Goal: Transaction & Acquisition: Purchase product/service

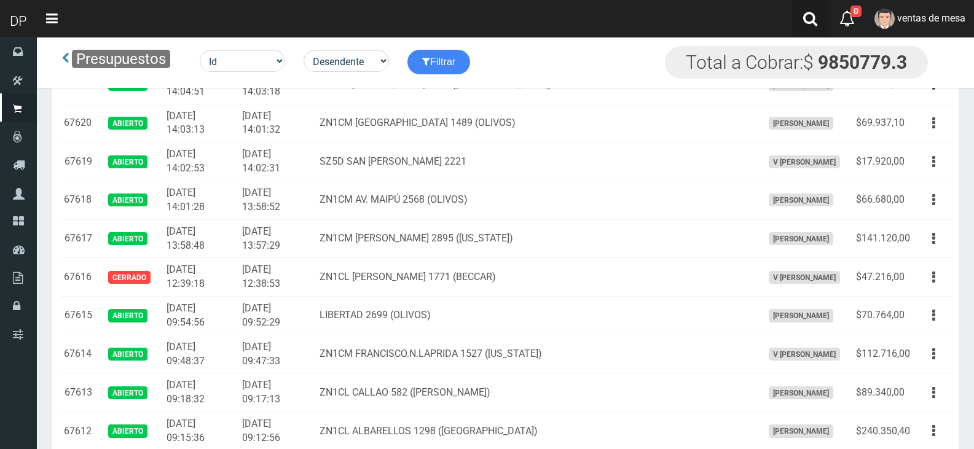
scroll to position [784, 0]
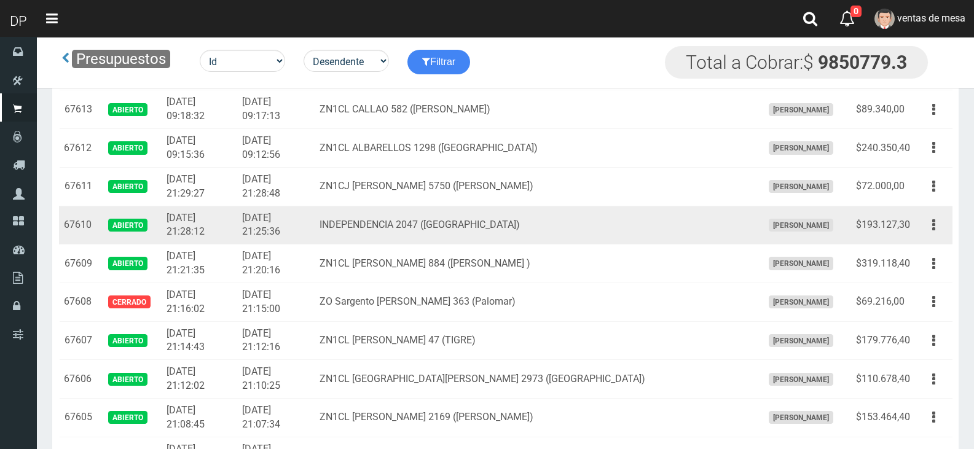
drag, startPoint x: 939, startPoint y: 224, endPoint x: 928, endPoint y: 243, distance: 22.0
click at [938, 225] on button "button" at bounding box center [934, 224] width 28 height 21
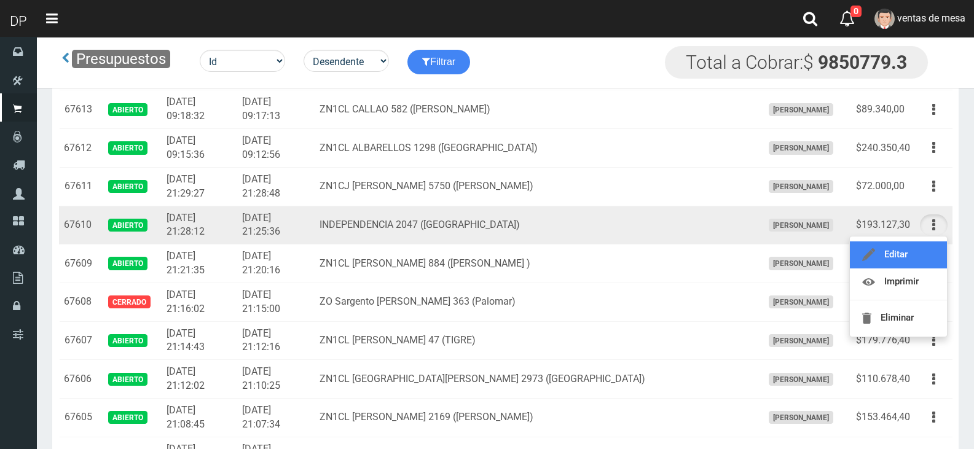
click at [928, 245] on link "Editar" at bounding box center [897, 254] width 97 height 27
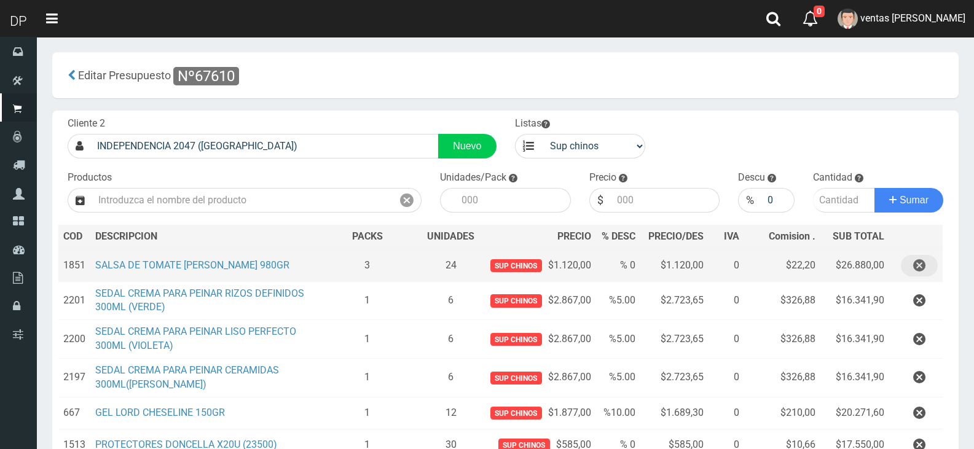
click at [908, 260] on button "button" at bounding box center [918, 265] width 37 height 21
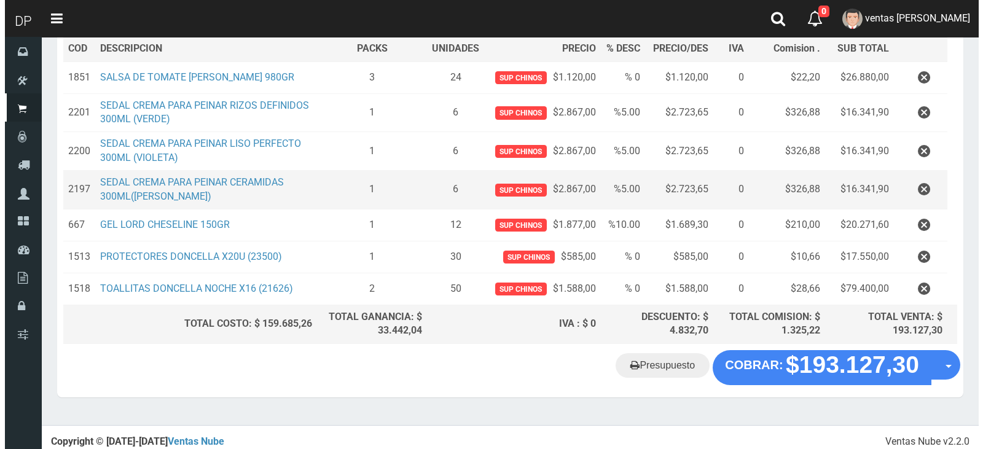
scroll to position [161, 0]
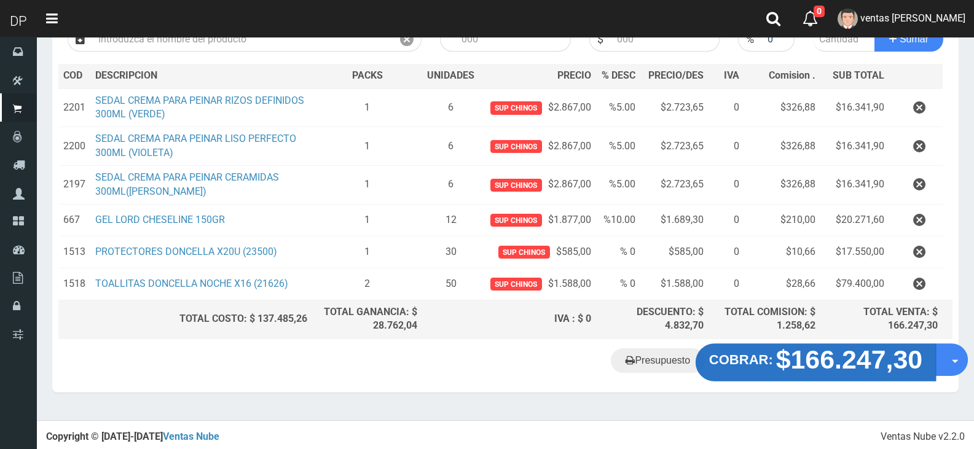
click at [836, 370] on strong "$166.247,30" at bounding box center [849, 359] width 147 height 29
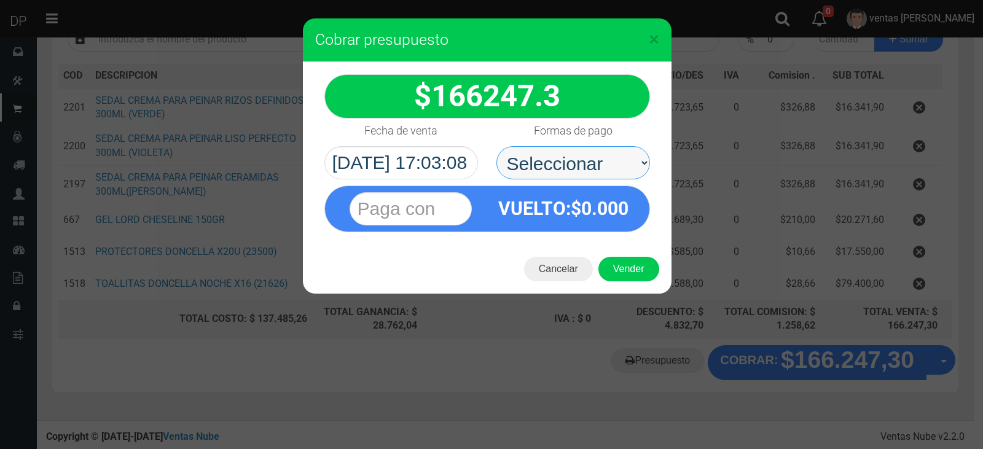
click at [570, 153] on select "Seleccionar Efectivo Tarjeta de Crédito Depósito Débito" at bounding box center [573, 162] width 154 height 33
select select "Efectivo"
click at [496, 146] on select "Seleccionar Efectivo Tarjeta de Crédito Depósito Débito" at bounding box center [573, 162] width 154 height 33
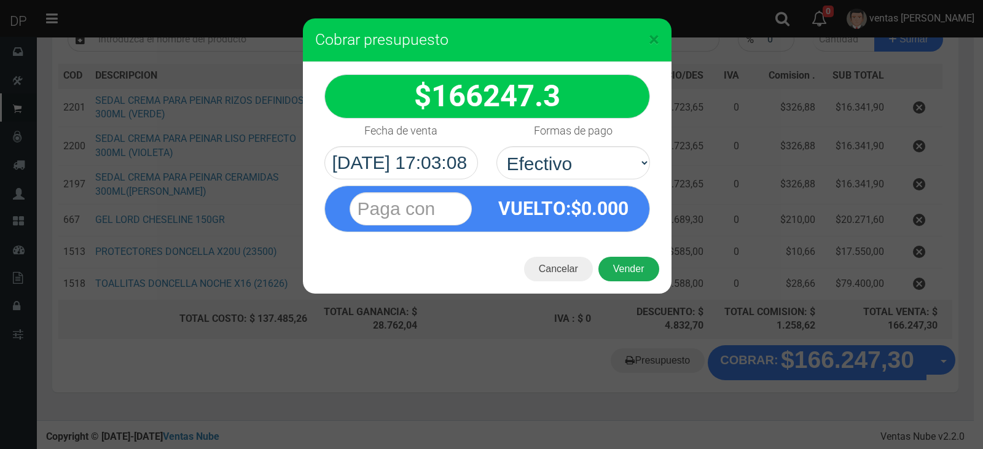
click at [638, 279] on button "Vender" at bounding box center [628, 269] width 61 height 25
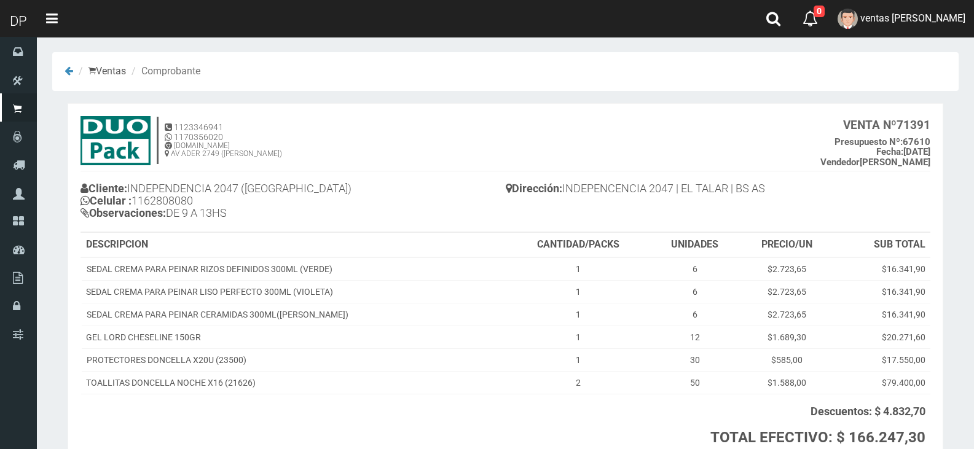
scroll to position [101, 0]
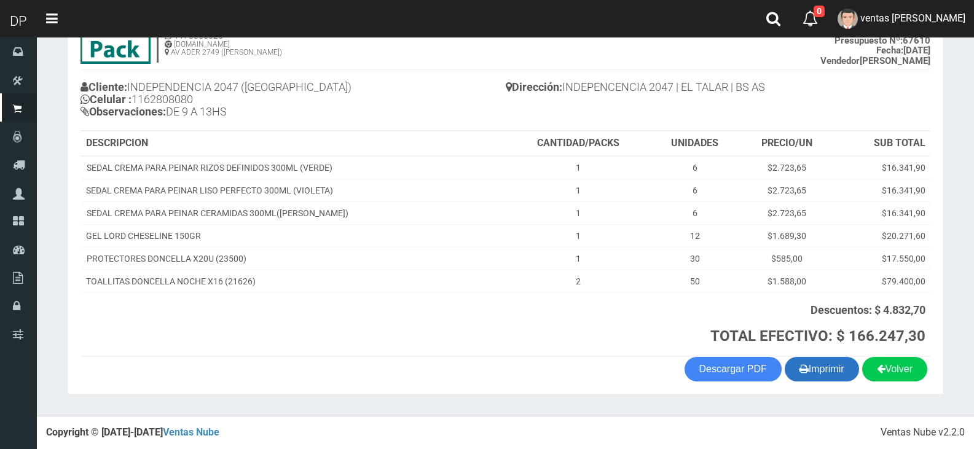
click at [815, 373] on button "Imprimir" at bounding box center [821, 369] width 74 height 25
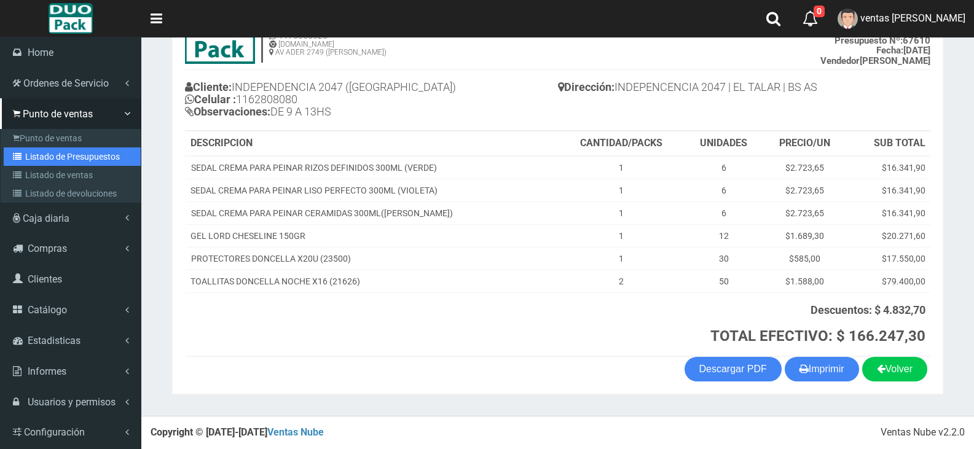
click at [43, 153] on link "Listado de Presupuestos" at bounding box center [72, 156] width 137 height 18
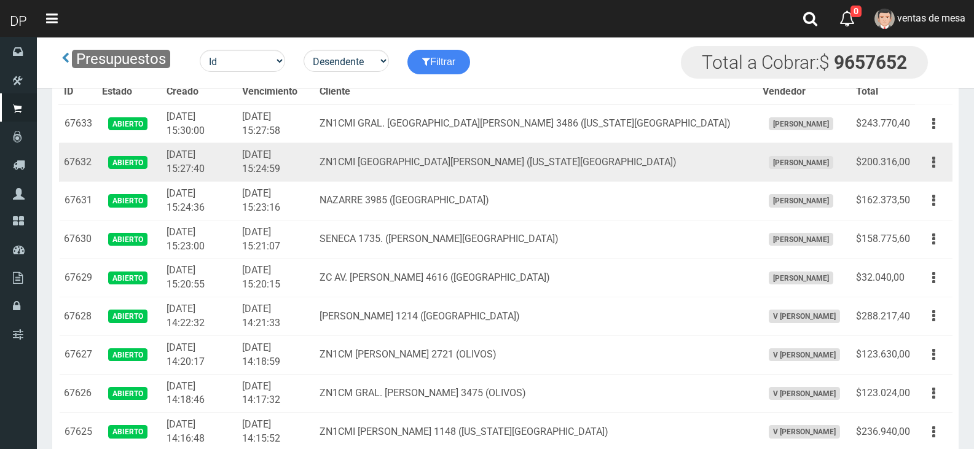
scroll to position [886, 0]
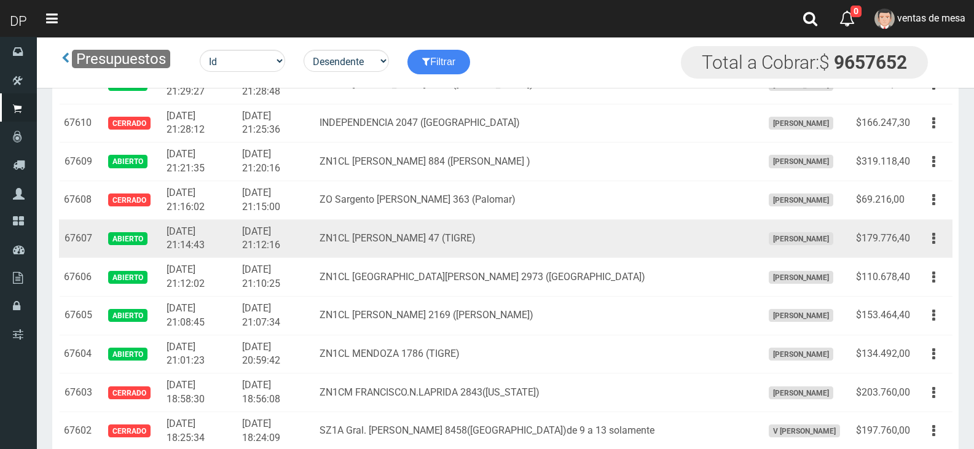
drag, startPoint x: 940, startPoint y: 234, endPoint x: 934, endPoint y: 253, distance: 20.2
click at [940, 239] on button "button" at bounding box center [934, 238] width 28 height 21
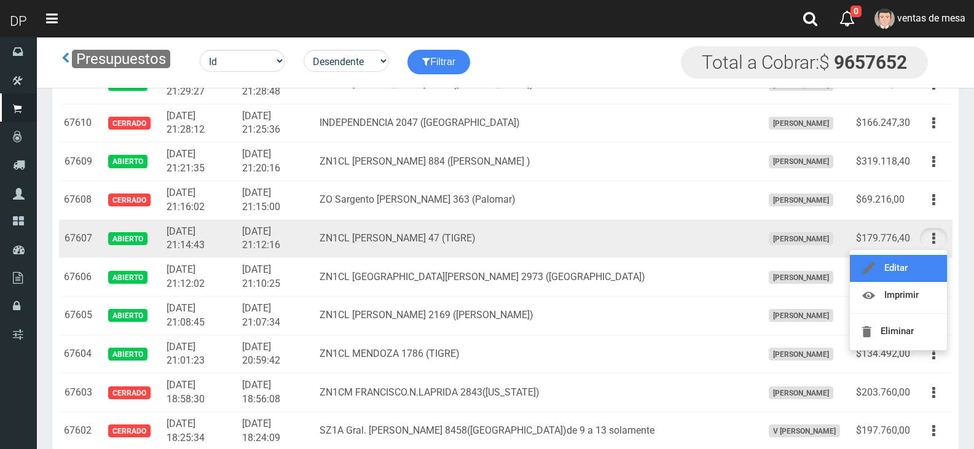
click at [922, 273] on link "Editar" at bounding box center [897, 268] width 97 height 27
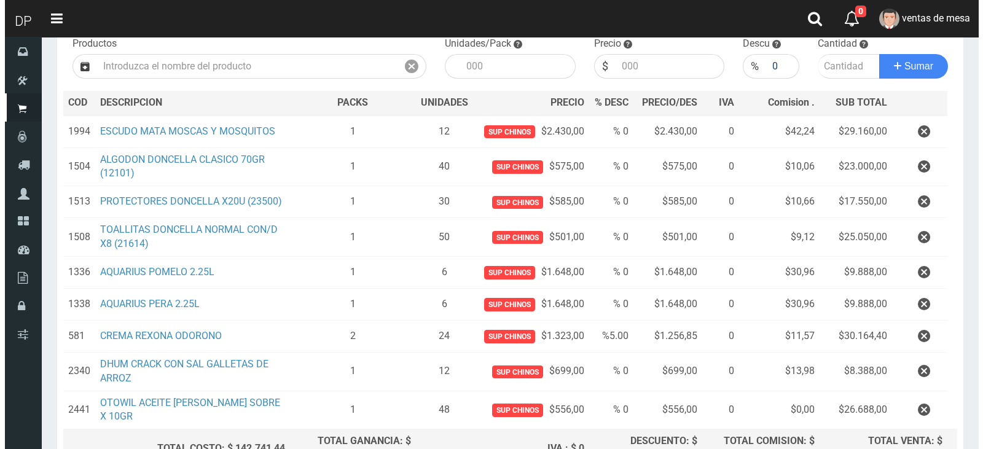
scroll to position [264, 0]
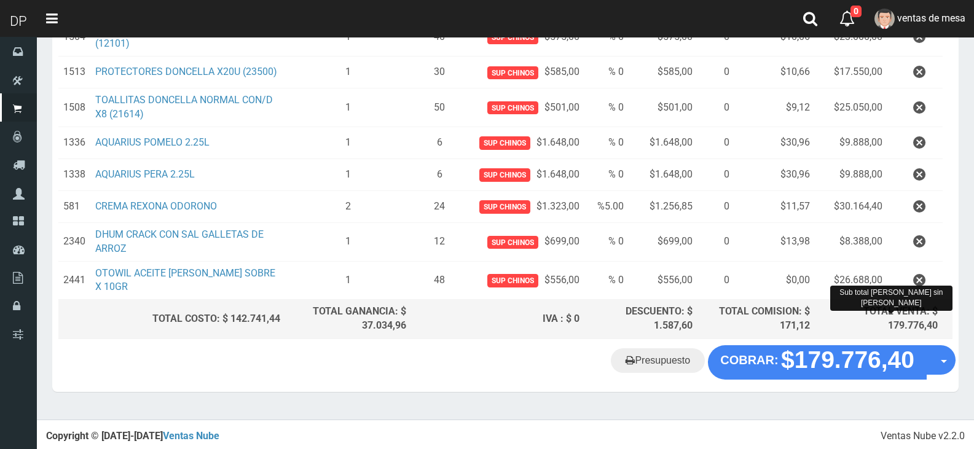
click at [869, 314] on div "TOTAL VENTA: $ 179.776,40" at bounding box center [878, 319] width 118 height 28
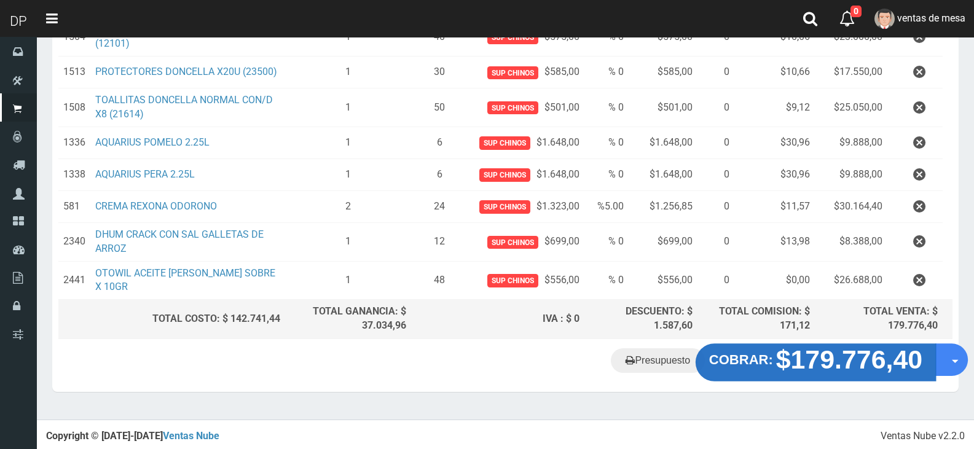
click at [811, 365] on strong "$179.776,40" at bounding box center [849, 359] width 147 height 29
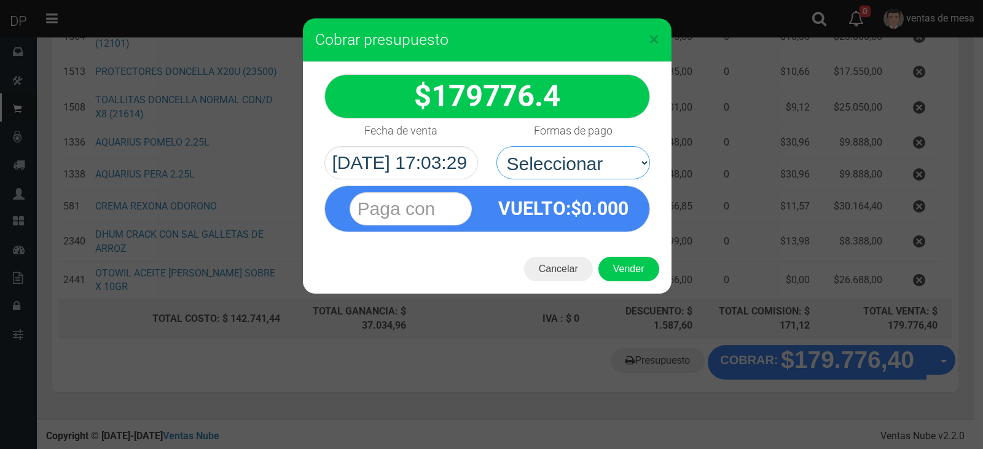
drag, startPoint x: 536, startPoint y: 149, endPoint x: 538, endPoint y: 182, distance: 33.3
click at [535, 153] on select "Seleccionar Efectivo Tarjeta de Crédito Depósito Débito" at bounding box center [573, 162] width 154 height 33
click at [569, 168] on select "Seleccionar Efectivo Tarjeta de Crédito Depósito Débito" at bounding box center [573, 162] width 154 height 33
select select "Efectivo"
click at [496, 146] on select "Seleccionar Efectivo Tarjeta de Crédito Depósito Débito" at bounding box center [573, 162] width 154 height 33
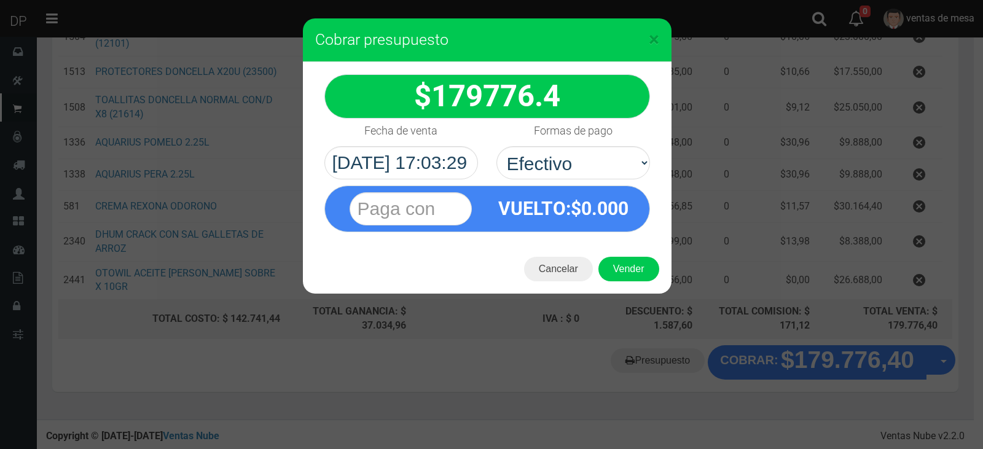
click at [617, 249] on div "Cancelar Vender" at bounding box center [487, 268] width 369 height 49
click at [623, 275] on button "Vender" at bounding box center [628, 269] width 61 height 25
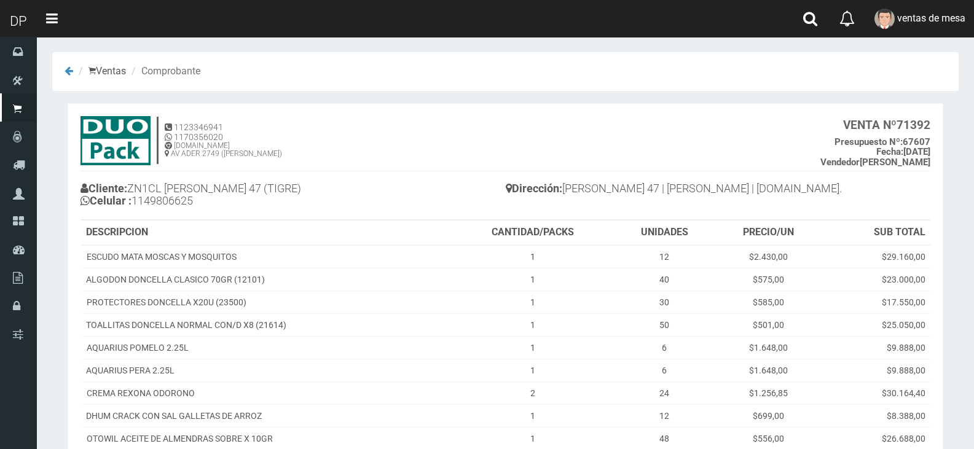
scroll to position [95, 0]
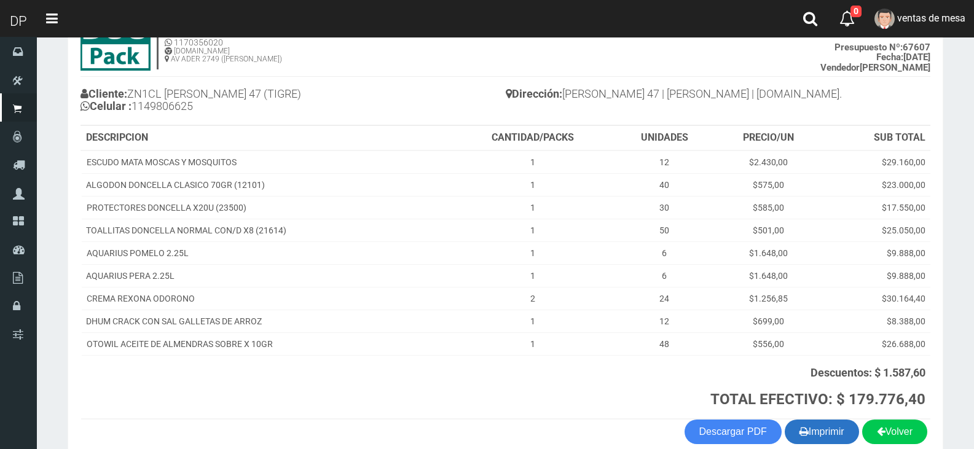
click at [836, 440] on button "Imprimir" at bounding box center [821, 432] width 74 height 25
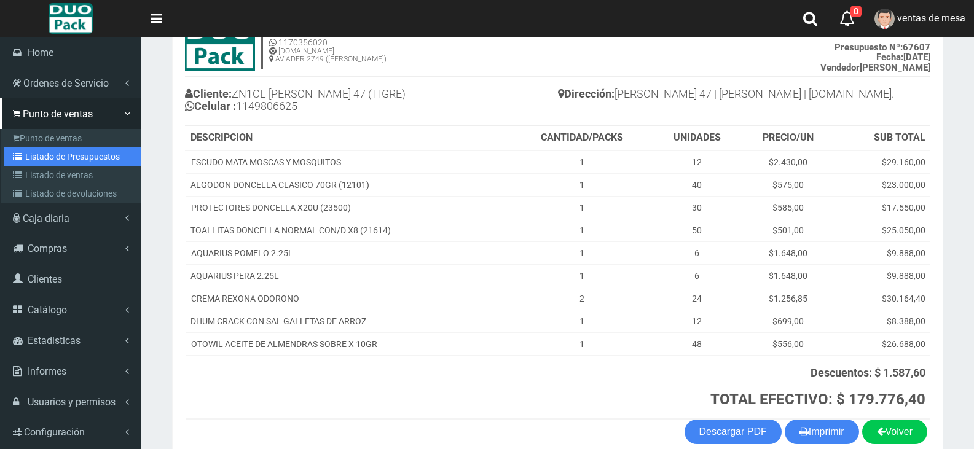
click at [25, 155] on link "Listado de Presupuestos" at bounding box center [72, 156] width 137 height 18
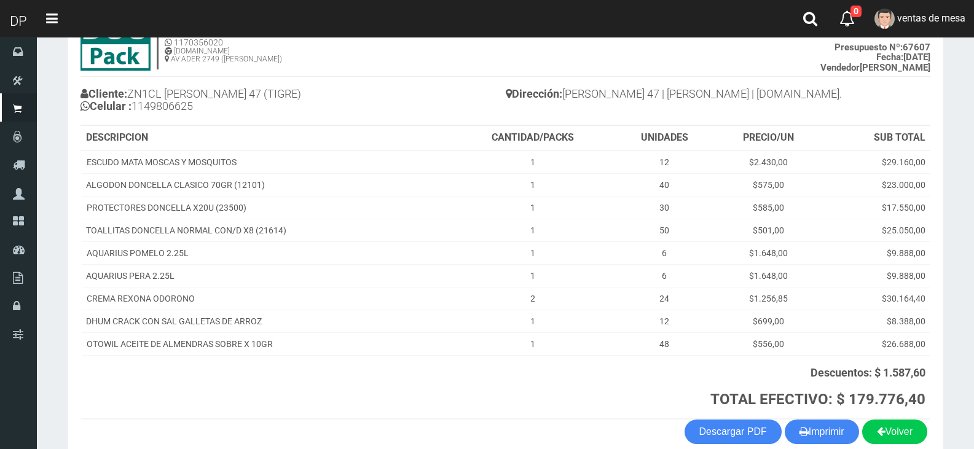
click at [494, 116] on h4 "Cliente: ZN1CL [PERSON_NAME] 47 (TIGRE) Celular : [PHONE_NUMBER]" at bounding box center [292, 102] width 425 height 34
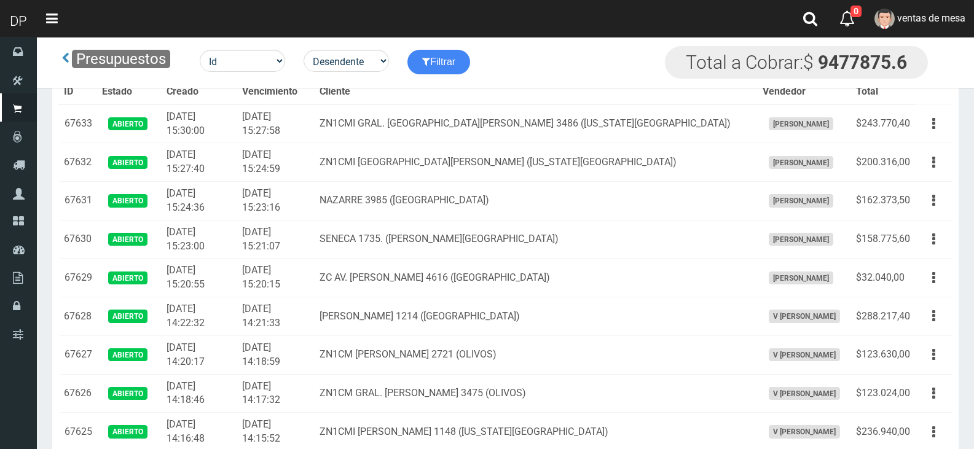
scroll to position [886, 0]
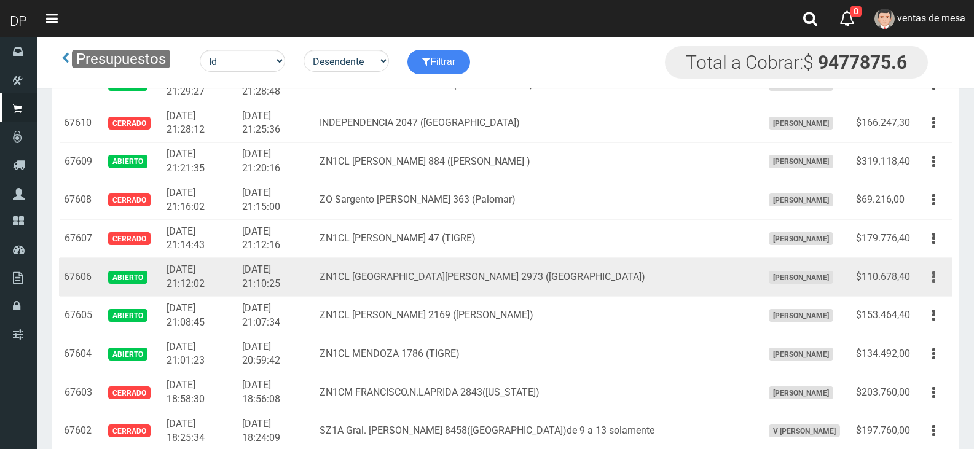
click at [932, 285] on icon "button" at bounding box center [933, 277] width 3 height 21
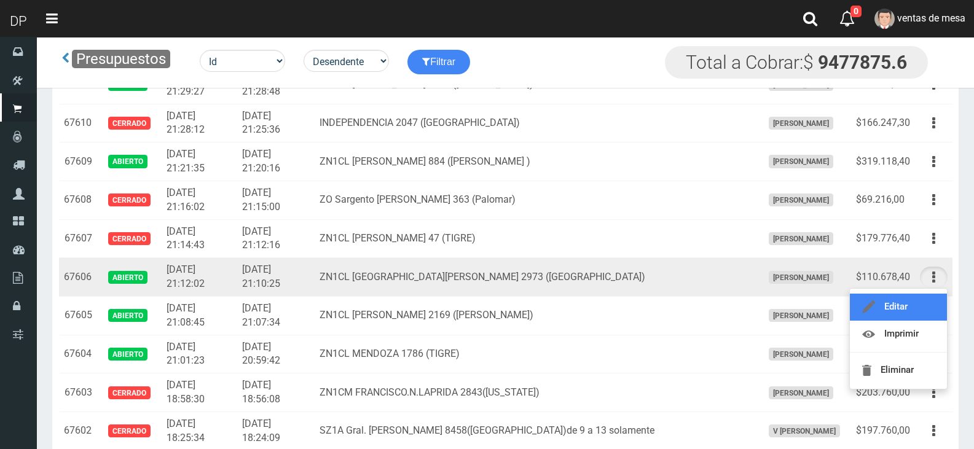
click at [923, 303] on link "Editar" at bounding box center [897, 307] width 97 height 27
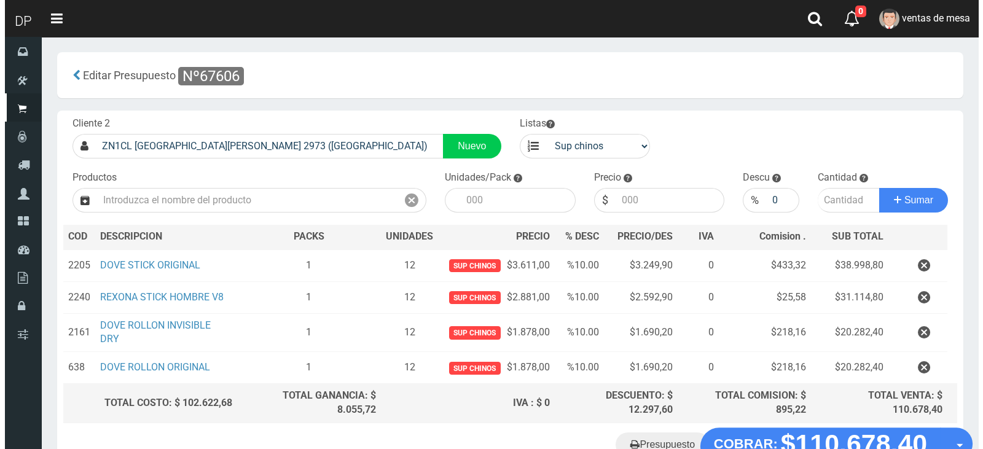
scroll to position [84, 0]
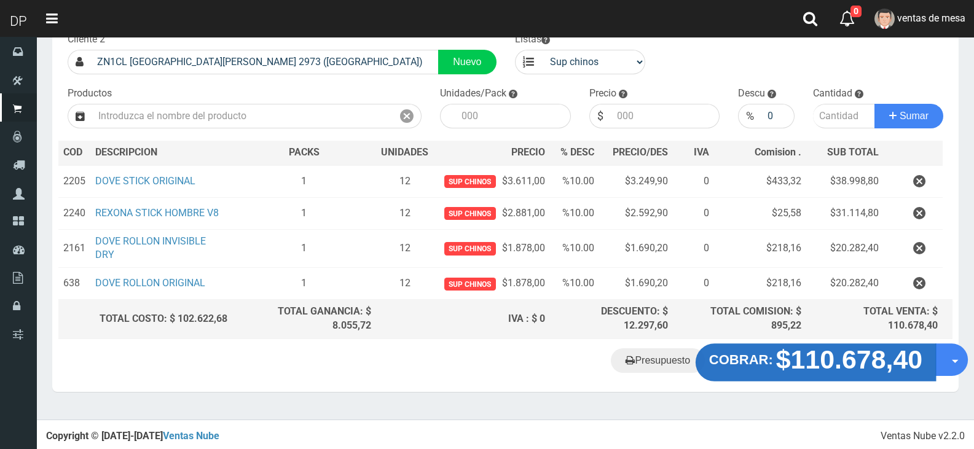
click at [774, 368] on button "COBRAR: $110.678,40" at bounding box center [815, 362] width 240 height 38
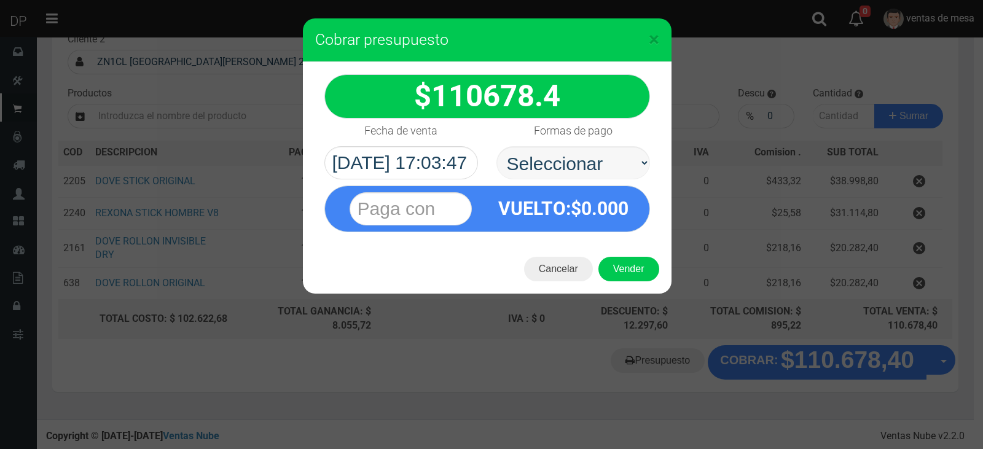
click at [562, 176] on select "Seleccionar Efectivo Tarjeta de Crédito Depósito Débito" at bounding box center [573, 162] width 154 height 33
drag, startPoint x: 568, startPoint y: 220, endPoint x: 609, endPoint y: 252, distance: 52.0
click at [568, 220] on div "VUELTO :$ 0.000" at bounding box center [563, 208] width 153 height 45
click at [614, 171] on select "Seleccionar Efectivo Tarjeta de Crédito Depósito Débito" at bounding box center [573, 162] width 154 height 33
select select "Efectivo"
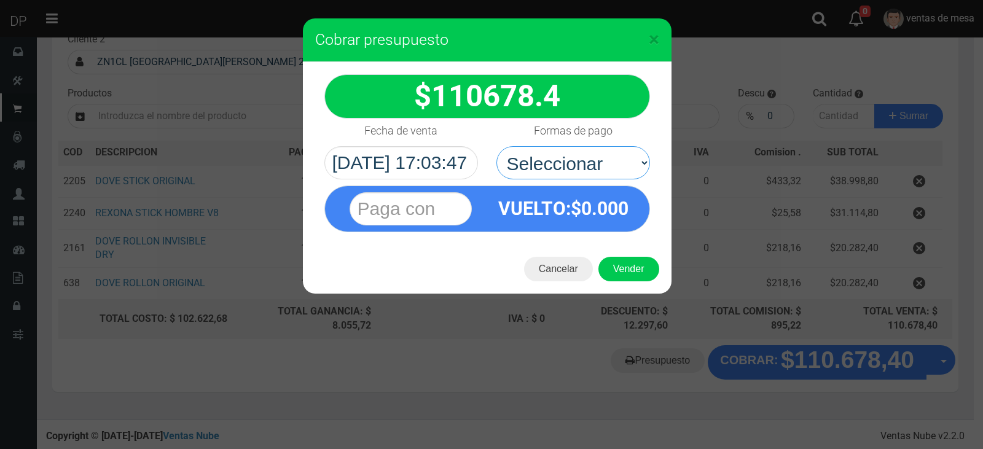
click at [496, 146] on select "Seleccionar Efectivo Tarjeta de Crédito Depósito Débito" at bounding box center [573, 162] width 154 height 33
click at [629, 264] on button "Vender" at bounding box center [628, 269] width 61 height 25
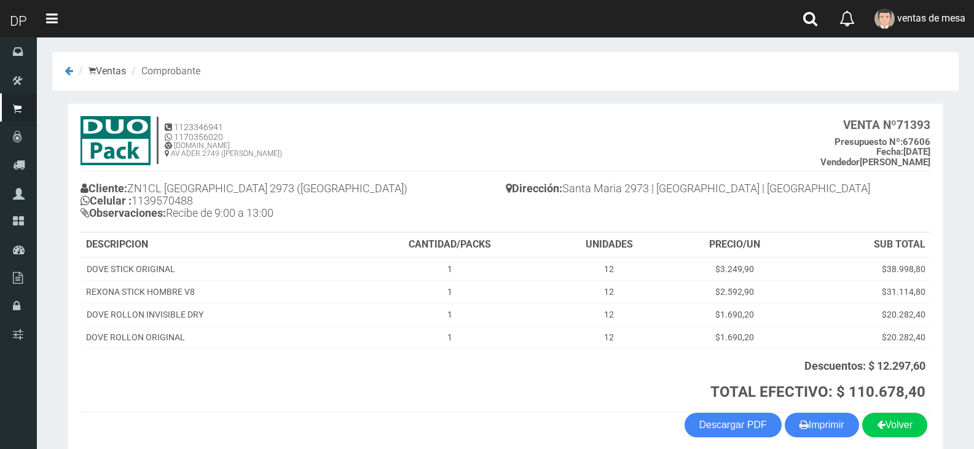
scroll to position [56, 0]
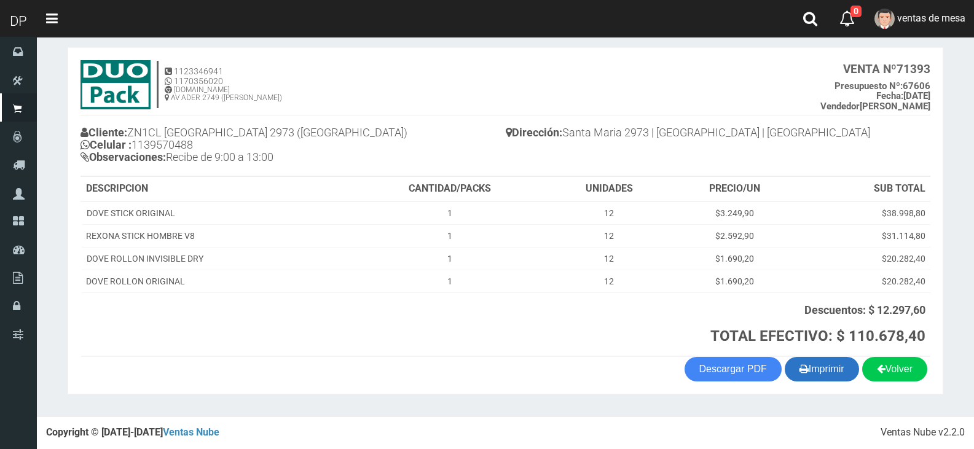
click at [814, 367] on button "Imprimir" at bounding box center [821, 369] width 74 height 25
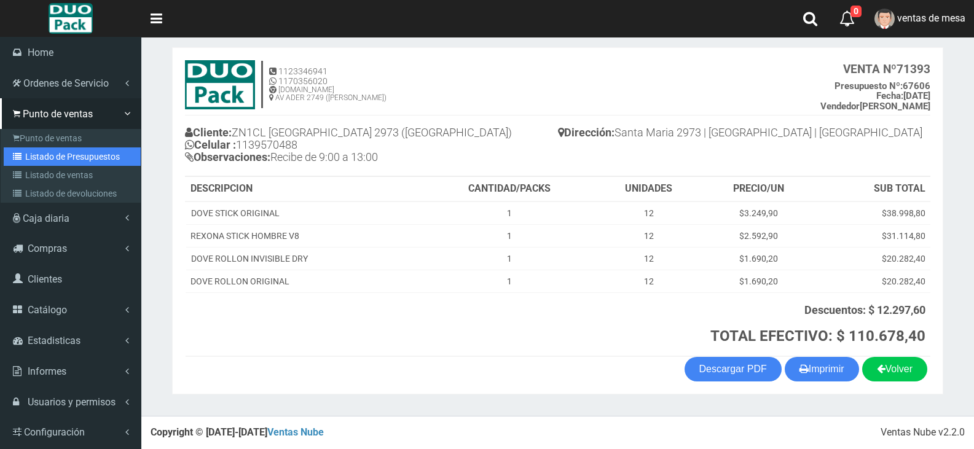
click at [47, 155] on link "Listado de Presupuestos" at bounding box center [72, 156] width 137 height 18
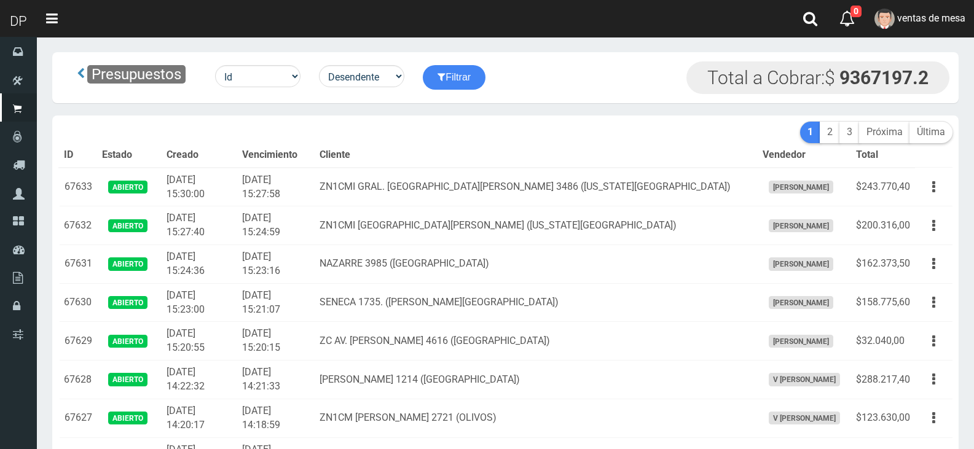
scroll to position [501, 0]
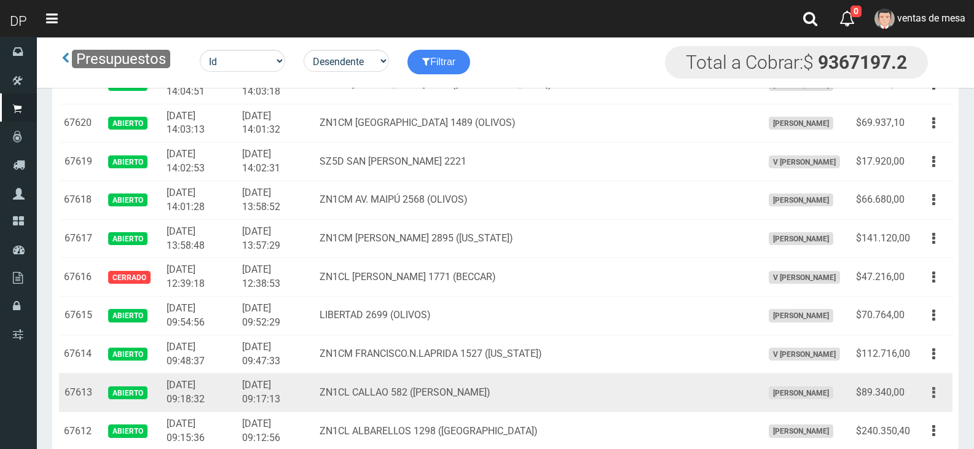
click at [921, 392] on button "button" at bounding box center [934, 392] width 28 height 21
click at [914, 415] on link "Editar" at bounding box center [897, 422] width 97 height 27
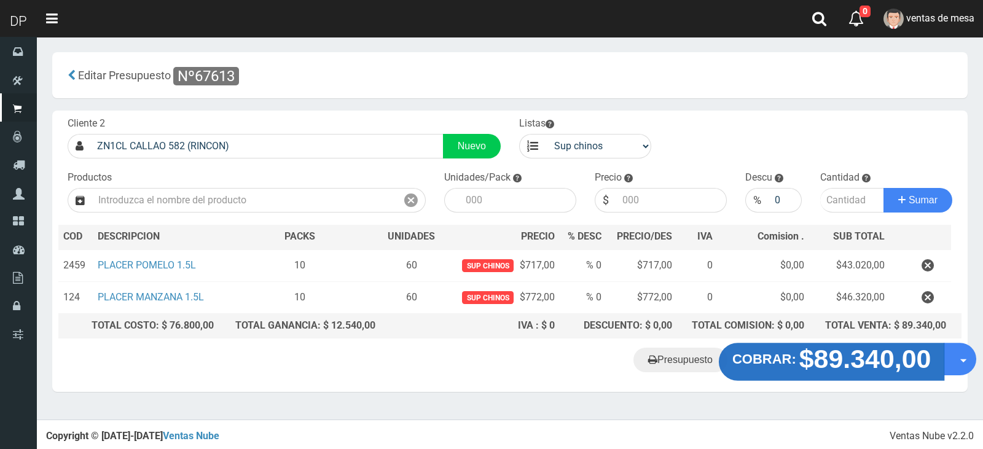
click at [820, 373] on strong "$89.340,00" at bounding box center [865, 359] width 132 height 29
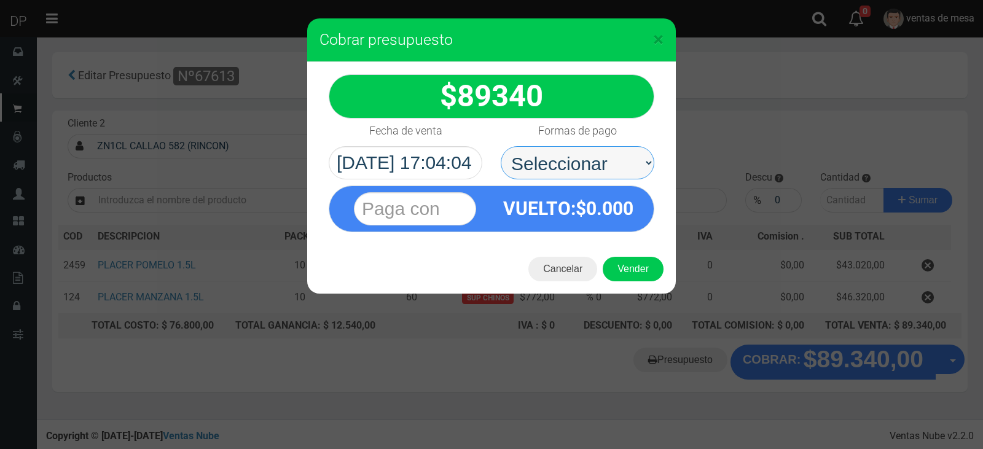
click at [561, 162] on select "Seleccionar Efectivo Tarjeta de Crédito Depósito Débito" at bounding box center [578, 162] width 154 height 33
select select "Efectivo"
click at [501, 146] on select "Seleccionar Efectivo Tarjeta de Crédito Depósito Débito" at bounding box center [578, 162] width 154 height 33
click at [620, 268] on button "Vender" at bounding box center [633, 269] width 61 height 25
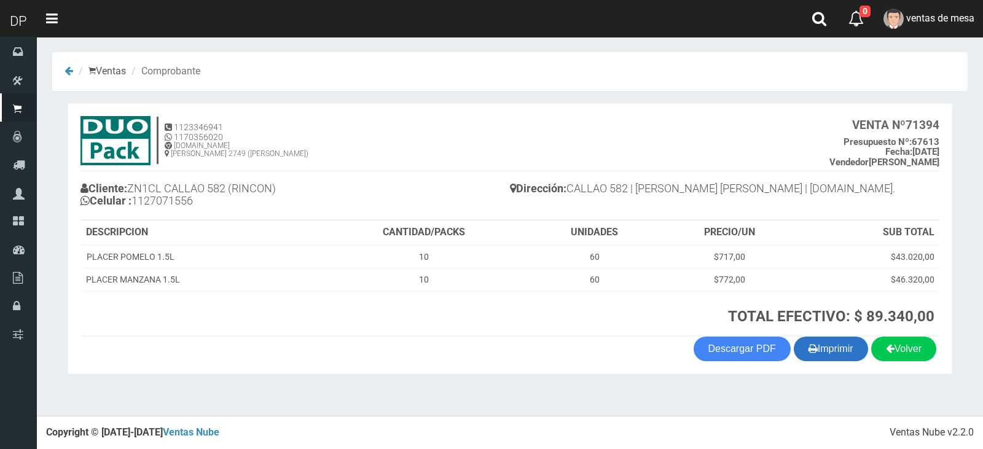
click at [828, 351] on button "Imprimir" at bounding box center [831, 349] width 74 height 25
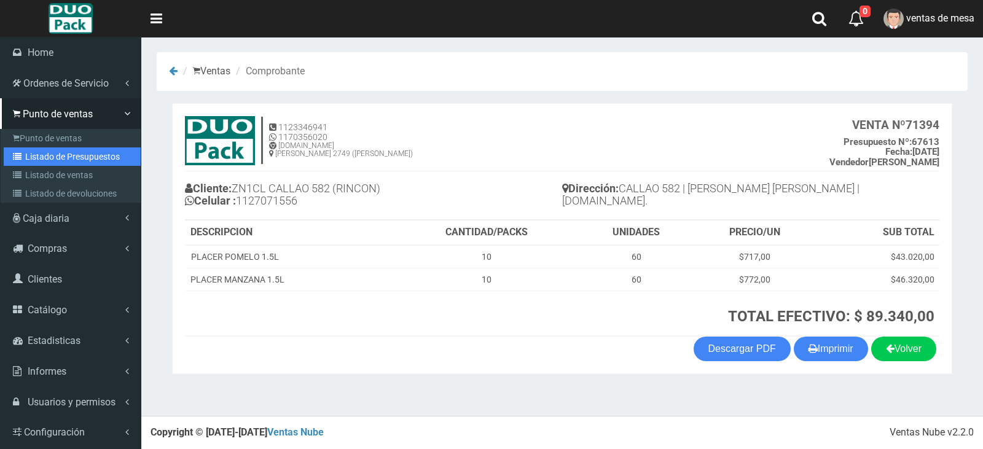
click at [18, 157] on icon at bounding box center [19, 156] width 12 height 9
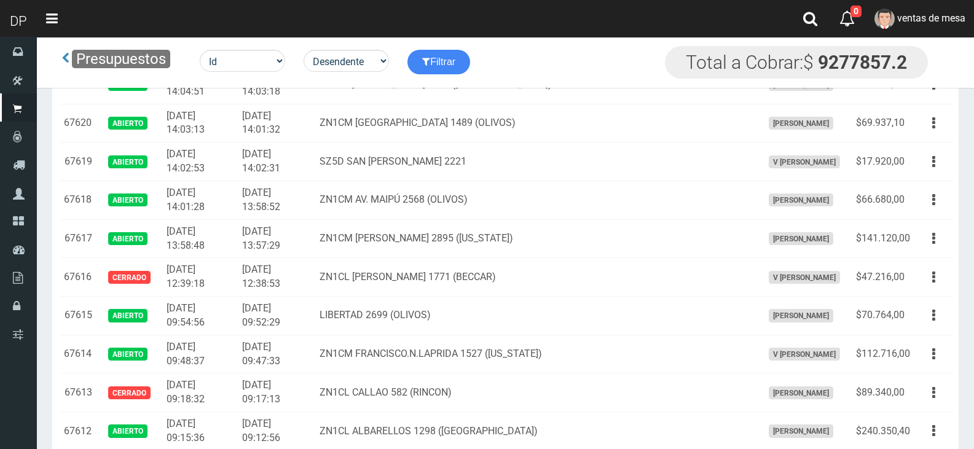
scroll to position [823, 0]
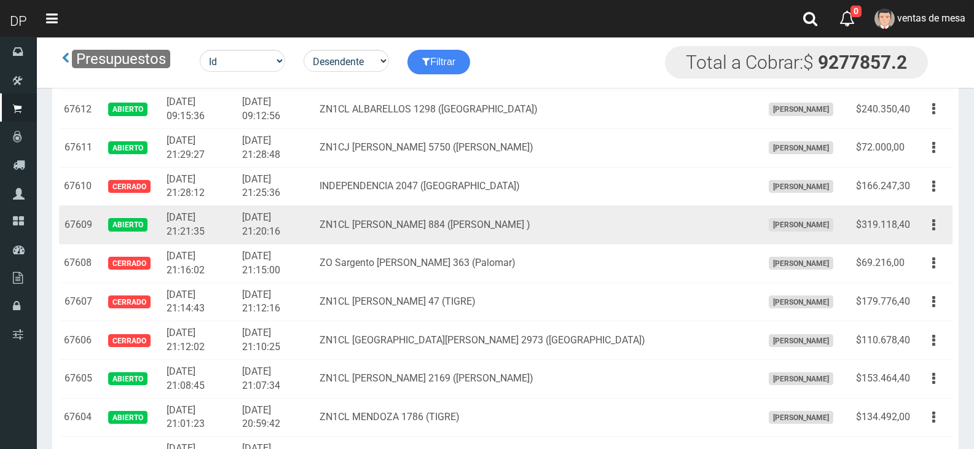
drag, startPoint x: 595, startPoint y: 198, endPoint x: 605, endPoint y: 215, distance: 19.3
click at [595, 198] on td "INDEPENDENCIA 2047 (EL TALAR)" at bounding box center [535, 186] width 443 height 39
click at [943, 225] on button "button" at bounding box center [934, 224] width 28 height 21
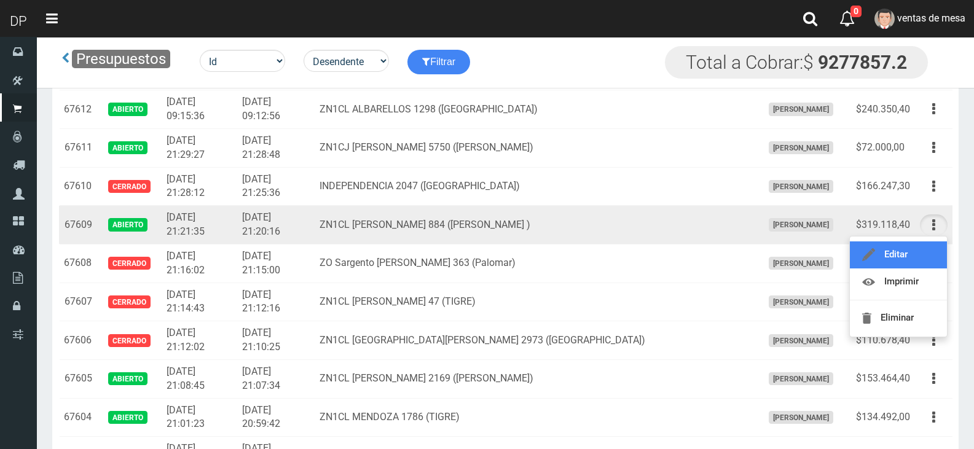
click at [927, 251] on link "Editar" at bounding box center [897, 254] width 97 height 27
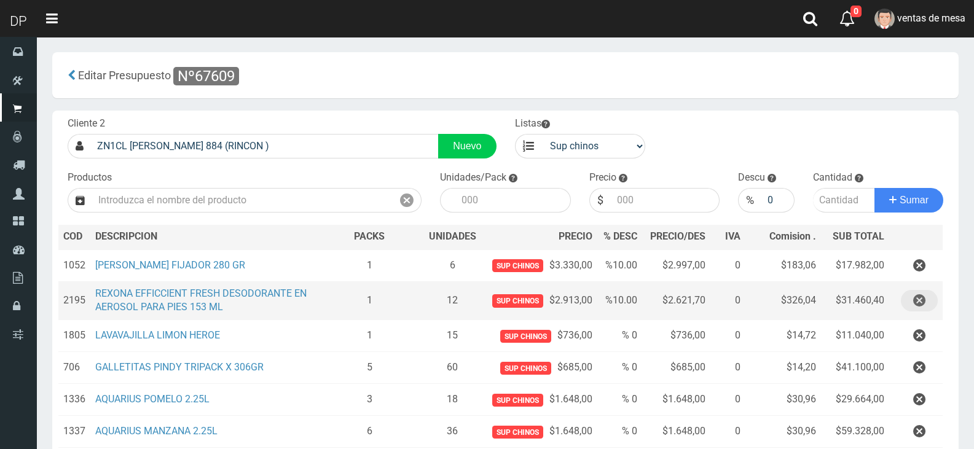
click at [925, 294] on button "button" at bounding box center [918, 300] width 37 height 21
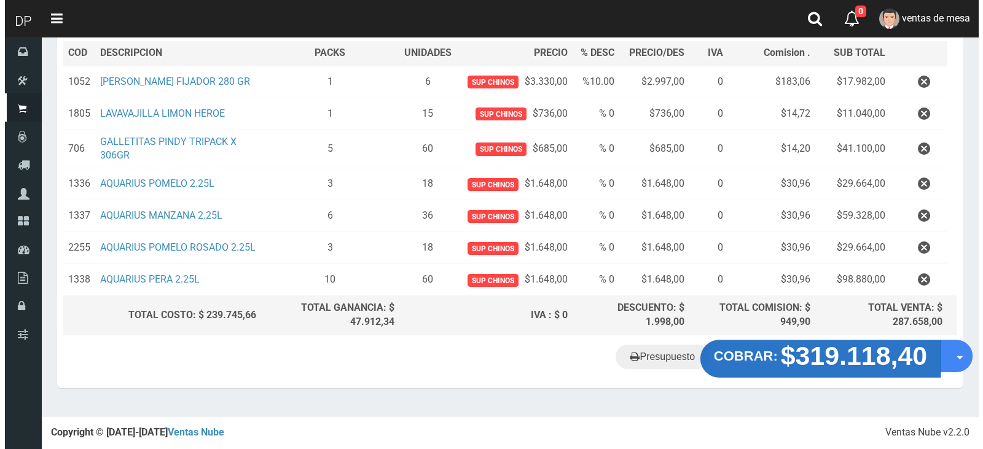
scroll to position [186, 0]
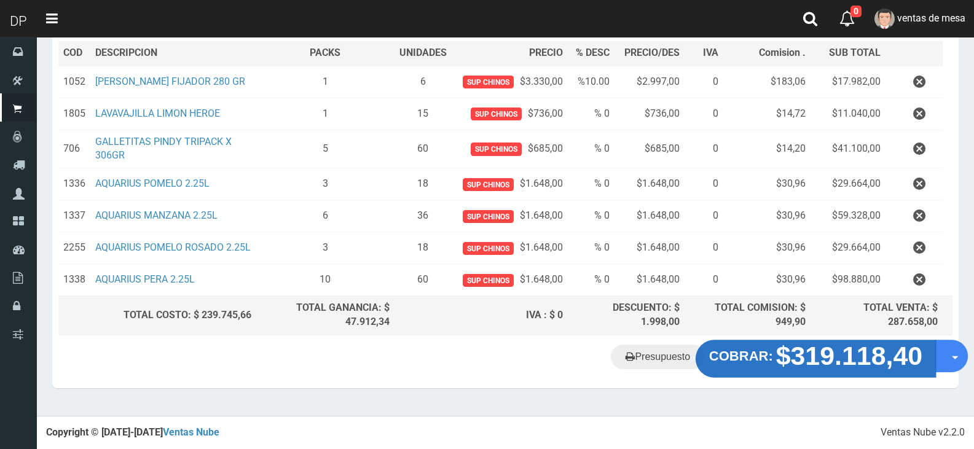
click at [824, 367] on strong "$319.118,40" at bounding box center [849, 356] width 147 height 29
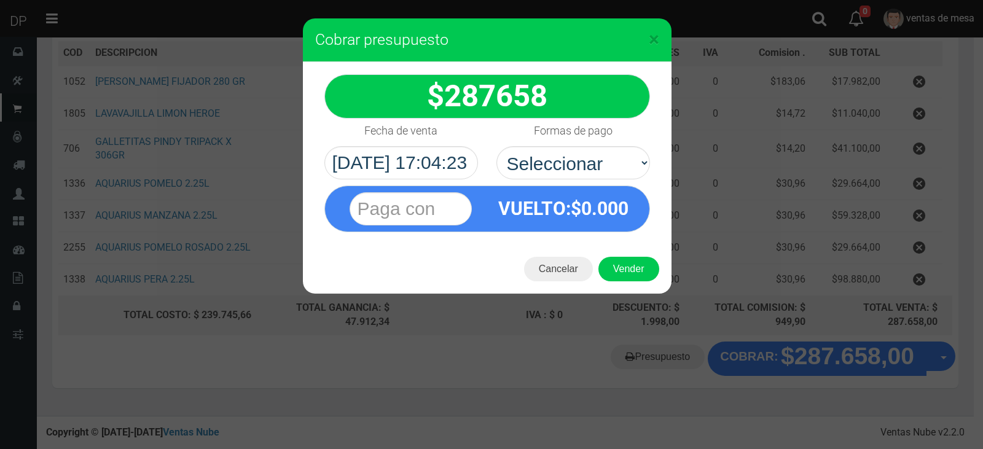
select select "Efectivo"
click at [496, 146] on select "Seleccionar Efectivo Tarjeta de Crédito Depósito Débito" at bounding box center [573, 162] width 154 height 33
click at [610, 269] on button "Vender" at bounding box center [628, 269] width 61 height 25
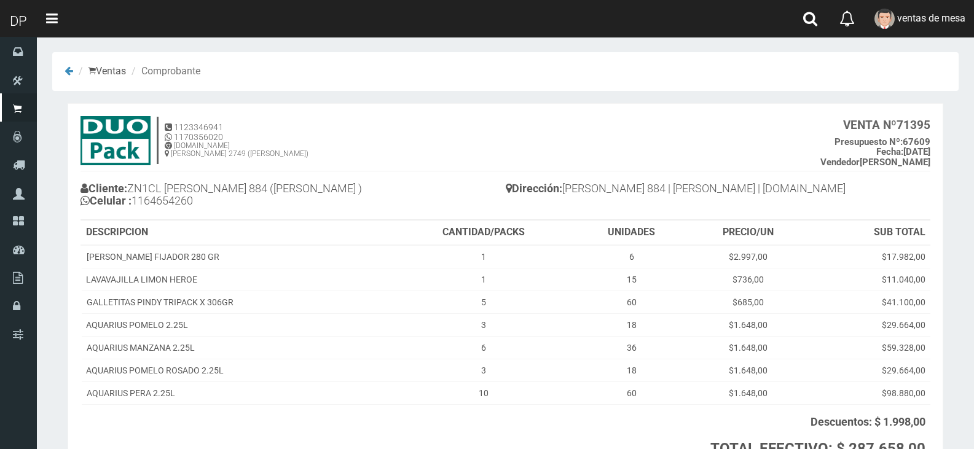
scroll to position [112, 0]
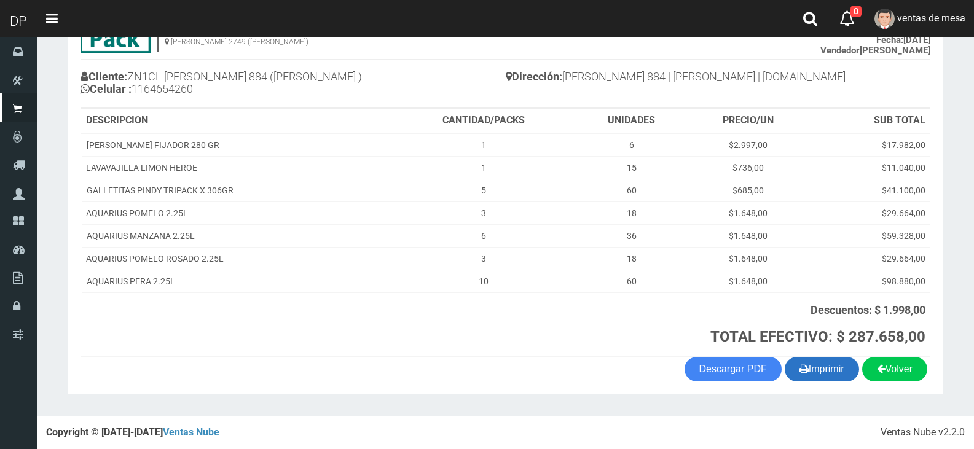
click at [807, 372] on button "Imprimir" at bounding box center [821, 369] width 74 height 25
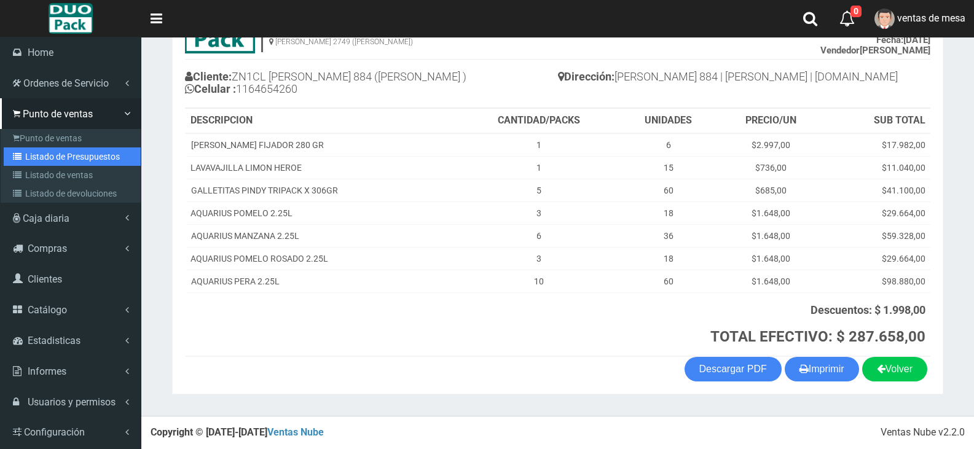
click at [79, 154] on link "Listado de Presupuestos" at bounding box center [72, 156] width 137 height 18
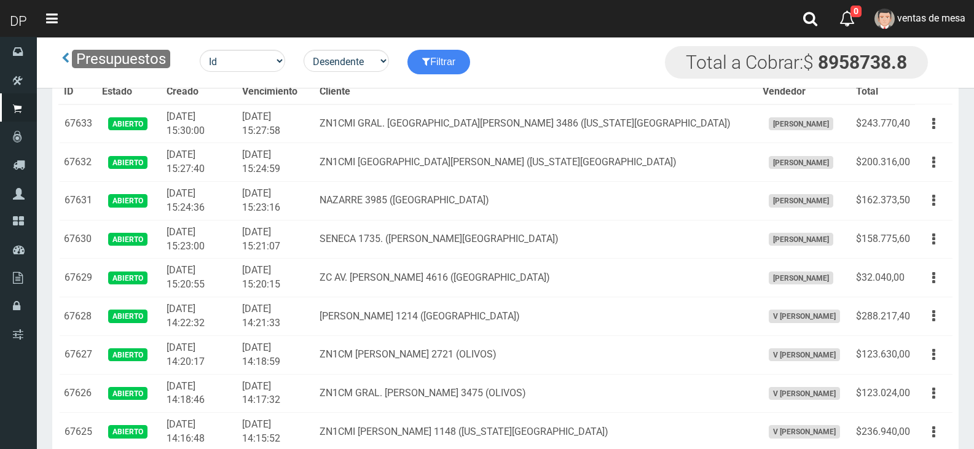
scroll to position [886, 0]
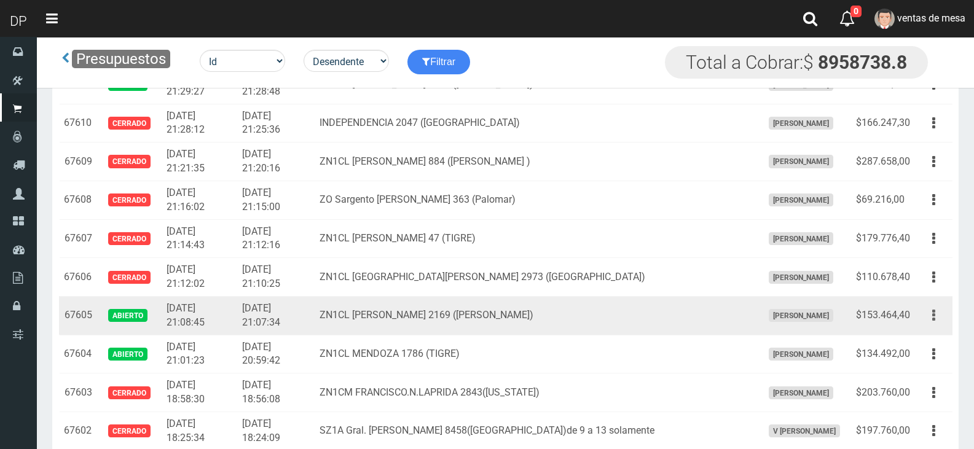
click at [921, 318] on button "button" at bounding box center [934, 315] width 28 height 21
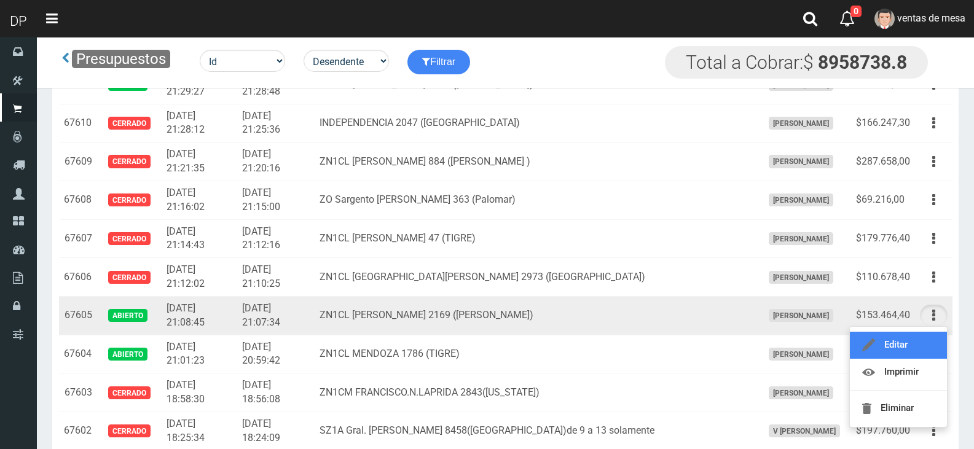
click at [929, 347] on link "Editar" at bounding box center [897, 345] width 97 height 27
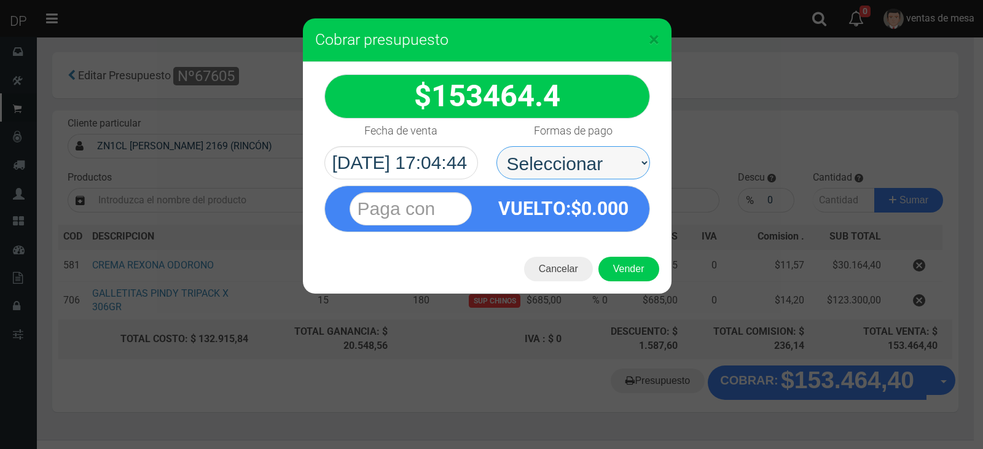
click at [550, 155] on select "Seleccionar Efectivo Tarjeta de Crédito Depósito Débito" at bounding box center [573, 162] width 154 height 33
click at [589, 217] on span "0.000" at bounding box center [604, 208] width 47 height 21
click at [592, 166] on select "Seleccionar Efectivo Tarjeta de Crédito Depósito Débito" at bounding box center [573, 162] width 154 height 33
select select "Efectivo"
click at [496, 146] on select "Seleccionar Efectivo Tarjeta de Crédito Depósito Débito" at bounding box center [573, 162] width 154 height 33
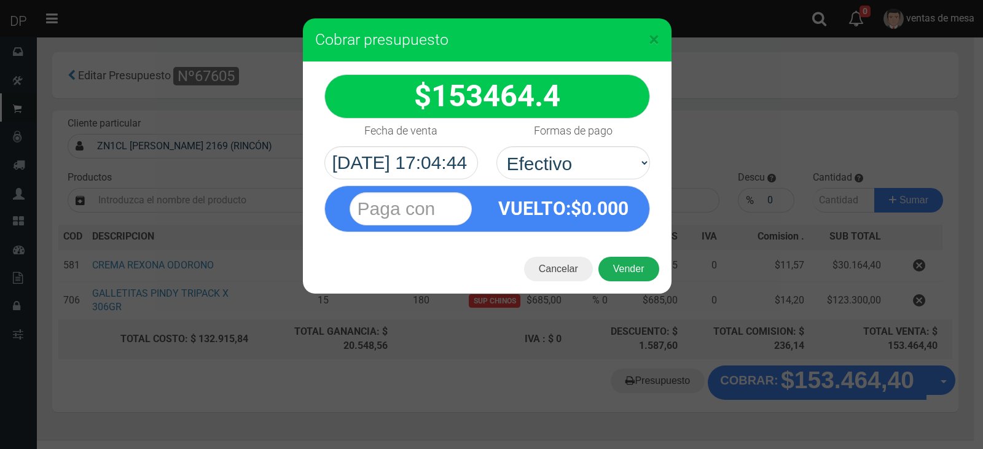
click at [615, 268] on button "Vender" at bounding box center [628, 269] width 61 height 25
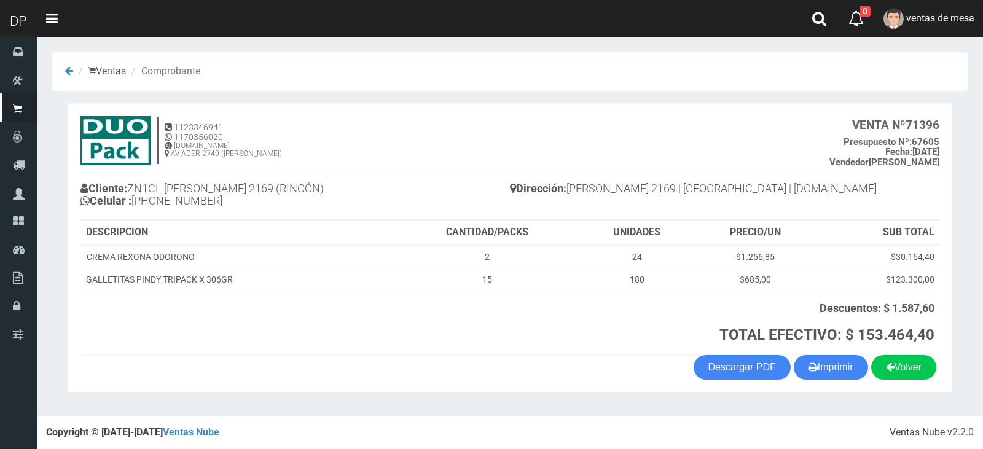
click at [835, 380] on section "1123346941 1170356020 [DOMAIN_NAME] AV ADER 2749 ([PERSON_NAME]) VENTA Nº 71396…" at bounding box center [510, 247] width 885 height 289
click at [836, 367] on button "Imprimir" at bounding box center [831, 367] width 74 height 25
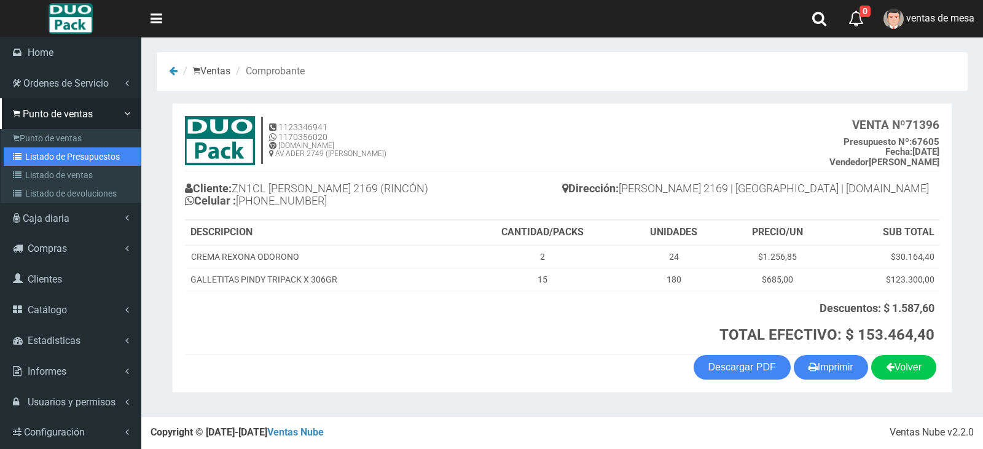
click at [56, 149] on link "Listado de Presupuestos" at bounding box center [72, 156] width 137 height 18
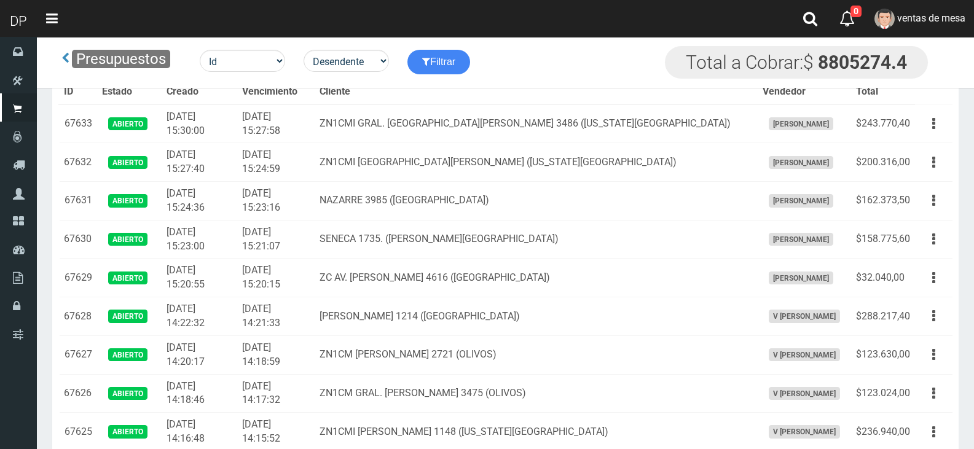
scroll to position [501, 0]
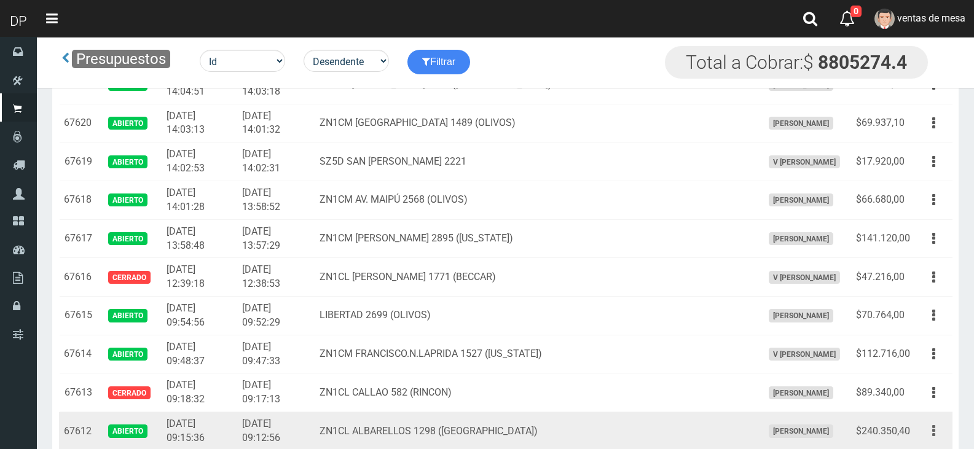
drag, startPoint x: 928, startPoint y: 424, endPoint x: 928, endPoint y: 434, distance: 9.8
click at [928, 424] on button "button" at bounding box center [934, 430] width 28 height 21
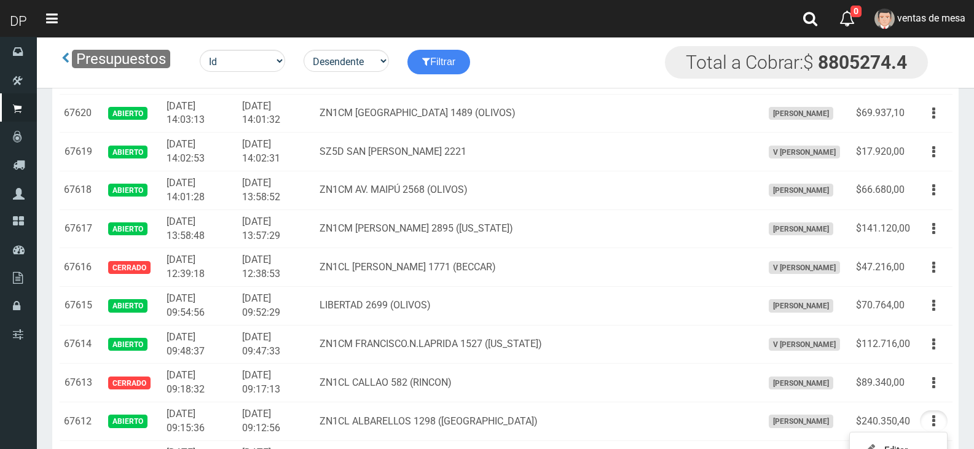
scroll to position [747, 0]
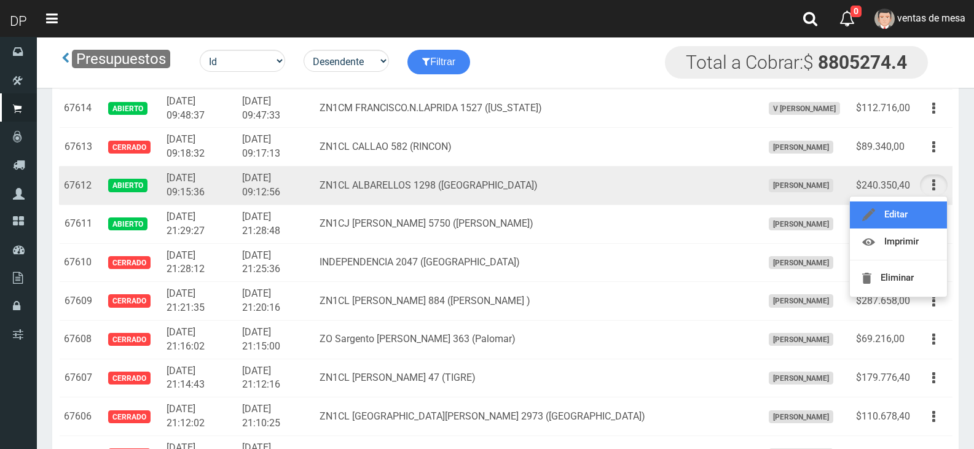
click at [912, 213] on link "Editar" at bounding box center [897, 214] width 97 height 27
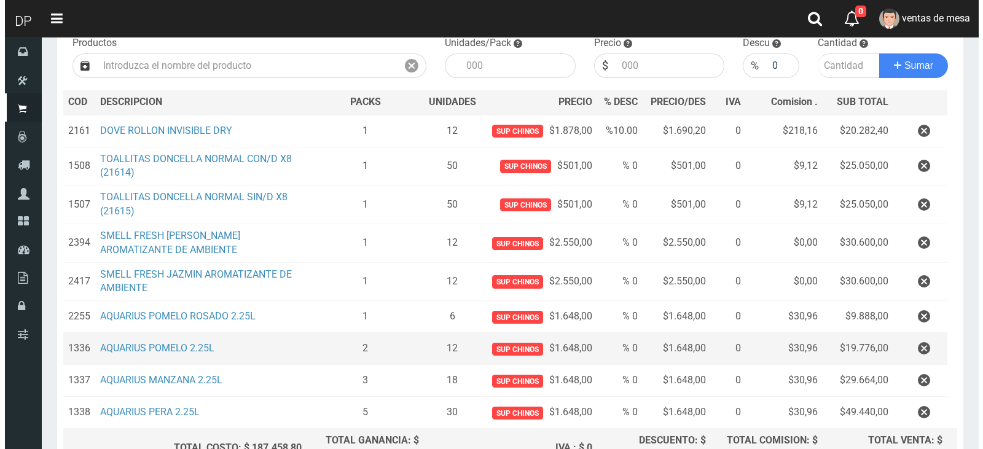
scroll to position [264, 0]
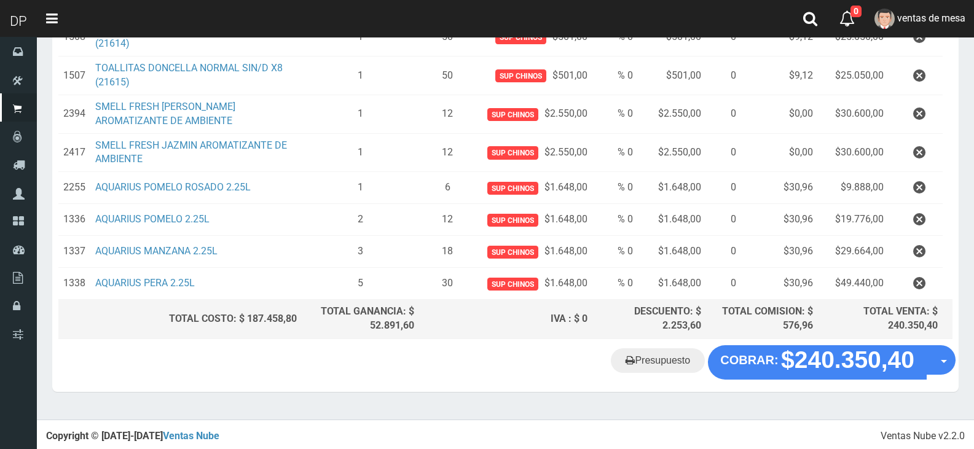
click at [754, 377] on div "Presupuesto COBRAR: $240.350,40 Opciones" at bounding box center [505, 368] width 906 height 47
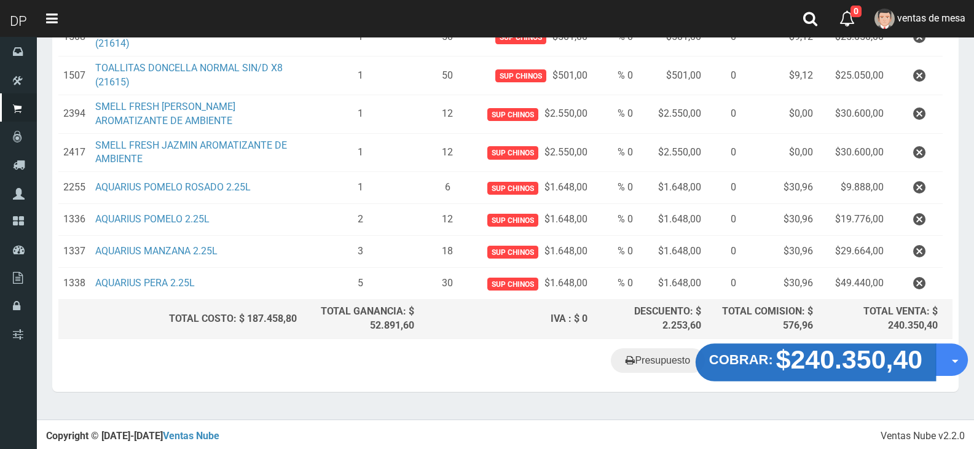
click at [755, 369] on button "COBRAR: $240.350,40" at bounding box center [815, 362] width 240 height 38
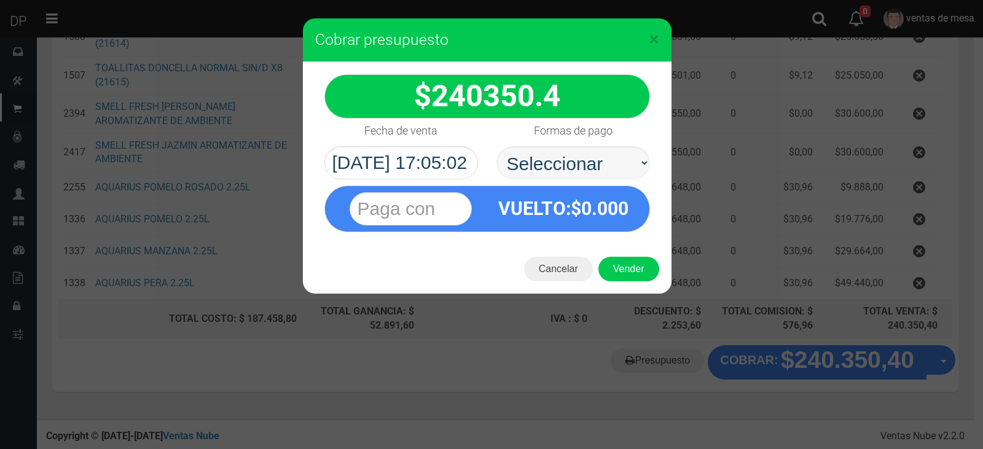
select select "Efectivo"
click at [496, 146] on select "Seleccionar Efectivo Tarjeta de Crédito Depósito Débito" at bounding box center [573, 162] width 154 height 33
click at [624, 274] on button "Vender" at bounding box center [628, 269] width 61 height 25
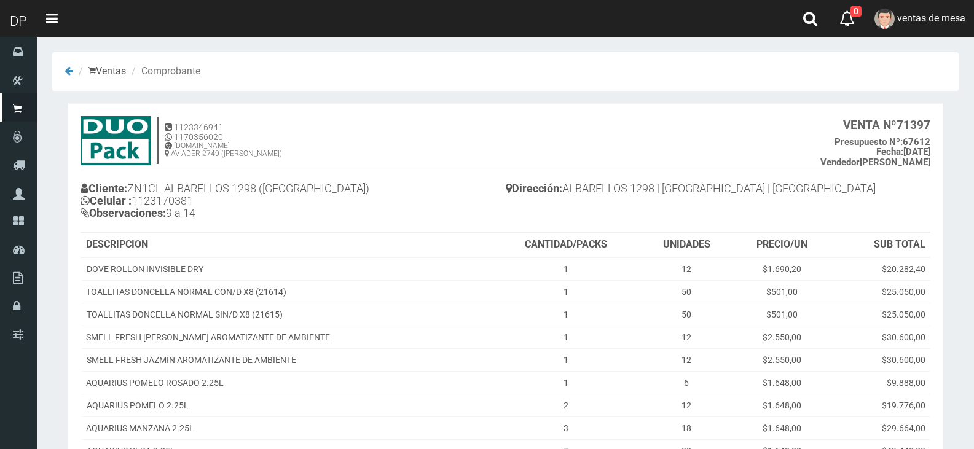
scroll to position [170, 0]
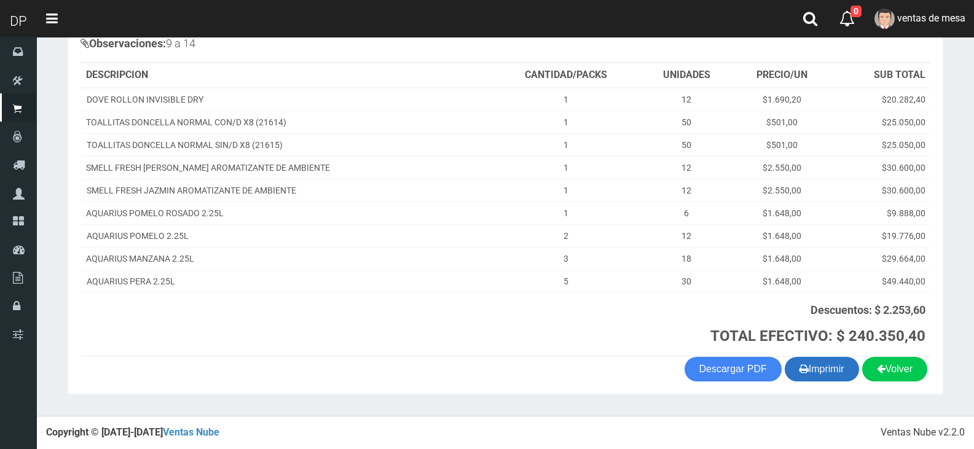
click at [842, 373] on button "Imprimir" at bounding box center [821, 369] width 74 height 25
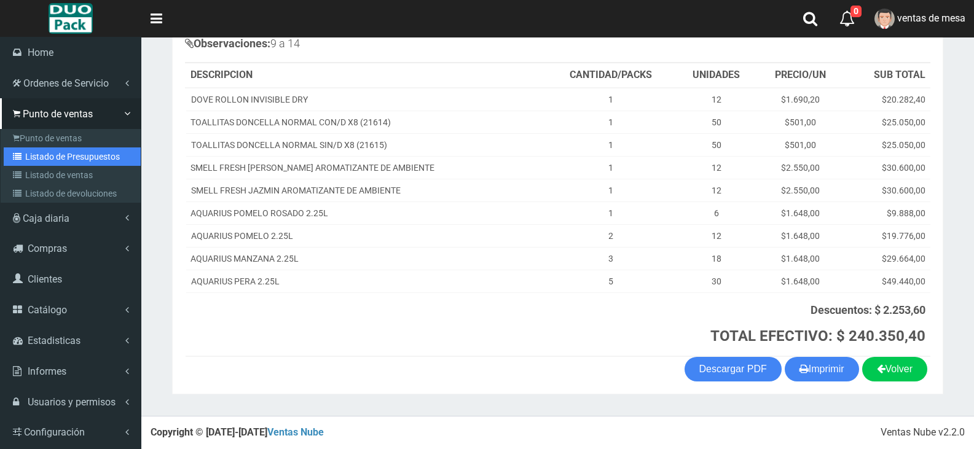
click at [23, 156] on icon at bounding box center [19, 156] width 12 height 9
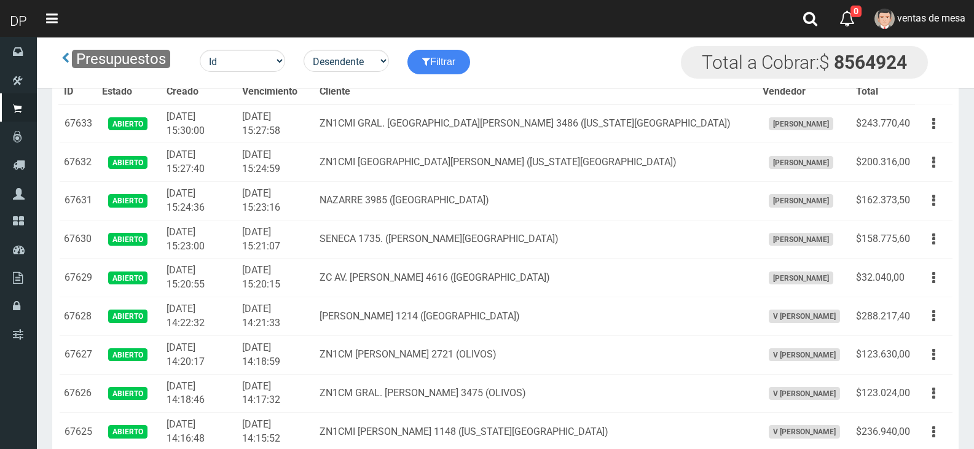
scroll to position [886, 0]
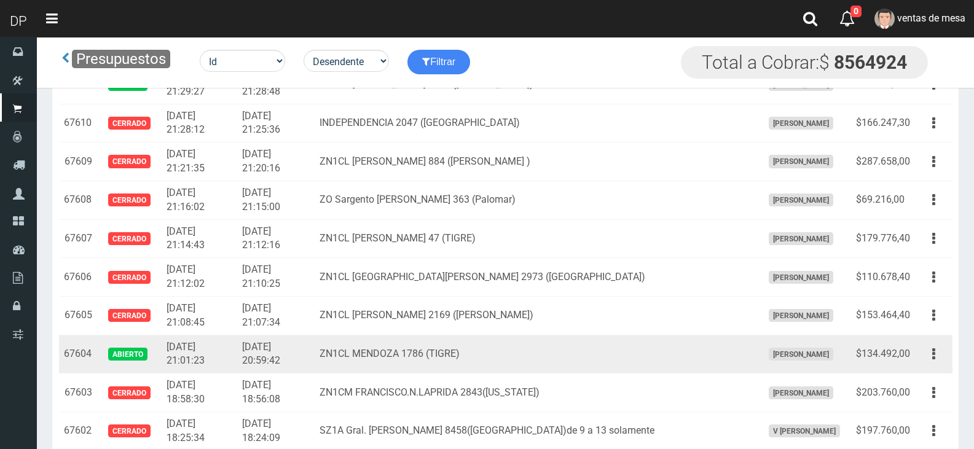
click at [932, 366] on td "Editar Imprimir Eliminar" at bounding box center [933, 354] width 37 height 39
click at [932, 362] on icon "button" at bounding box center [933, 353] width 3 height 21
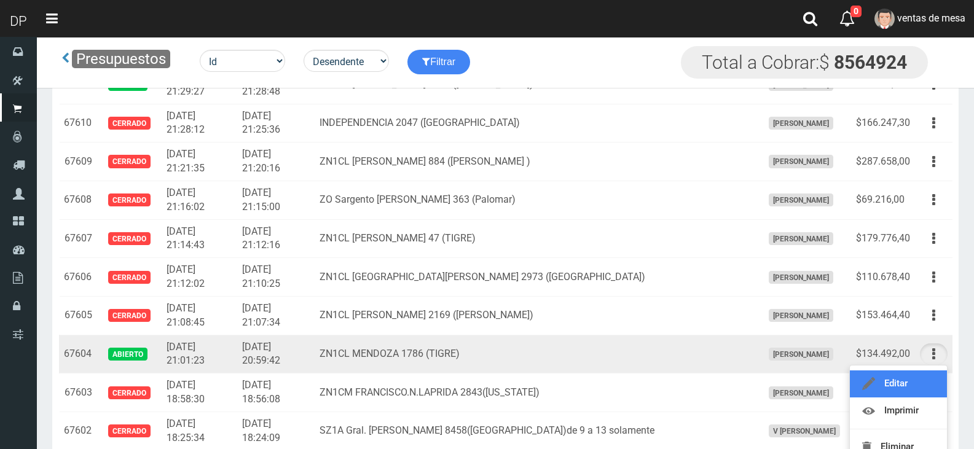
click at [928, 375] on link "Editar" at bounding box center [897, 383] width 97 height 27
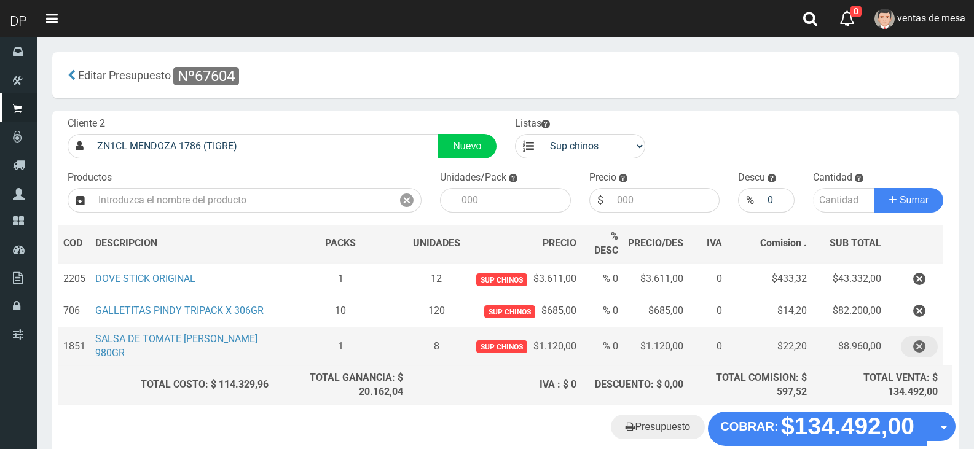
click at [921, 351] on icon "button" at bounding box center [919, 346] width 12 height 21
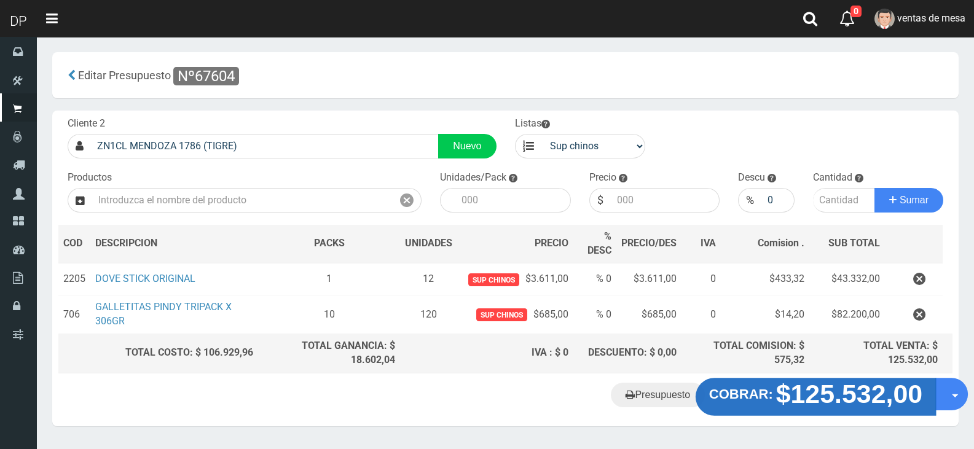
click at [873, 407] on strong "$125.532,00" at bounding box center [849, 393] width 147 height 29
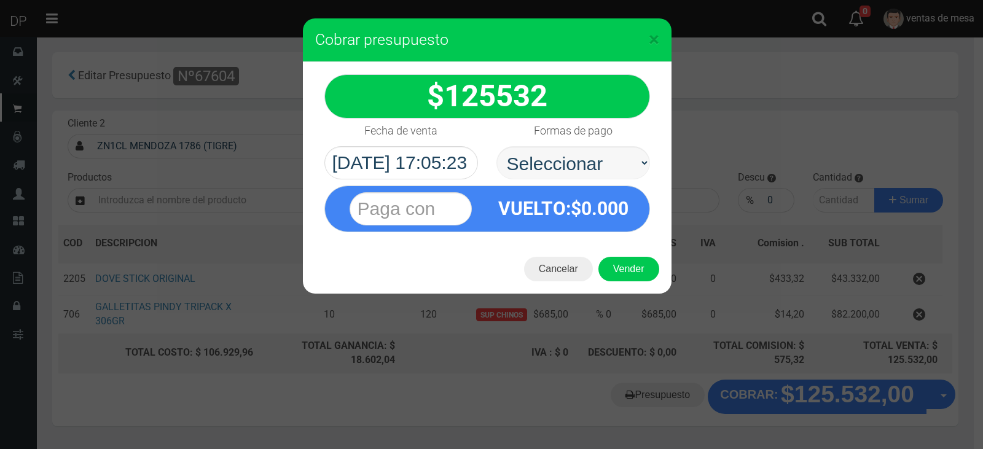
click at [594, 151] on select "Seleccionar Efectivo Tarjeta de Crédito Depósito Débito" at bounding box center [573, 162] width 154 height 33
select select "Efectivo"
click at [496, 146] on select "Seleccionar Efectivo Tarjeta de Crédito Depósito Débito" at bounding box center [573, 162] width 154 height 33
click at [631, 268] on button "Vender" at bounding box center [628, 269] width 61 height 25
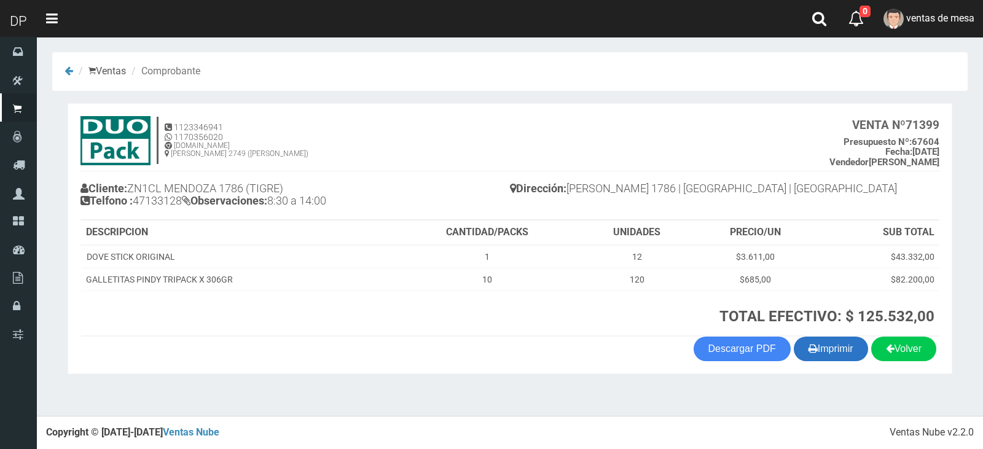
click at [820, 354] on button "Imprimir" at bounding box center [831, 349] width 74 height 25
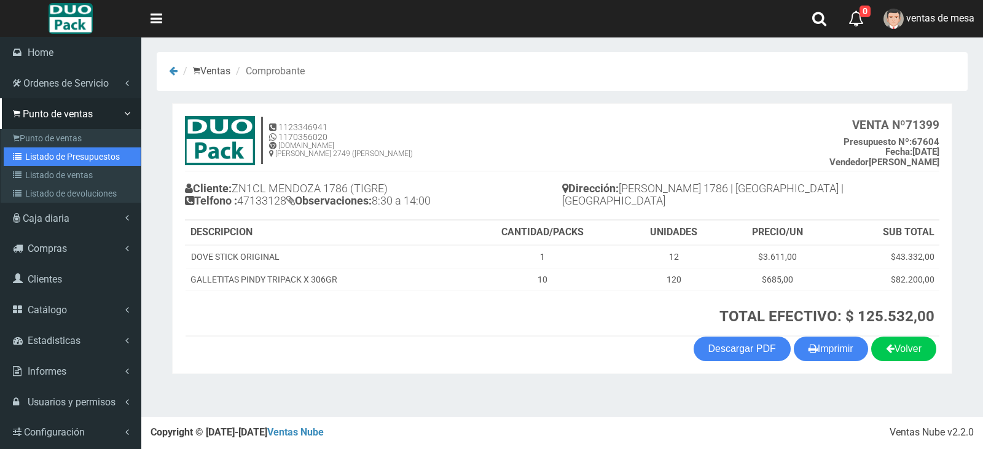
click at [35, 154] on link "Listado de Presupuestos" at bounding box center [72, 156] width 137 height 18
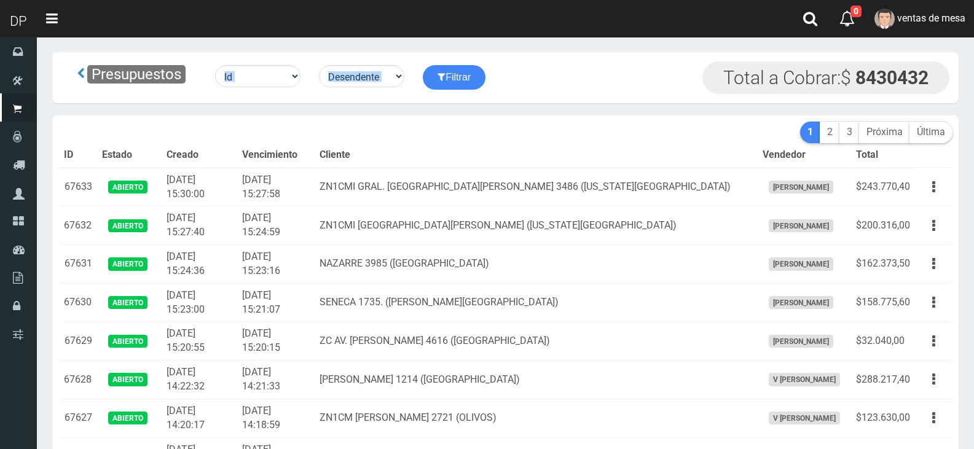
click at [539, 144] on th "Cliente" at bounding box center [535, 155] width 443 height 25
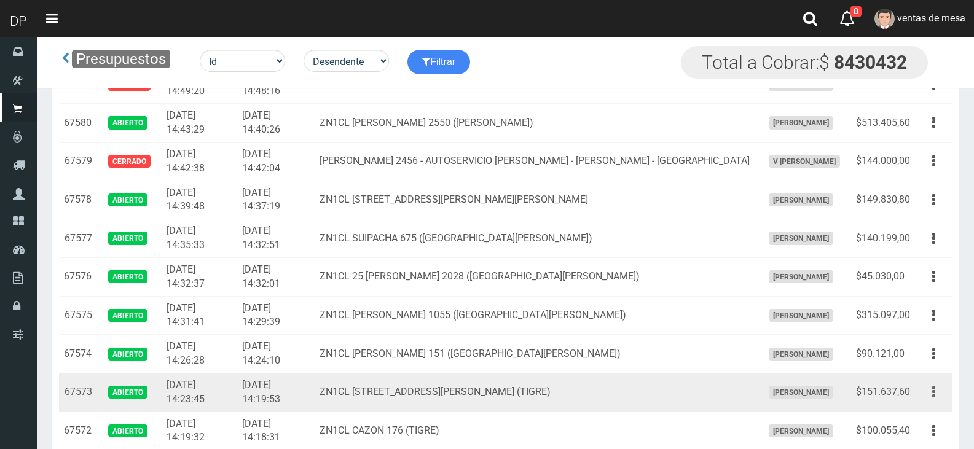
click at [943, 395] on button "button" at bounding box center [934, 391] width 28 height 21
click at [932, 418] on link "Editar" at bounding box center [897, 421] width 97 height 27
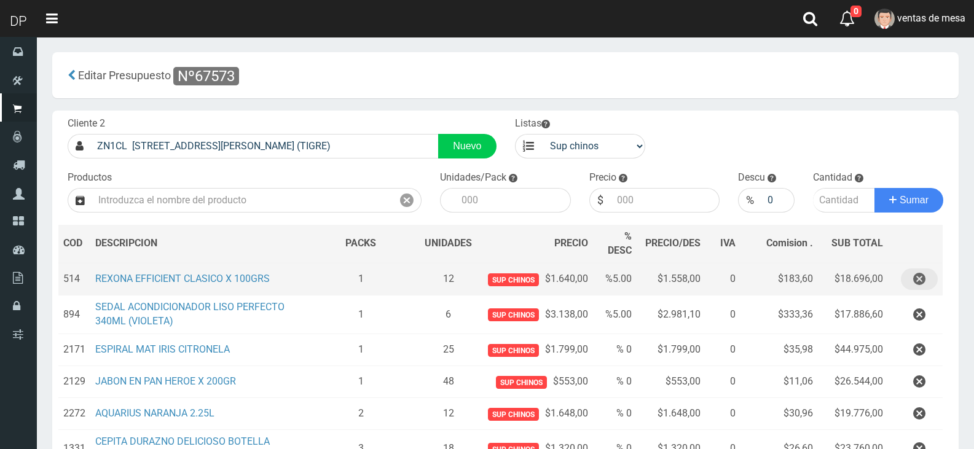
click at [918, 281] on icon "button" at bounding box center [919, 278] width 12 height 21
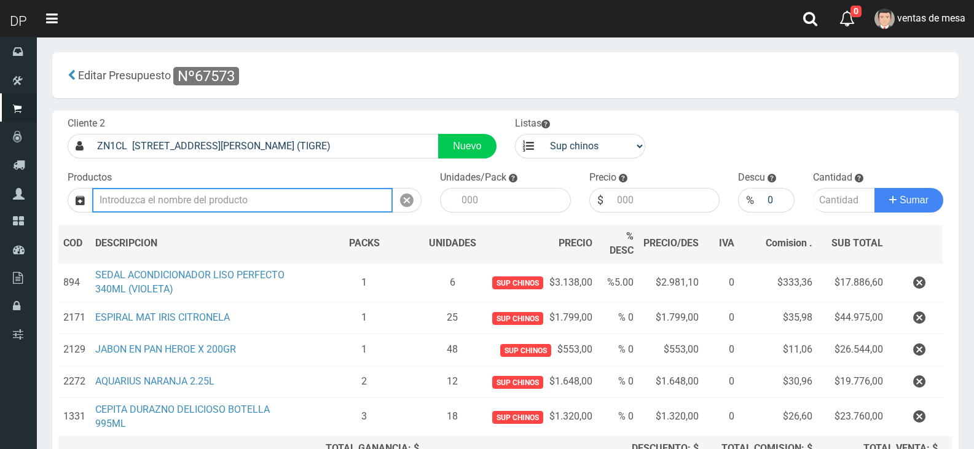
click at [305, 192] on input "text" at bounding box center [242, 200] width 300 height 25
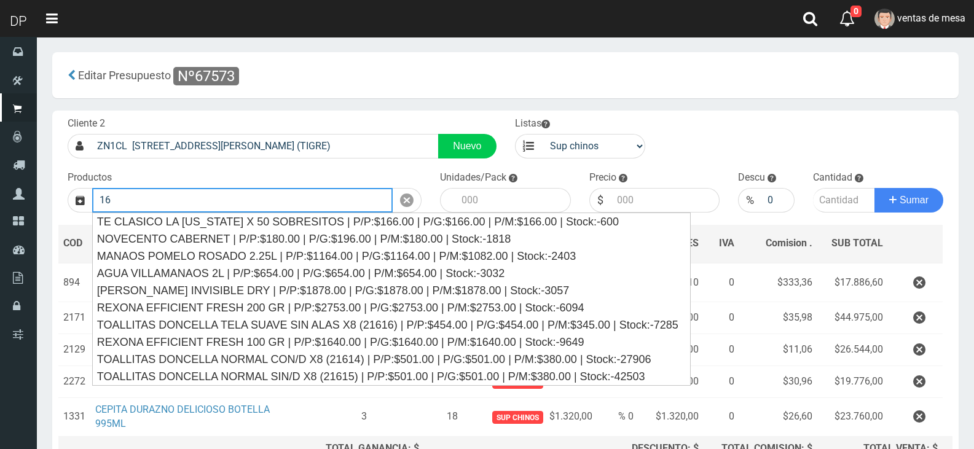
type input "1"
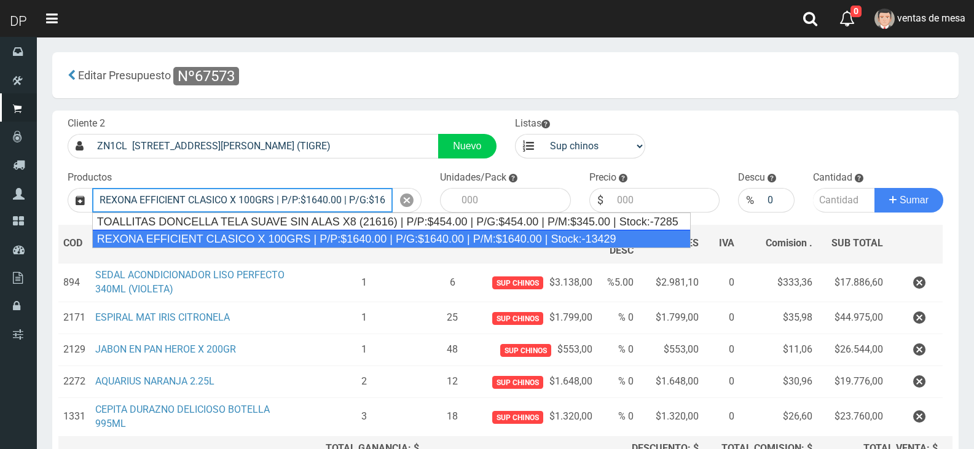
type input "REXONA EFFICIENT CLASICO X 100GRS | P/P:$1640.00 | P/G:$1640.00 | P/M:$1640.00 …"
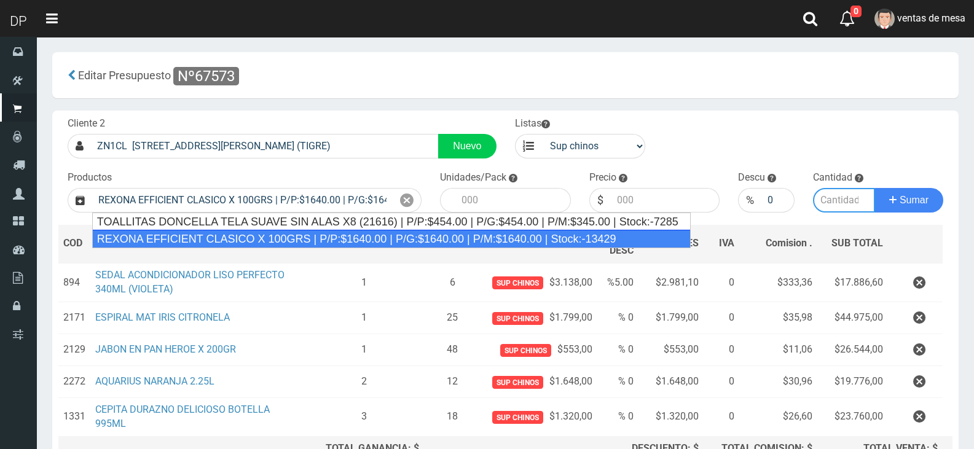
type input "12"
type input "1640.00"
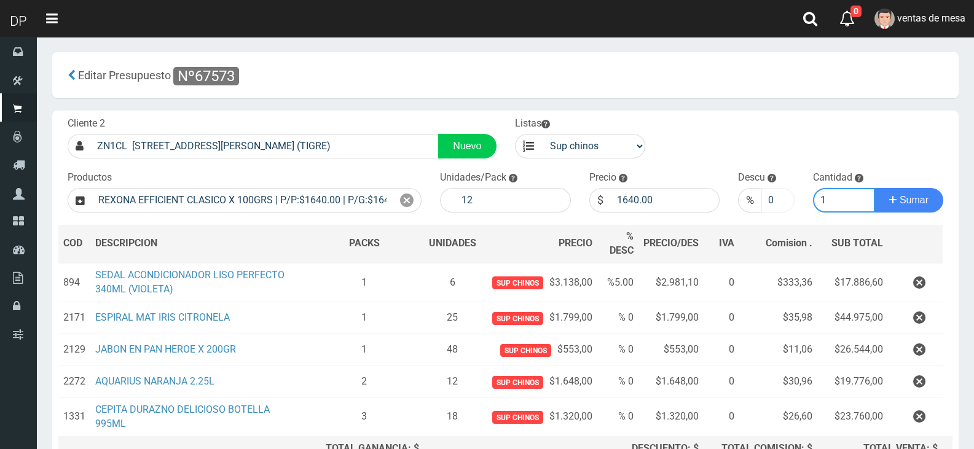
type input "1"
click at [772, 201] on input "0" at bounding box center [777, 200] width 33 height 25
type input "5"
click at [874, 188] on button "Sumar" at bounding box center [908, 200] width 69 height 25
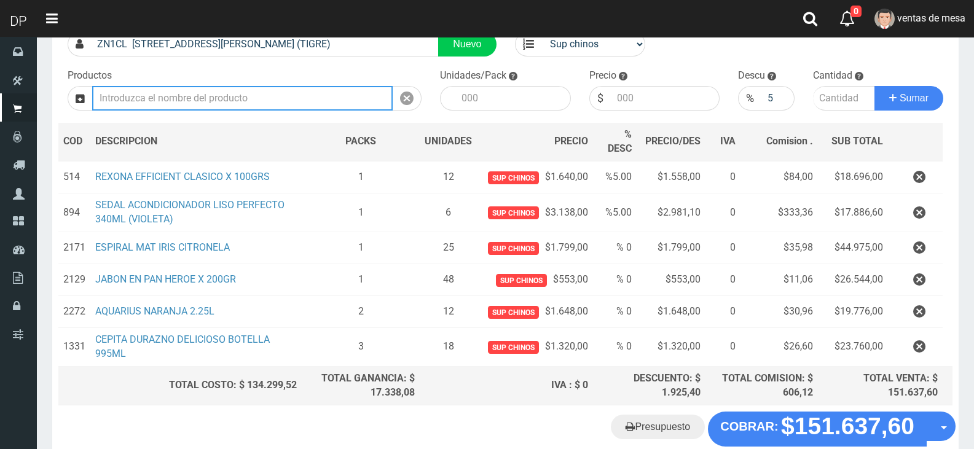
scroll to position [168, 0]
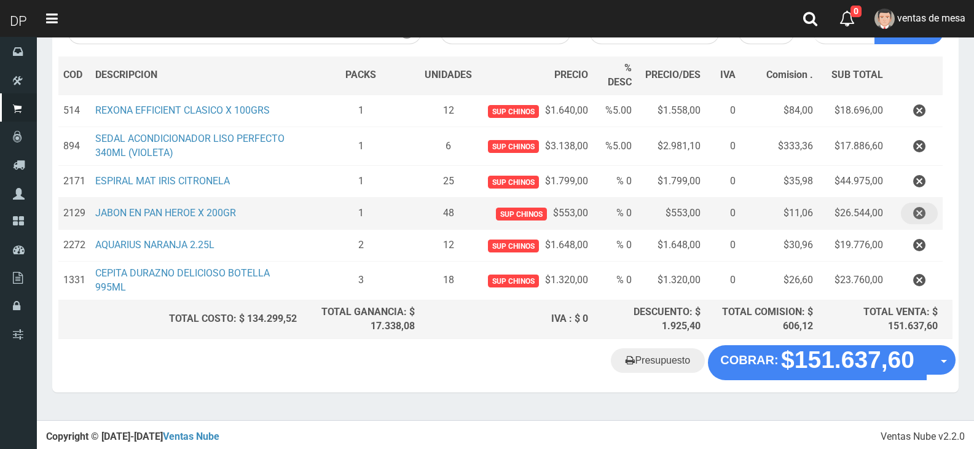
click at [923, 209] on icon "button" at bounding box center [919, 213] width 12 height 21
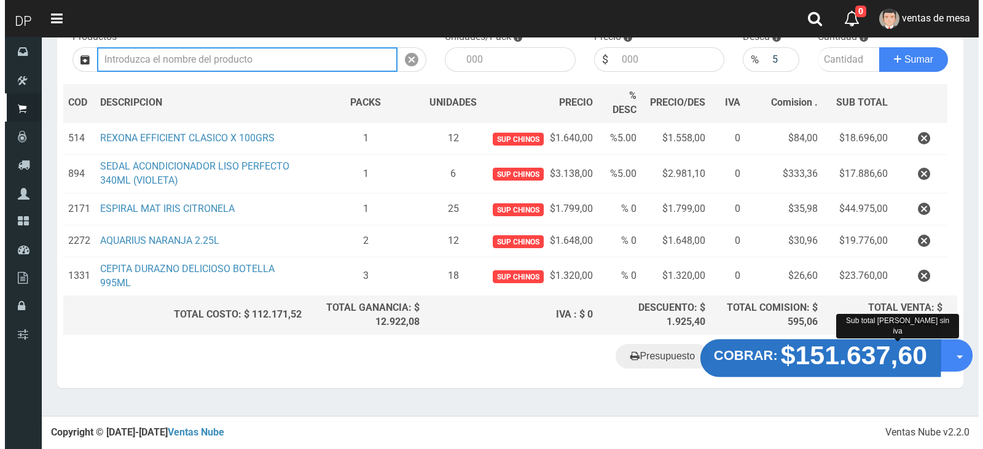
scroll to position [136, 0]
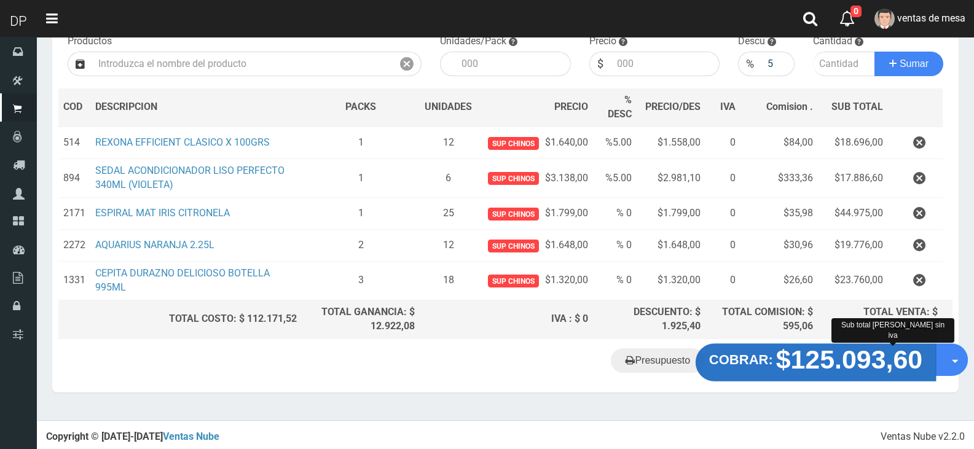
click at [862, 359] on strong "$125.093,60" at bounding box center [849, 359] width 147 height 29
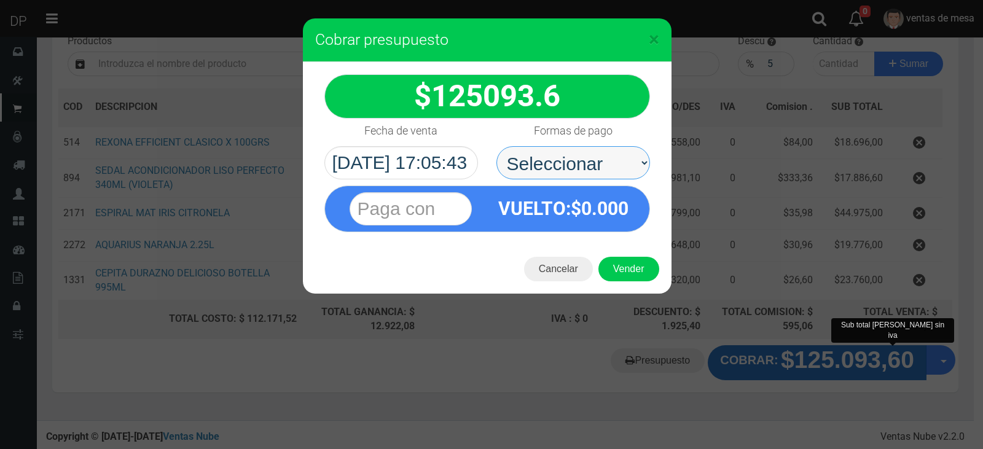
click at [623, 171] on select "Seleccionar Efectivo Tarjeta de Crédito Depósito Débito" at bounding box center [573, 162] width 154 height 33
select select "Efectivo"
click at [496, 146] on select "Seleccionar Efectivo Tarjeta de Crédito Depósito Débito" at bounding box center [573, 162] width 154 height 33
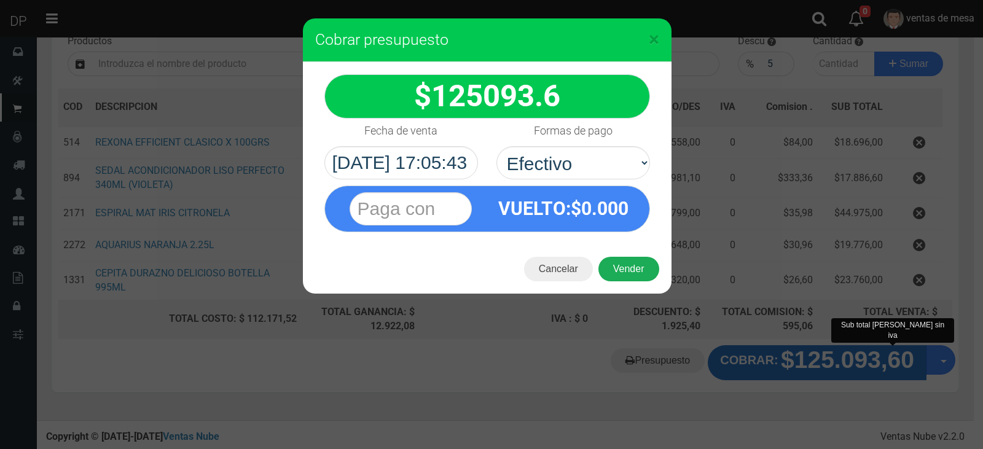
click at [622, 276] on button "Vender" at bounding box center [628, 269] width 61 height 25
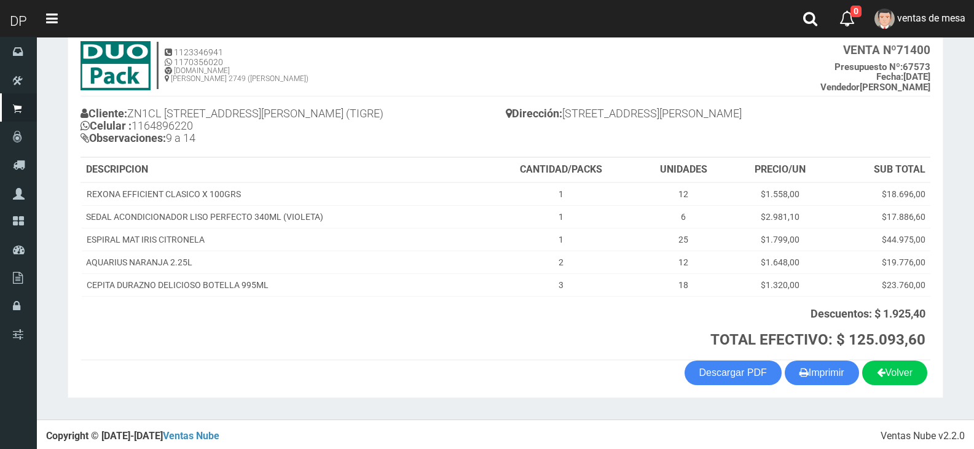
scroll to position [79, 0]
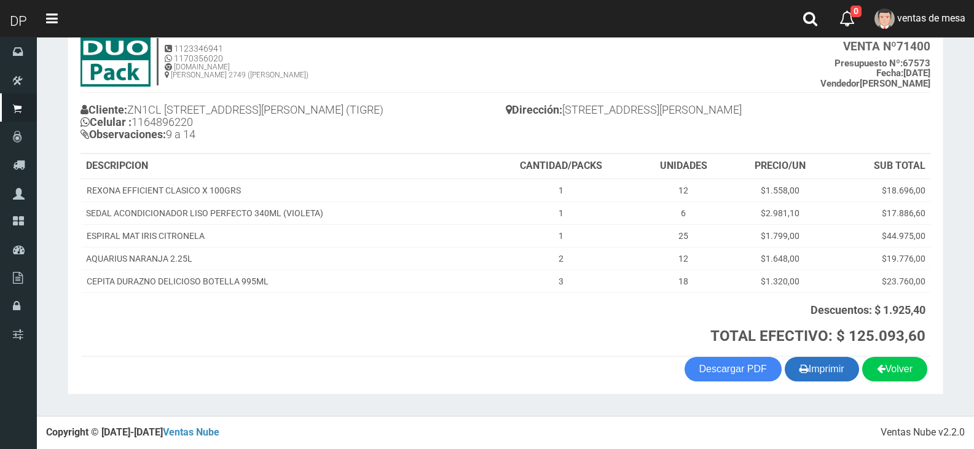
click at [803, 370] on button "Imprimir" at bounding box center [821, 369] width 74 height 25
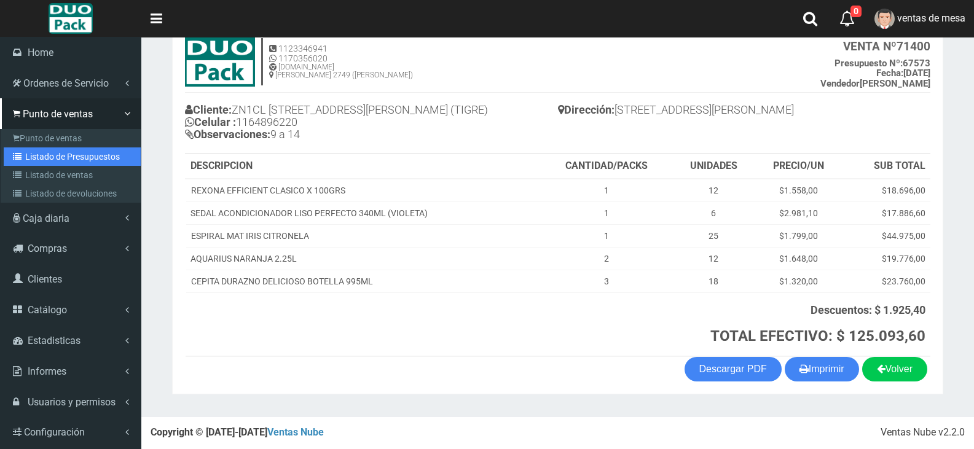
click at [18, 158] on icon at bounding box center [19, 156] width 12 height 9
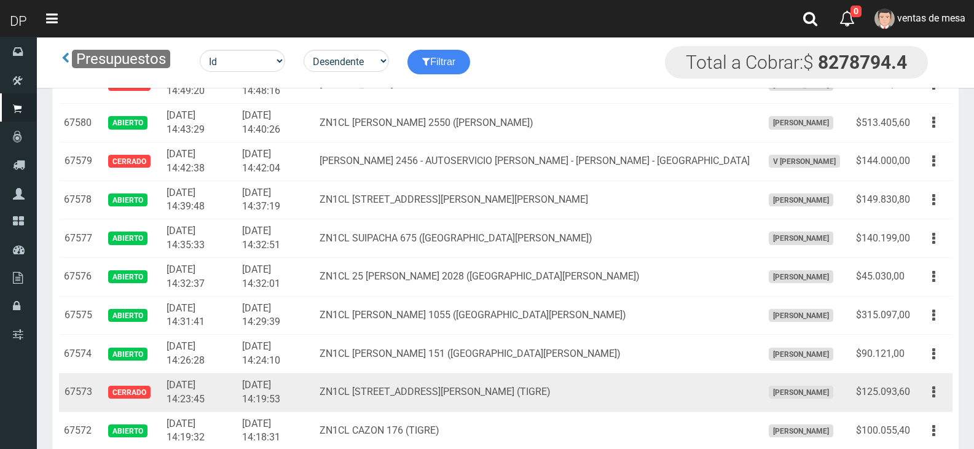
scroll to position [2103, 0]
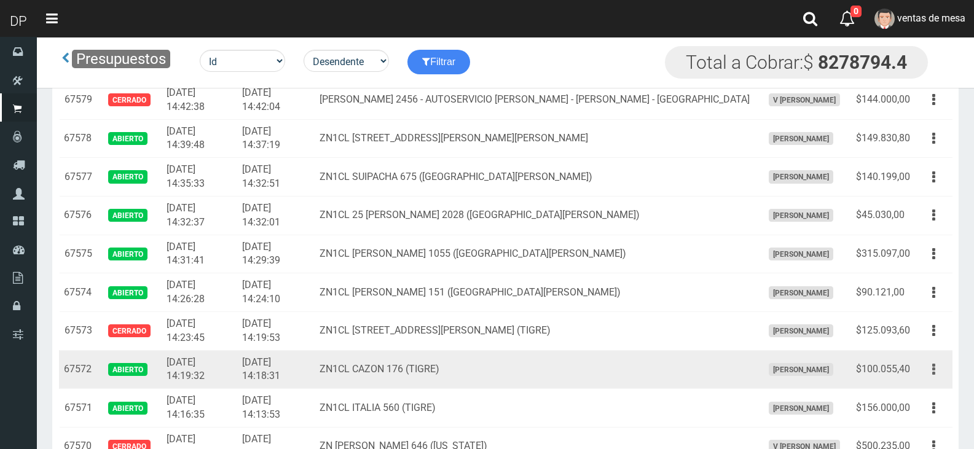
click at [929, 371] on button "button" at bounding box center [934, 369] width 28 height 21
click at [929, 388] on link "Editar" at bounding box center [897, 399] width 97 height 27
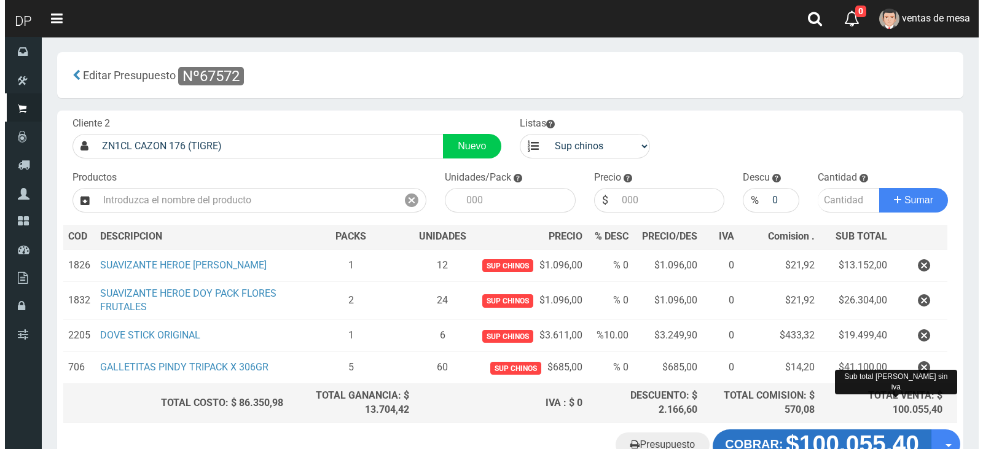
scroll to position [84, 0]
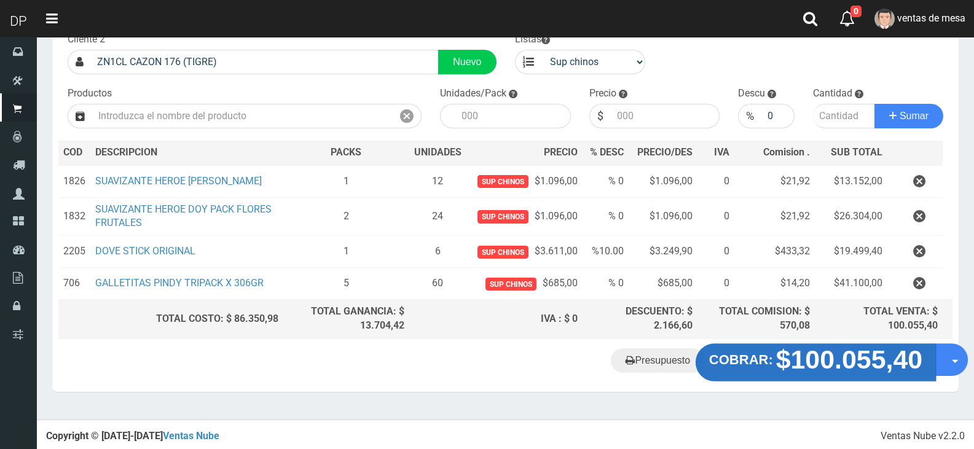
click at [814, 359] on strong "$100.055,40" at bounding box center [849, 359] width 147 height 29
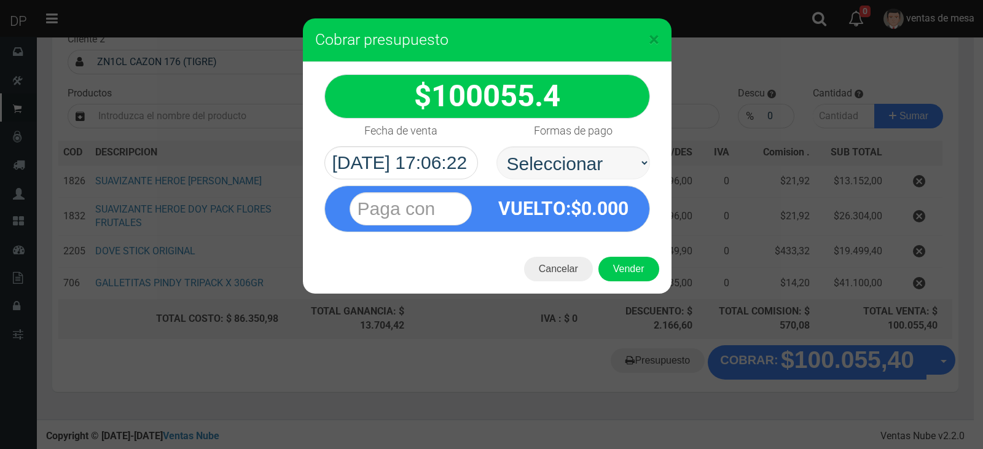
select select "Efectivo"
click at [496, 146] on select "Seleccionar Efectivo Tarjeta de Crédito Depósito Débito" at bounding box center [573, 162] width 154 height 33
click at [612, 262] on button "Vender" at bounding box center [628, 269] width 61 height 25
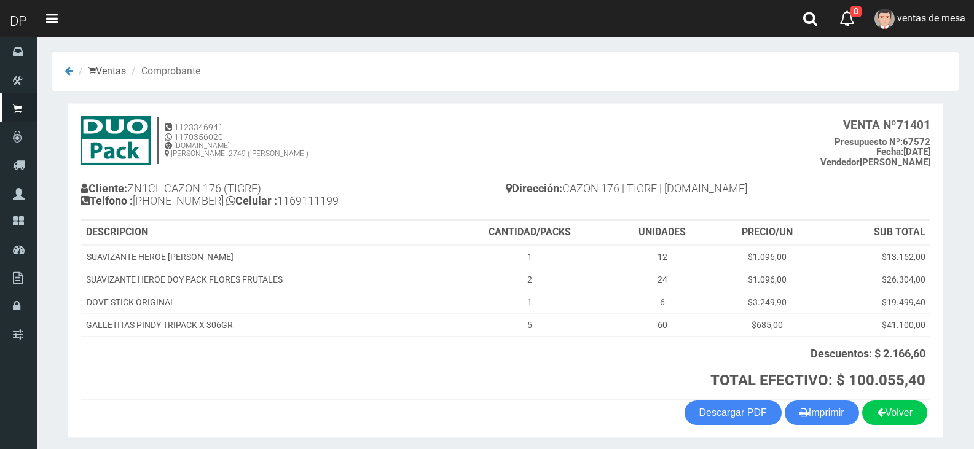
scroll to position [44, 0]
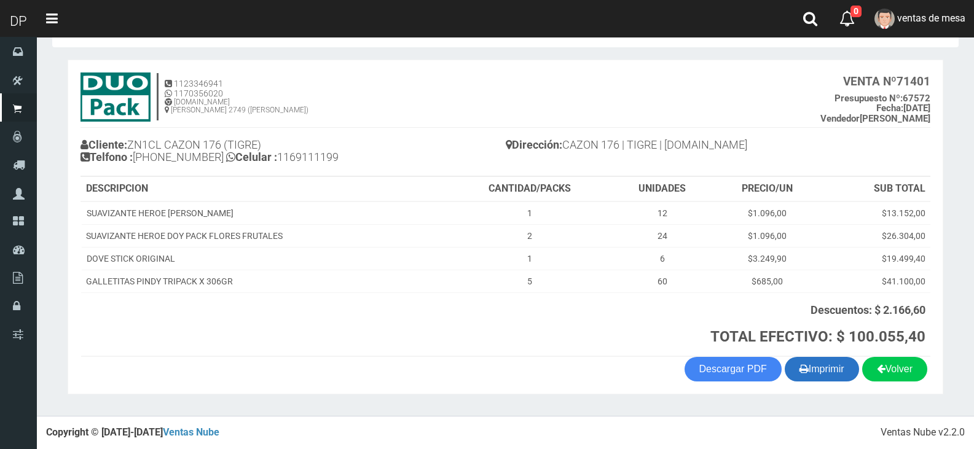
click at [823, 373] on button "Imprimir" at bounding box center [821, 369] width 74 height 25
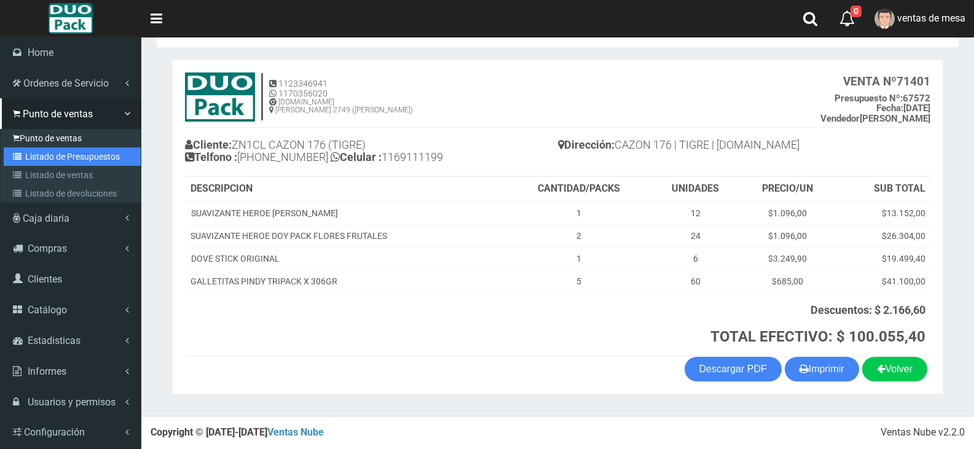
drag, startPoint x: 33, startPoint y: 147, endPoint x: 67, endPoint y: 133, distance: 37.4
click at [33, 147] on link "Listado de Presupuestos" at bounding box center [72, 156] width 137 height 18
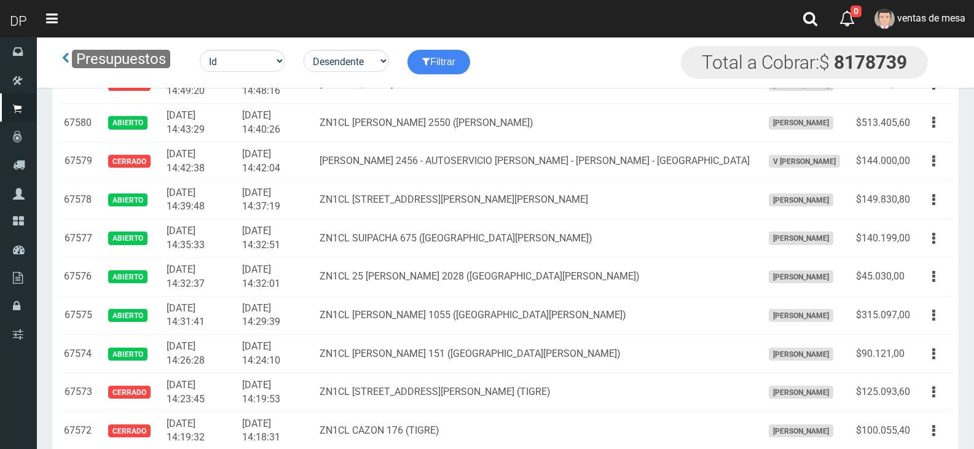
scroll to position [2286, 0]
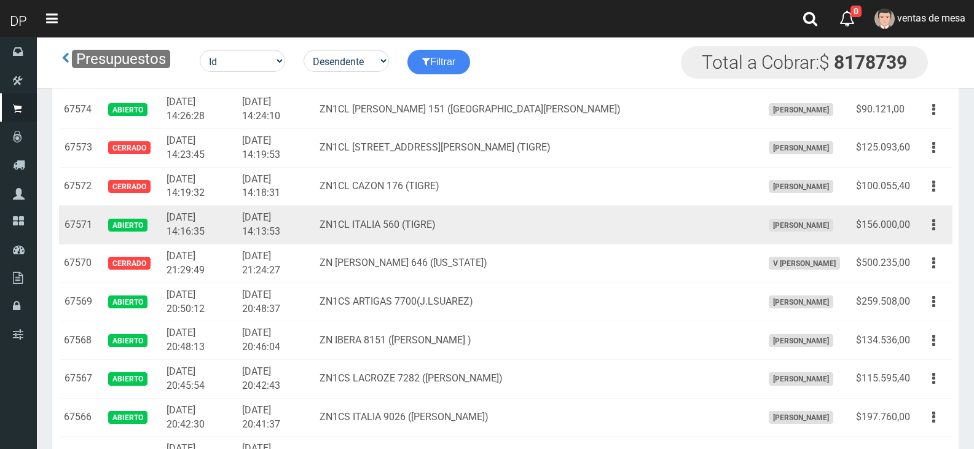
click at [911, 228] on td "$156.000,00" at bounding box center [883, 225] width 64 height 39
click at [926, 235] on button "button" at bounding box center [934, 224] width 28 height 21
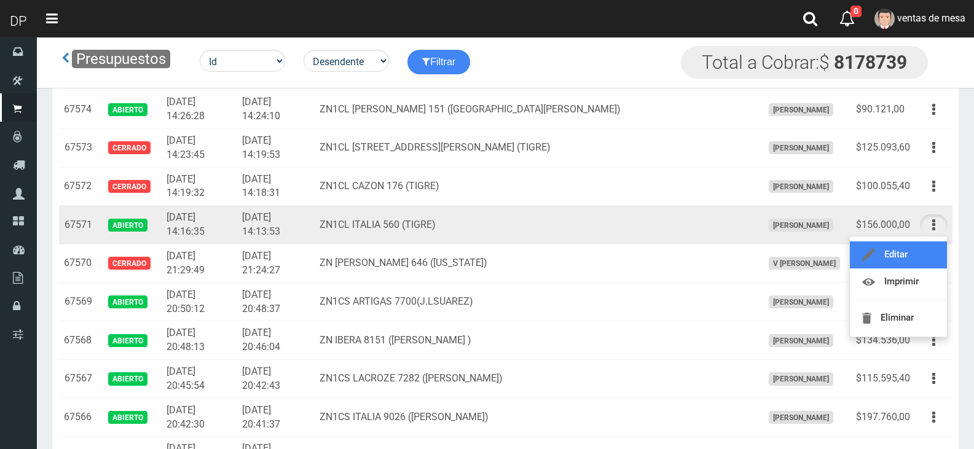
click at [924, 249] on link "Editar" at bounding box center [897, 254] width 97 height 27
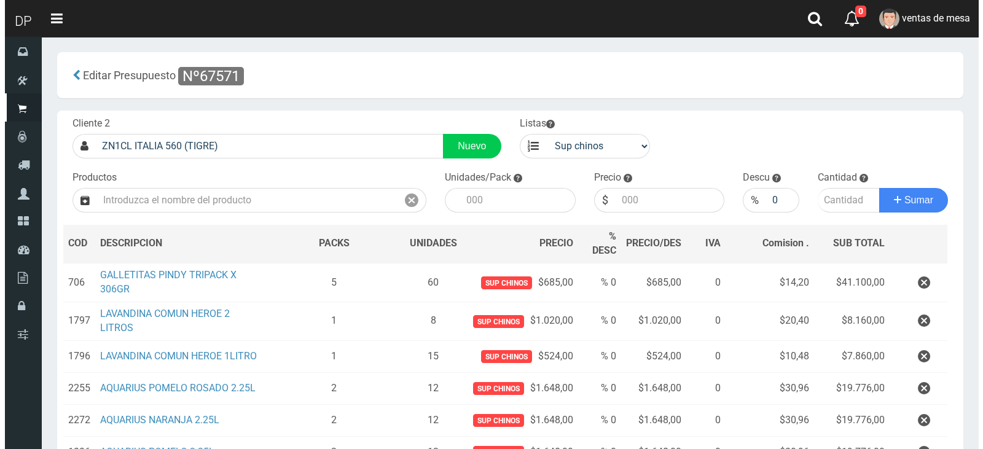
scroll to position [239, 0]
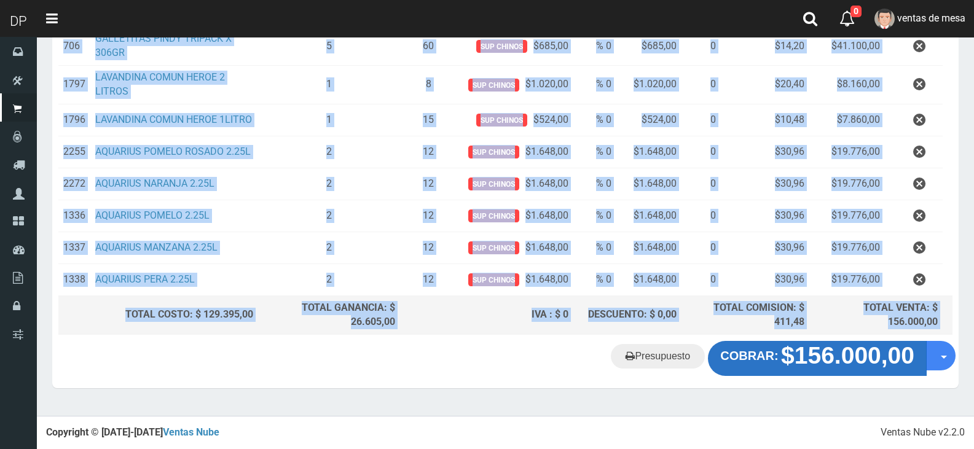
drag, startPoint x: 878, startPoint y: 342, endPoint x: 872, endPoint y: 352, distance: 11.6
click at [872, 352] on div "Cliente 2 ZN1CL ITALIA 560 (TIGRE) Nuevo Listas venta publico Sup chinos revent…" at bounding box center [505, 131] width 906 height 514
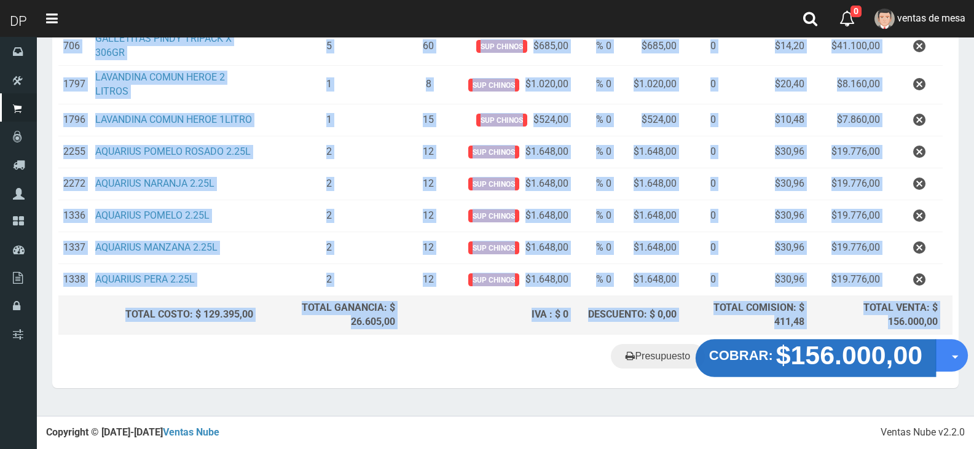
click at [872, 352] on strong "$156.000,00" at bounding box center [849, 355] width 147 height 29
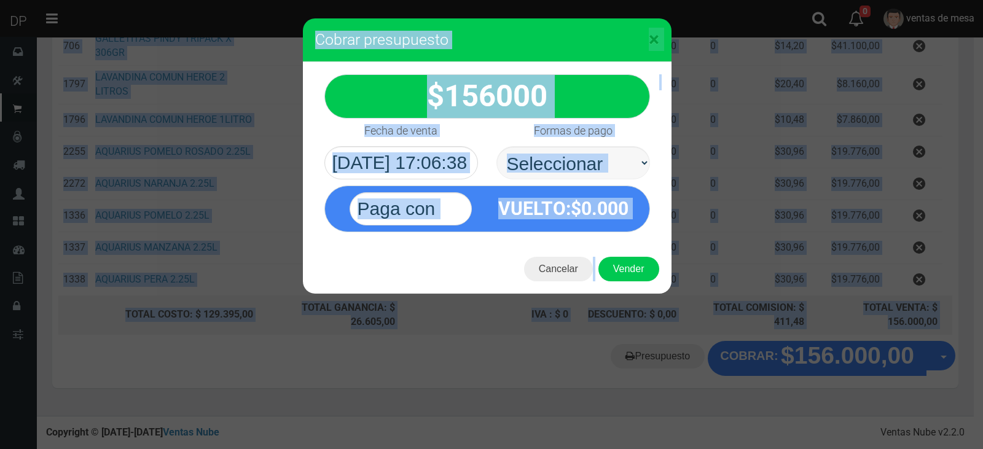
click at [639, 167] on select "Seleccionar Efectivo Tarjeta de Crédito Depósito Débito" at bounding box center [573, 162] width 154 height 33
select select "Efectivo"
click at [496, 146] on select "Seleccionar Efectivo Tarjeta de Crédito Depósito Débito" at bounding box center [573, 162] width 154 height 33
click at [621, 263] on button "Vender" at bounding box center [628, 269] width 61 height 25
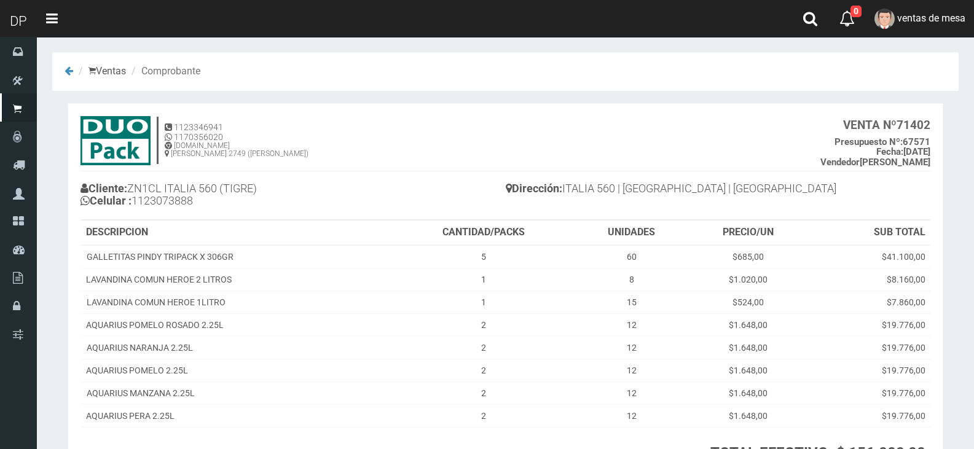
scroll to position [116, 0]
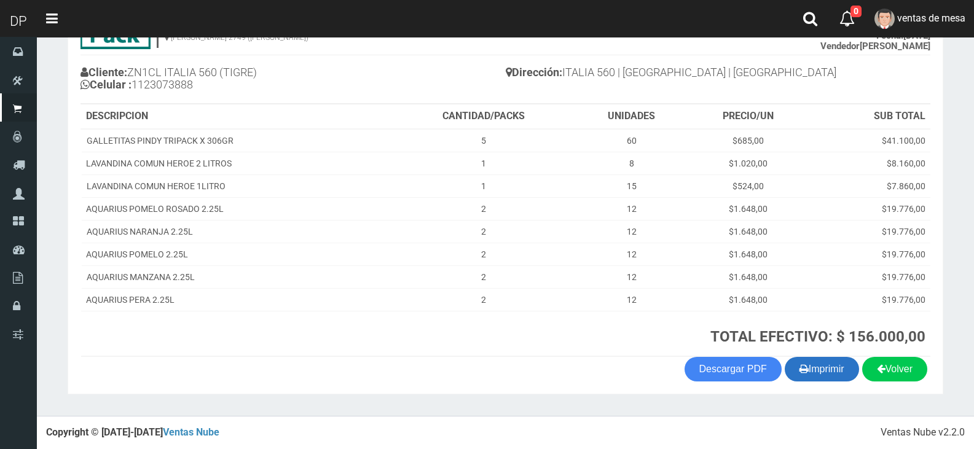
click at [836, 370] on button "Imprimir" at bounding box center [821, 369] width 74 height 25
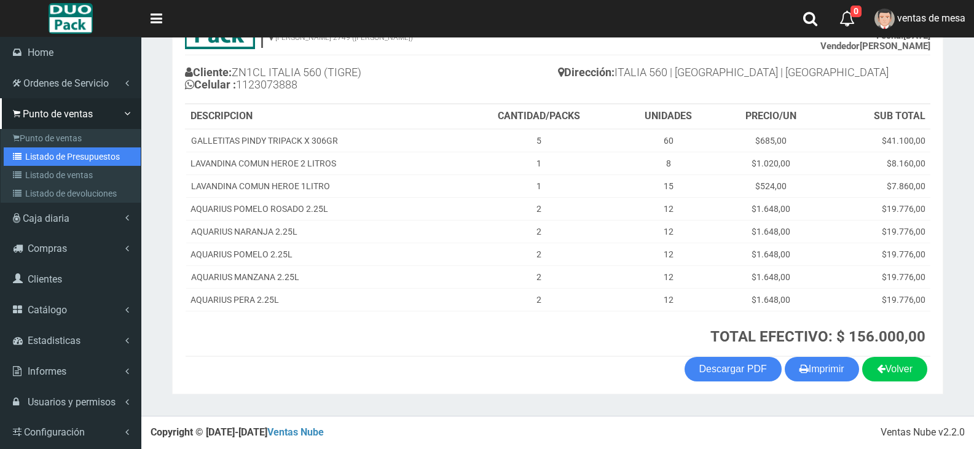
click at [42, 157] on link "Listado de Presupuestos" at bounding box center [72, 156] width 137 height 18
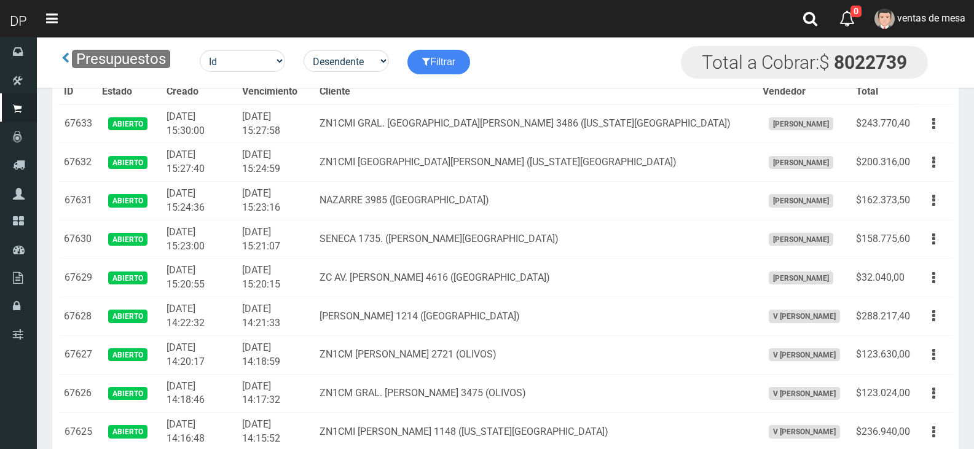
scroll to position [2042, 0]
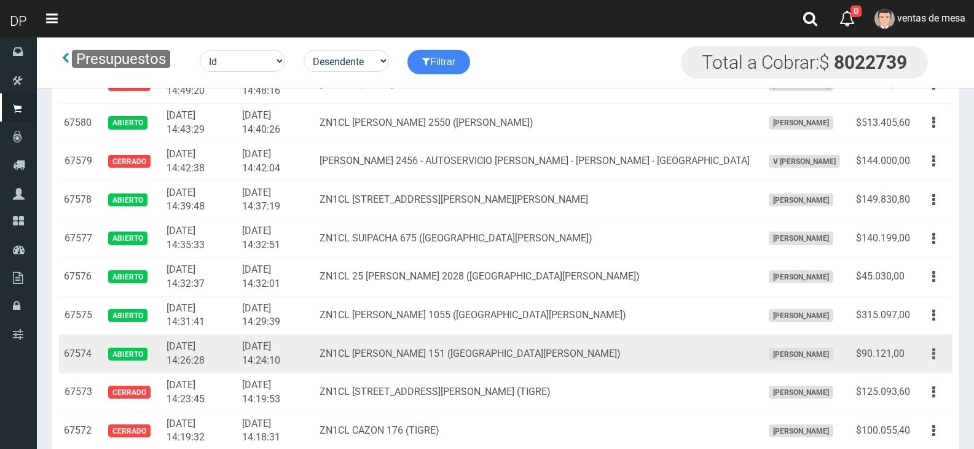
drag, startPoint x: 942, startPoint y: 363, endPoint x: 933, endPoint y: 364, distance: 8.6
click at [941, 363] on button "button" at bounding box center [934, 353] width 28 height 21
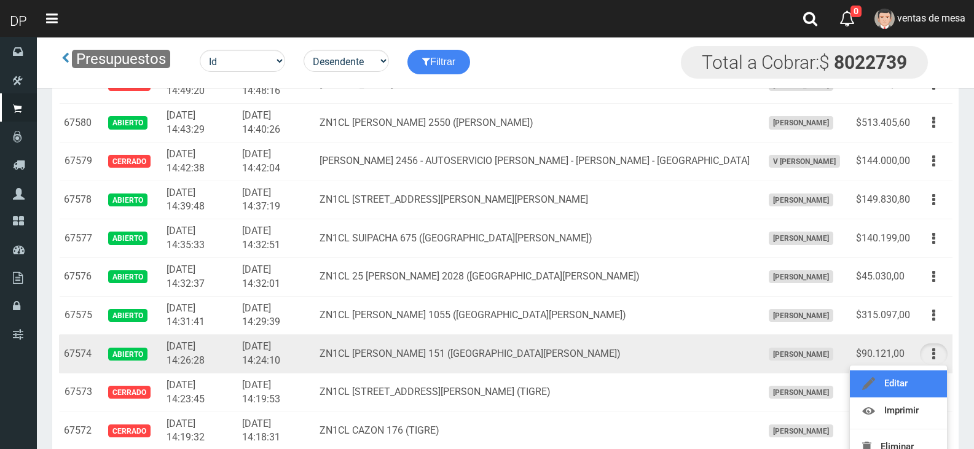
click at [930, 373] on link "Editar" at bounding box center [897, 383] width 97 height 27
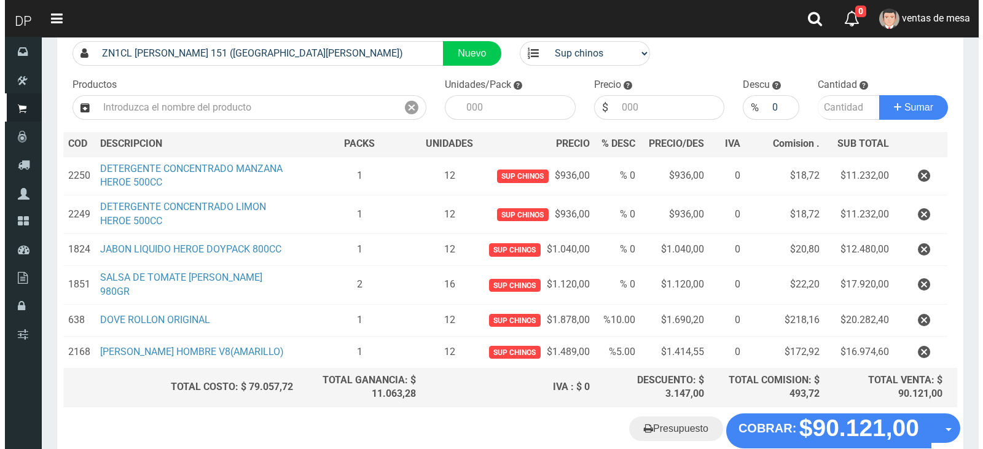
scroll to position [154, 0]
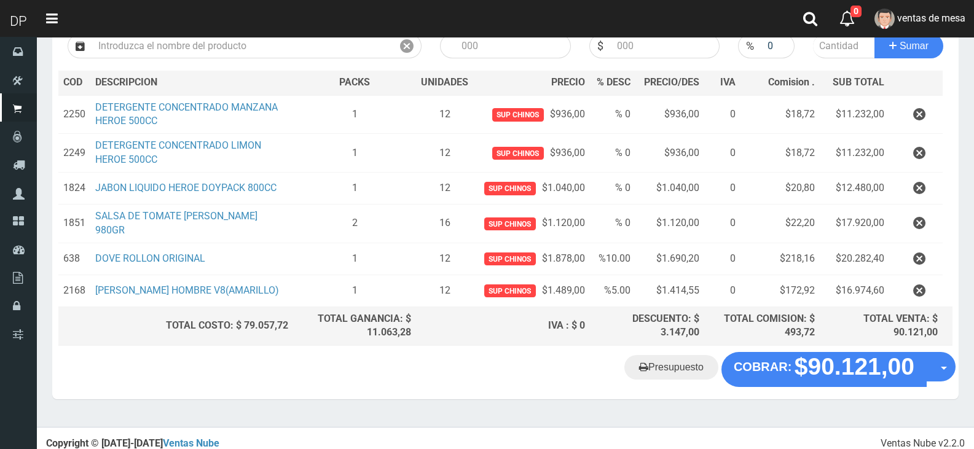
click at [811, 378] on div "Presupuesto COBRAR: $90.121,00 Opciones" at bounding box center [505, 375] width 906 height 47
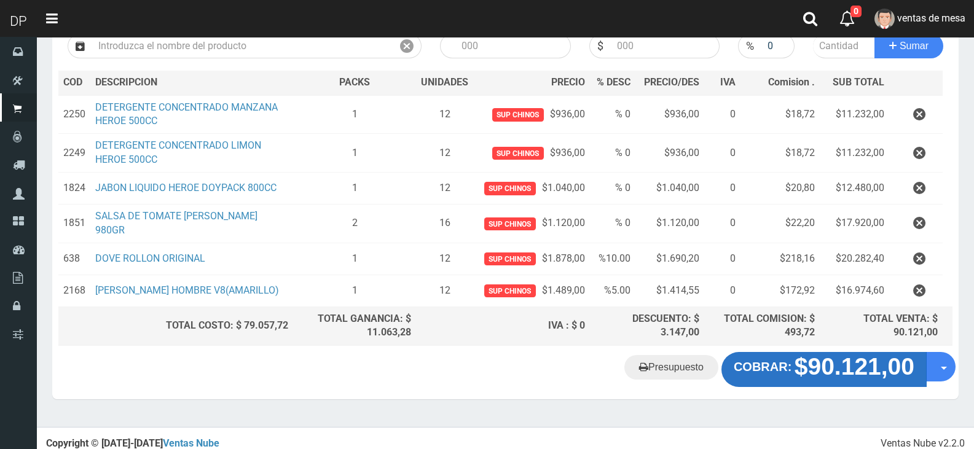
click at [808, 354] on strong "$90.121,00" at bounding box center [854, 367] width 120 height 26
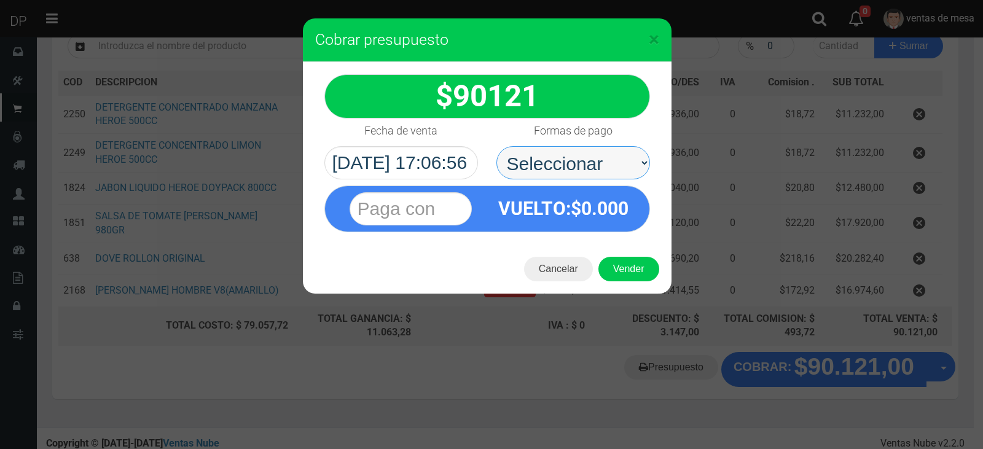
click at [560, 165] on select "Seleccionar Efectivo Tarjeta de Crédito Depósito Débito" at bounding box center [573, 162] width 154 height 33
select select "Efectivo"
click at [496, 146] on select "Seleccionar Efectivo Tarjeta de Crédito Depósito Débito" at bounding box center [573, 162] width 154 height 33
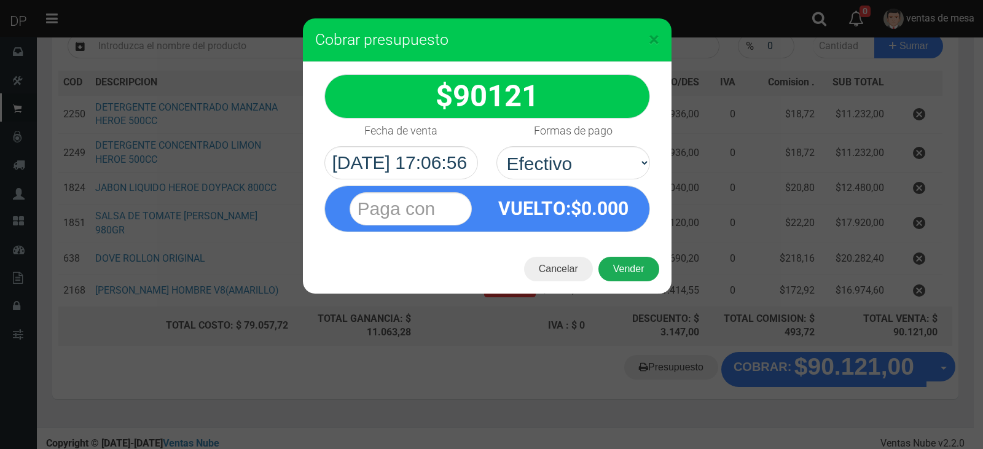
click at [628, 276] on button "Vender" at bounding box center [628, 269] width 61 height 25
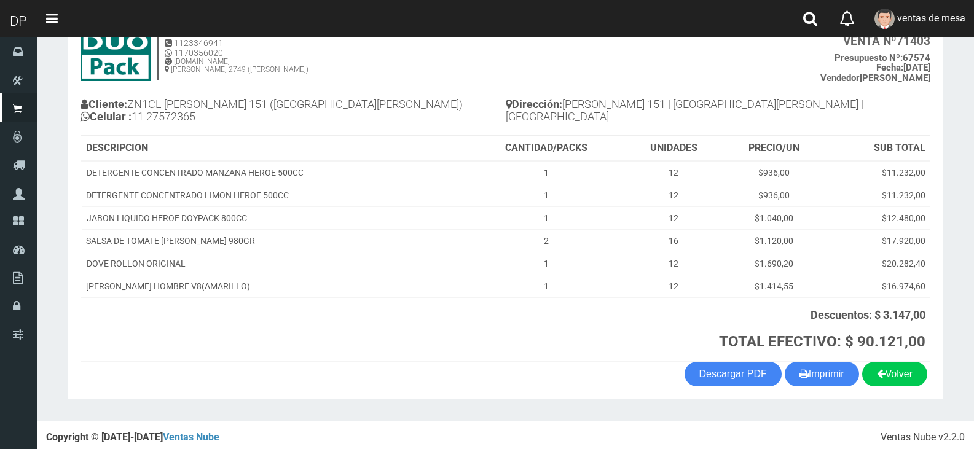
scroll to position [89, 0]
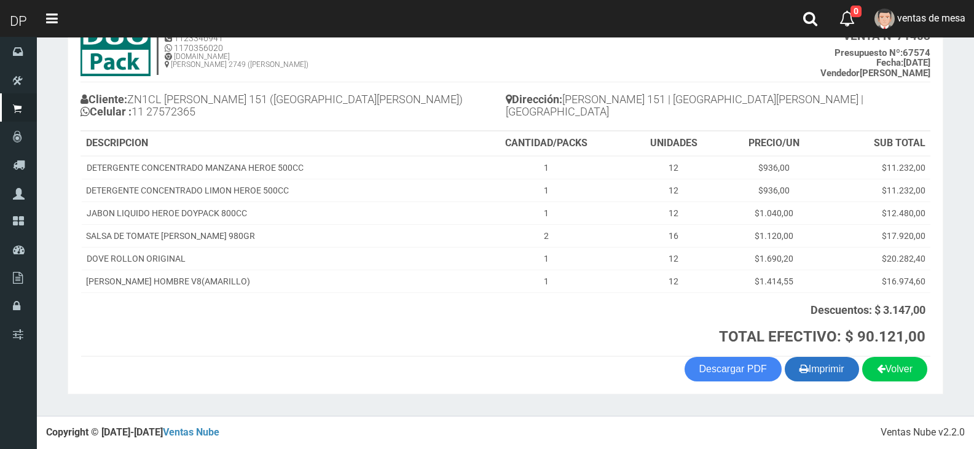
click at [832, 381] on section "1123346941 1170356020 [DOMAIN_NAME] [PERSON_NAME] 2749 ([PERSON_NAME]) VENTA Nº…" at bounding box center [505, 204] width 875 height 380
click at [830, 377] on button "Imprimir" at bounding box center [821, 369] width 74 height 25
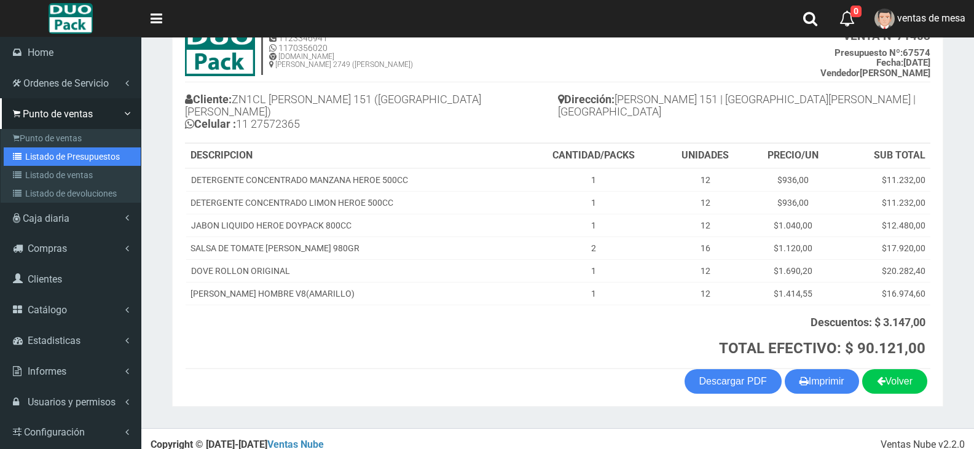
click at [31, 151] on link "Listado de Presupuestos" at bounding box center [72, 156] width 137 height 18
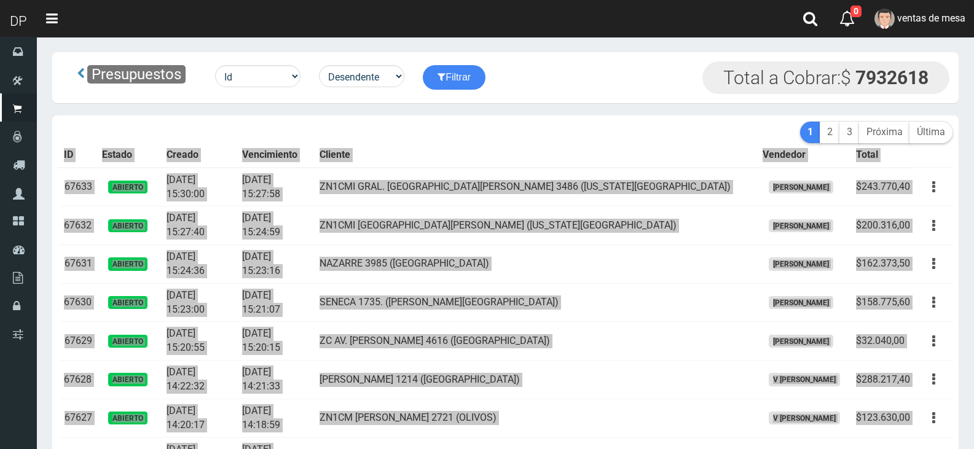
scroll to position [2042, 0]
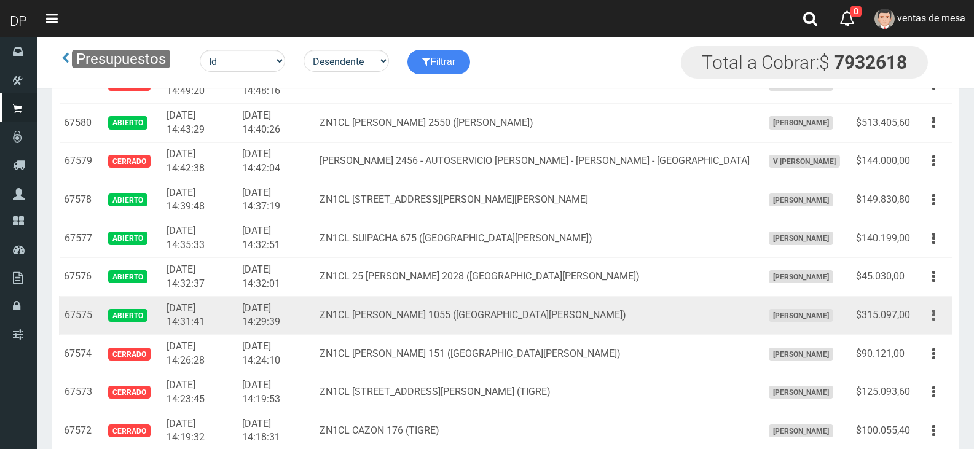
click at [927, 322] on button "button" at bounding box center [934, 315] width 28 height 21
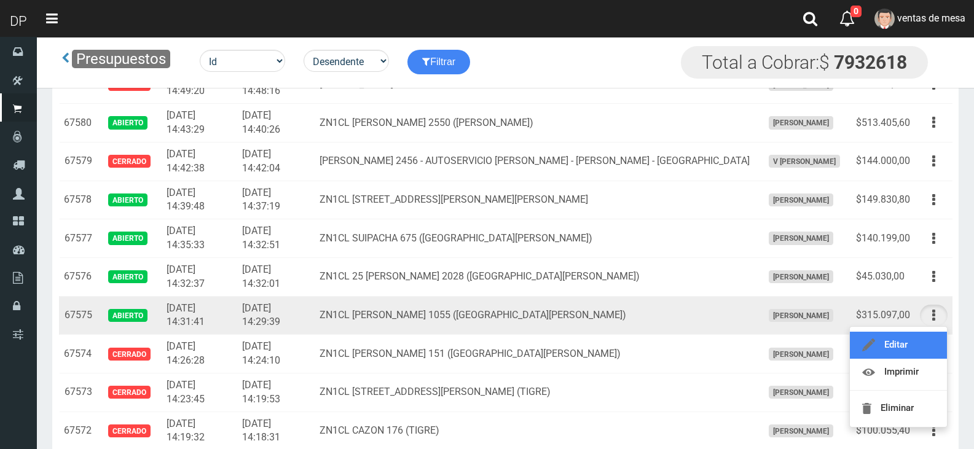
click at [923, 343] on link "Editar" at bounding box center [897, 345] width 97 height 27
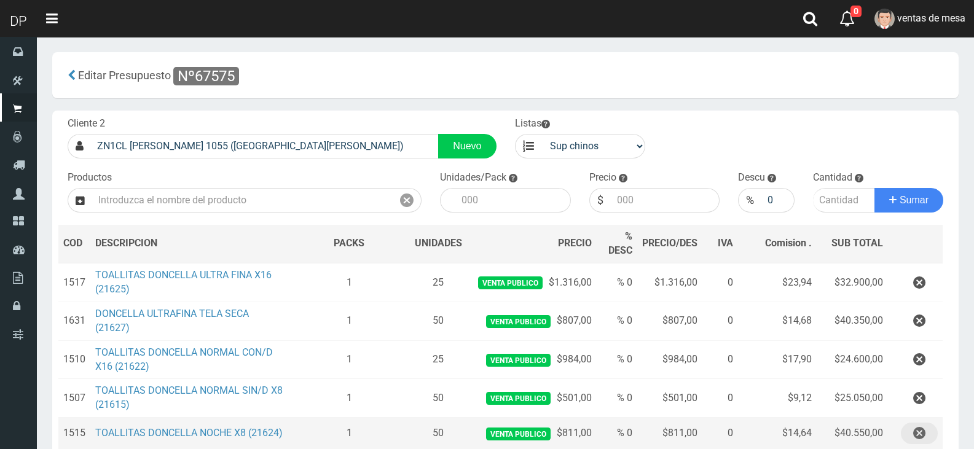
click at [929, 431] on button "button" at bounding box center [918, 433] width 37 height 21
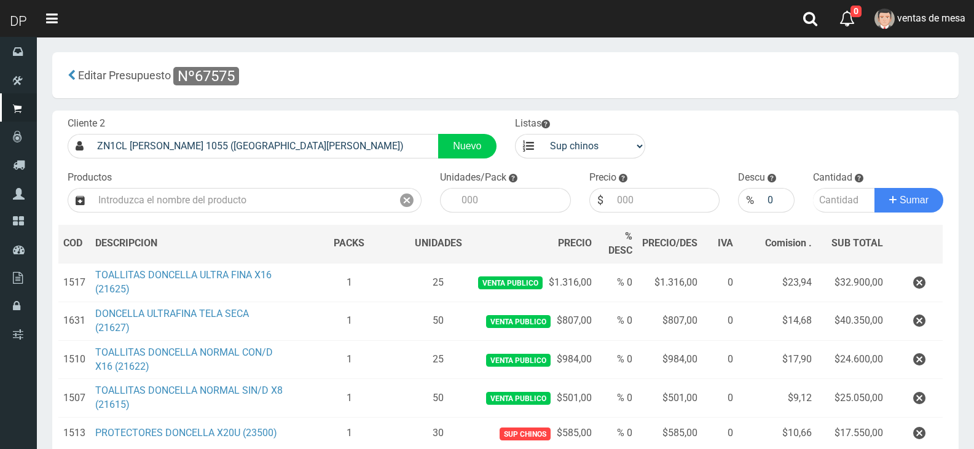
click at [917, 322] on icon "button" at bounding box center [919, 320] width 12 height 21
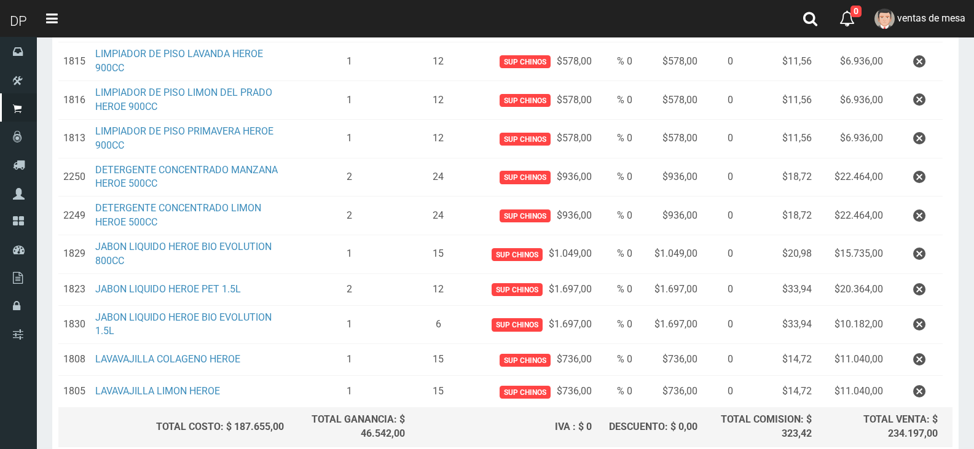
scroll to position [477, 0]
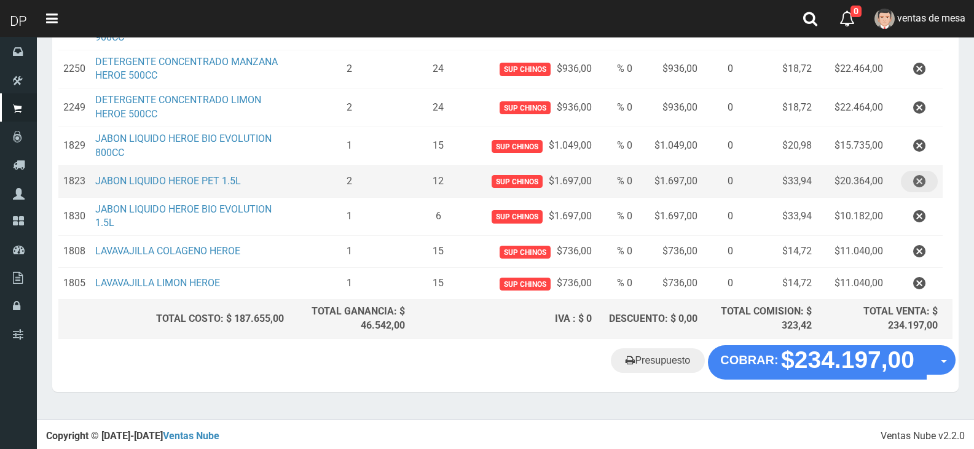
click at [912, 184] on button "button" at bounding box center [918, 181] width 37 height 21
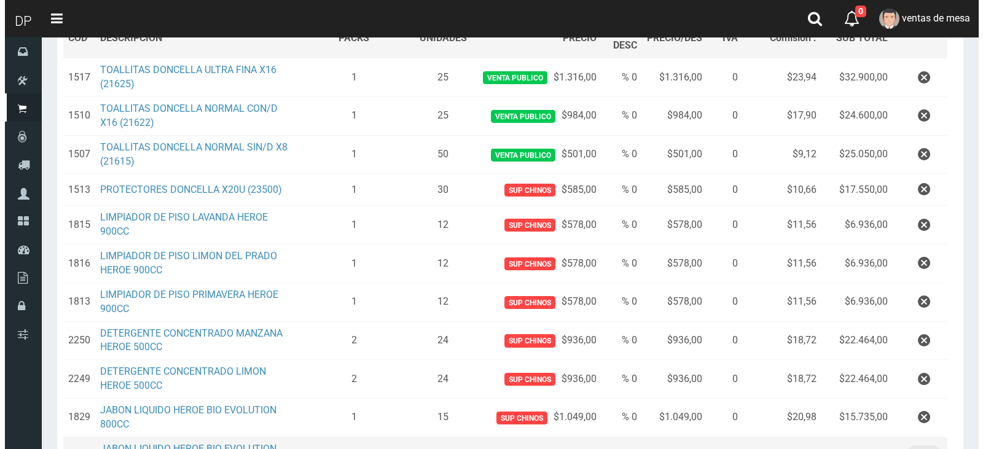
scroll to position [445, 0]
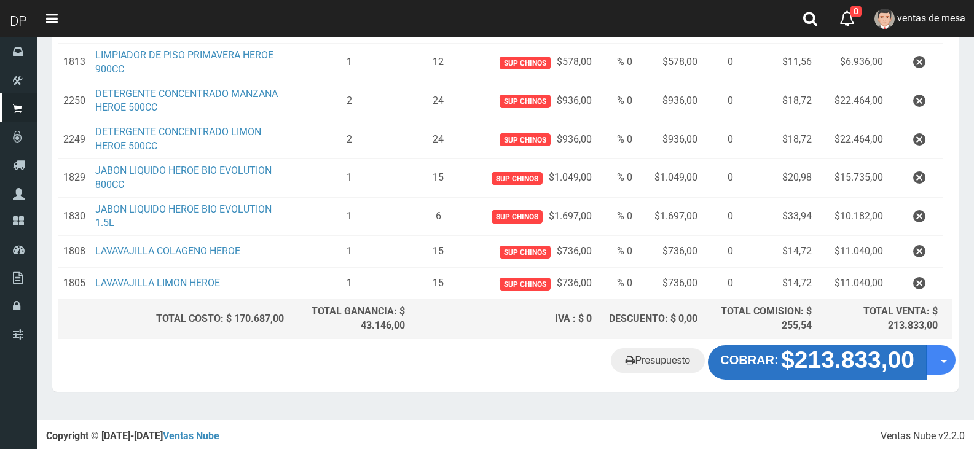
click at [808, 345] on div "Cliente 2 ZN1CL BRANDSEN 1055 (SAN FERNANDO) Nuevo Listas venta publico Sup chi…" at bounding box center [505, 29] width 906 height 726
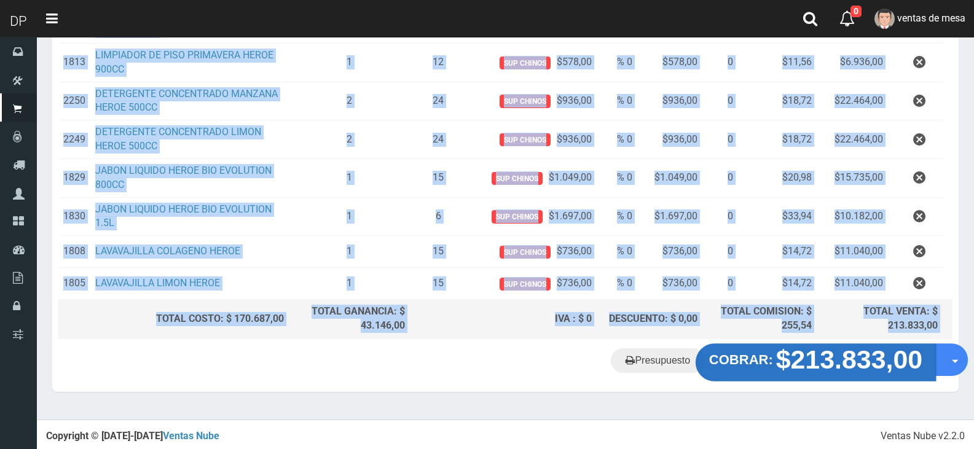
click at [807, 354] on strong "$213.833,00" at bounding box center [849, 359] width 147 height 29
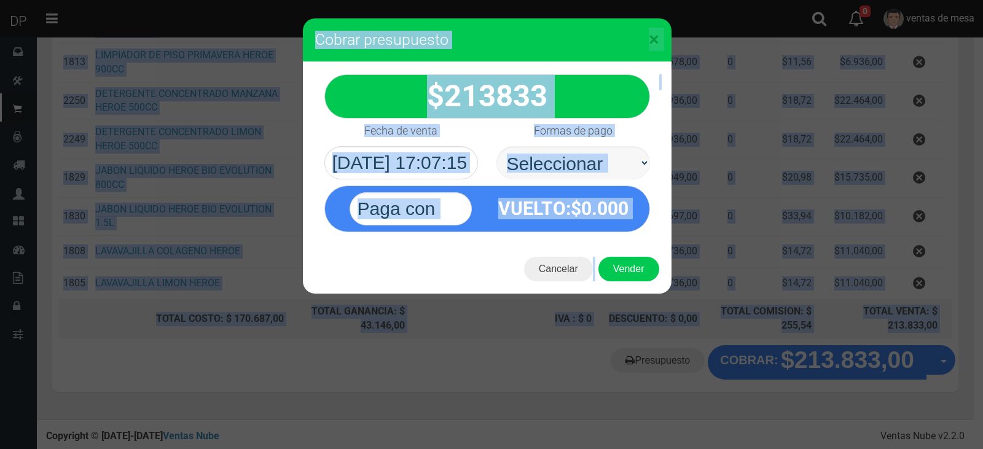
select select "Efectivo"
click at [496, 146] on select "Seleccionar Efectivo Tarjeta de Crédito Depósito Débito" at bounding box center [573, 162] width 154 height 33
click at [621, 267] on button "Vender" at bounding box center [628, 269] width 61 height 25
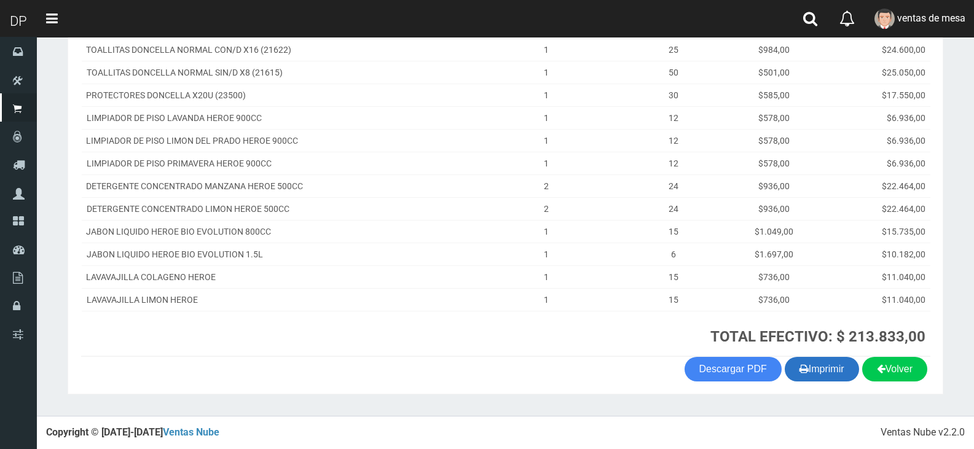
scroll to position [242, 0]
click at [814, 365] on button "Imprimir" at bounding box center [821, 369] width 74 height 25
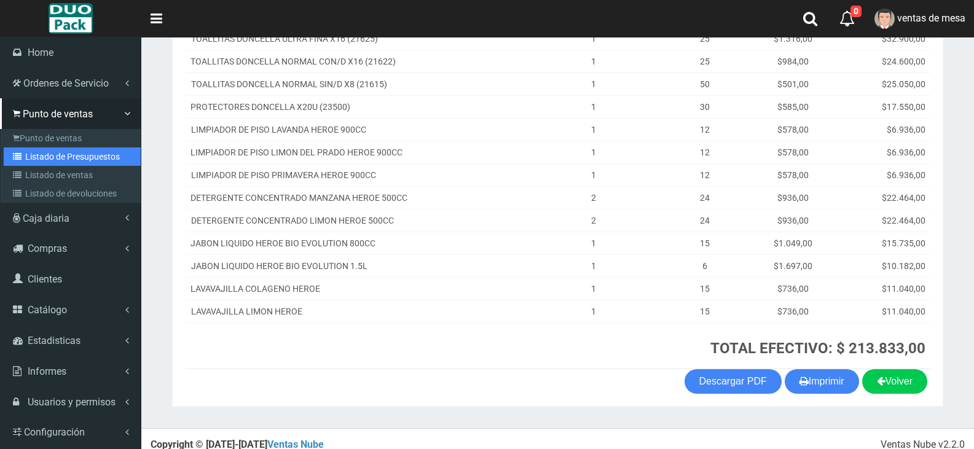
click at [25, 163] on link "Listado de Presupuestos" at bounding box center [72, 156] width 137 height 18
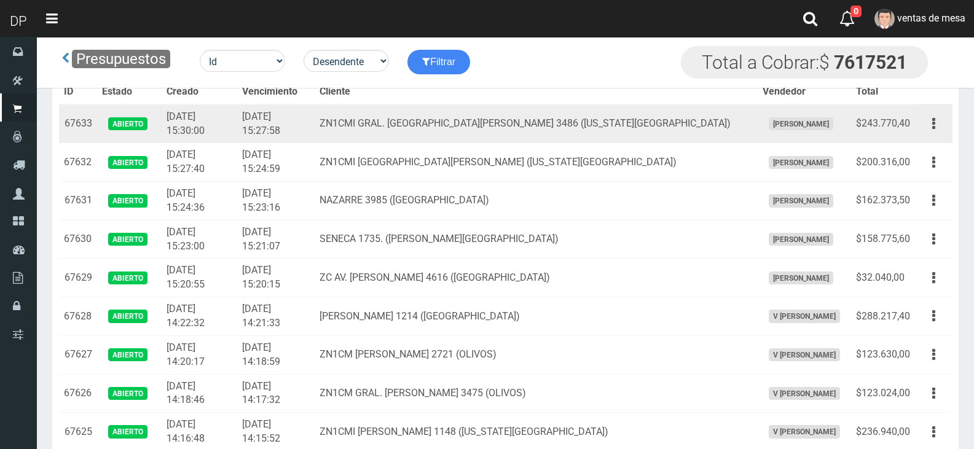
scroll to position [1940, 0]
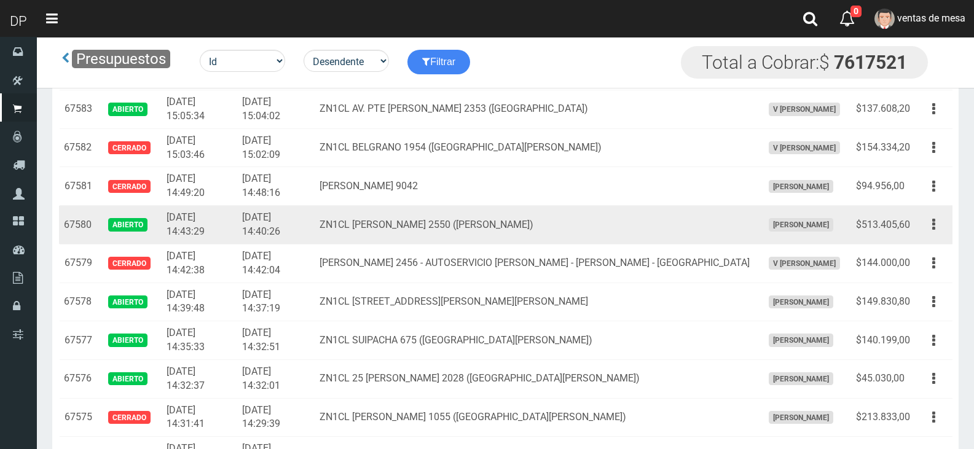
click at [918, 219] on td "Editar Imprimir Eliminar" at bounding box center [933, 225] width 37 height 39
click at [941, 226] on button "button" at bounding box center [934, 224] width 28 height 21
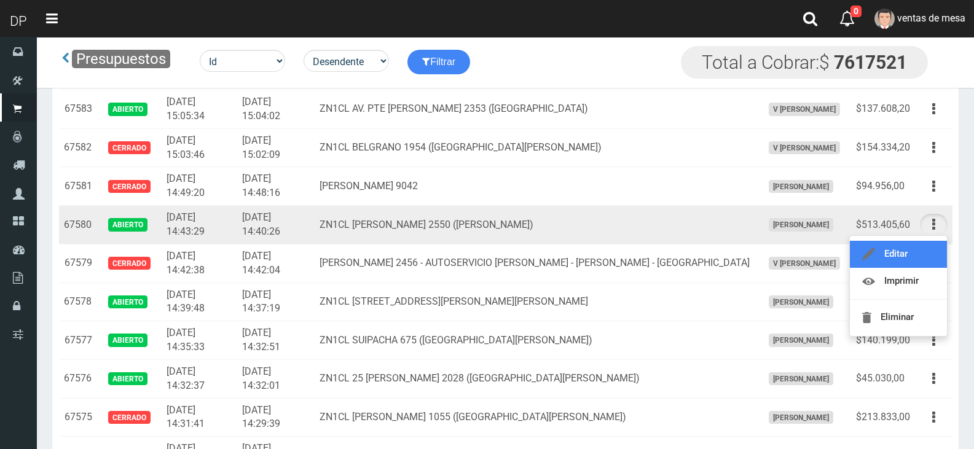
click at [926, 251] on link "Editar" at bounding box center [897, 254] width 97 height 27
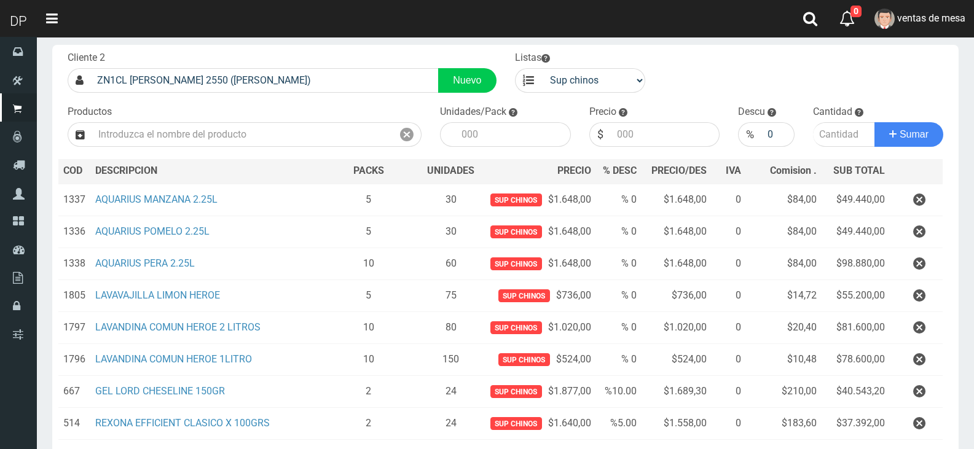
scroll to position [246, 0]
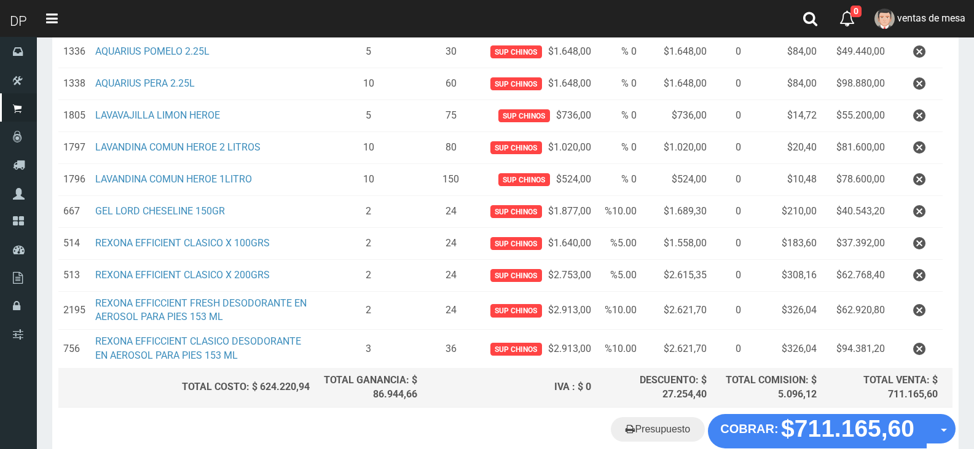
click at [924, 339] on icon "button" at bounding box center [919, 348] width 12 height 21
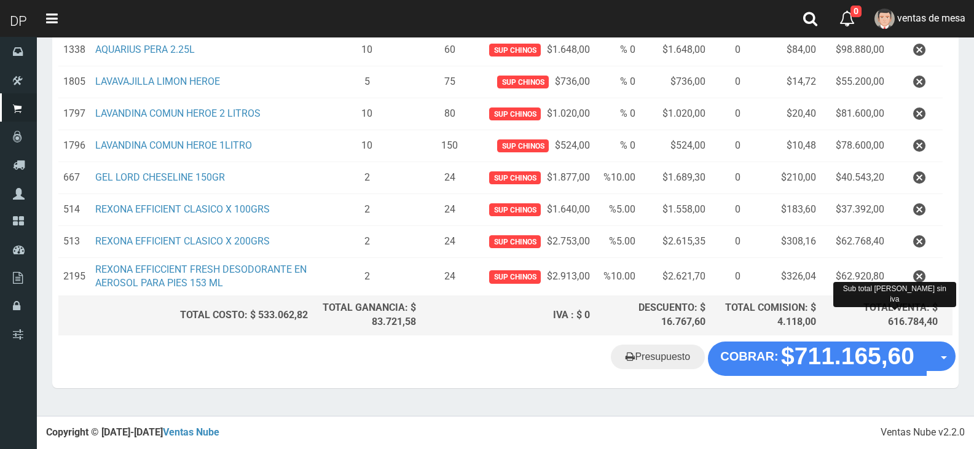
scroll to position [276, 0]
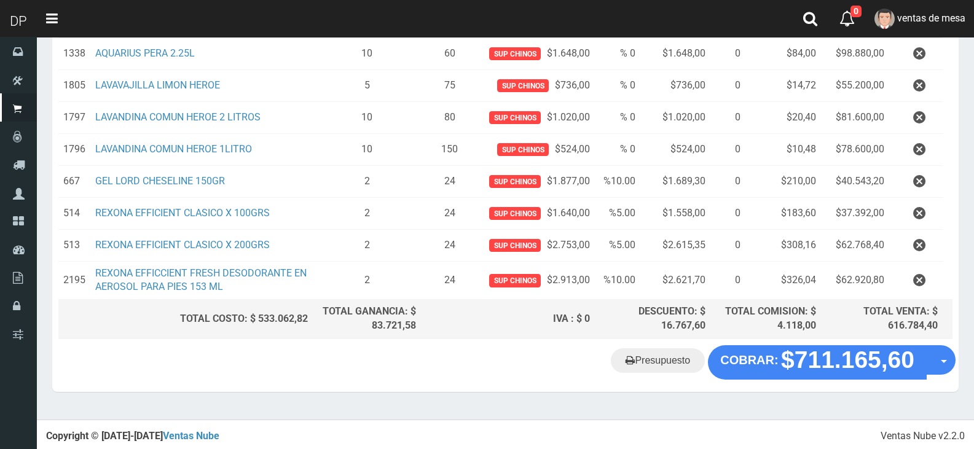
click at [924, 291] on td at bounding box center [915, 280] width 53 height 39
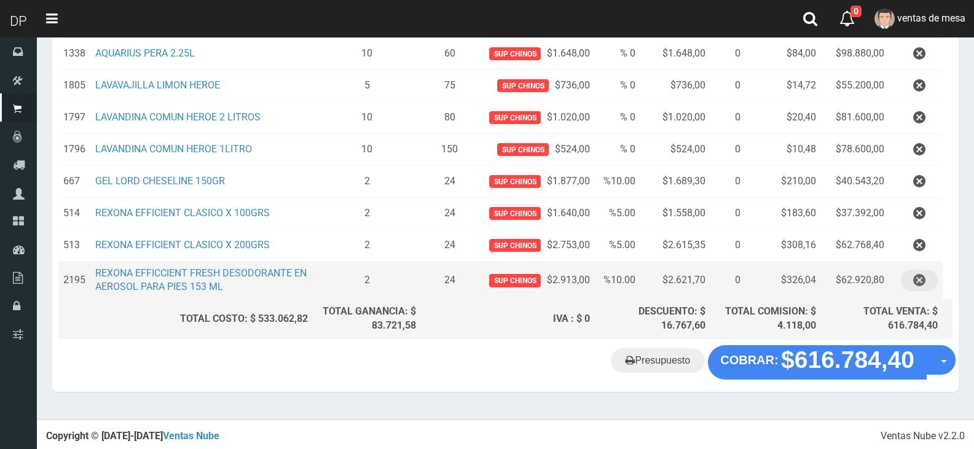
click at [926, 284] on button "button" at bounding box center [918, 280] width 37 height 21
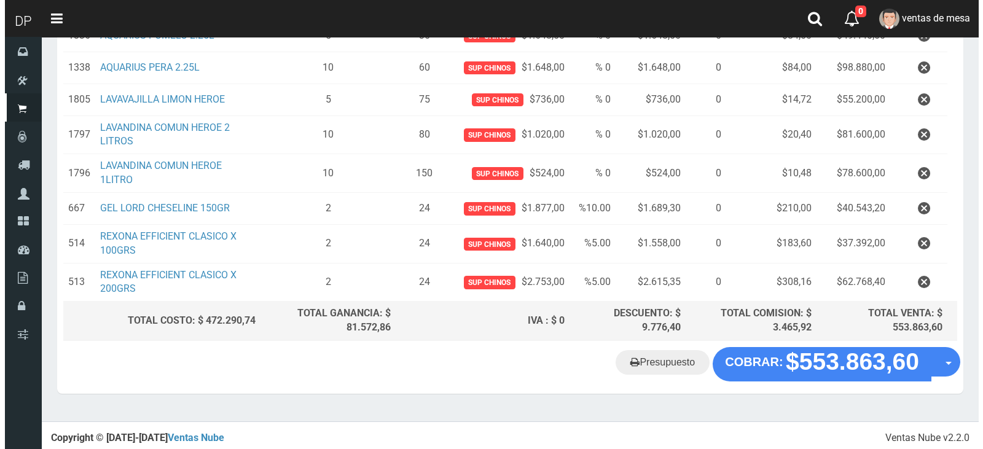
scroll to position [264, 0]
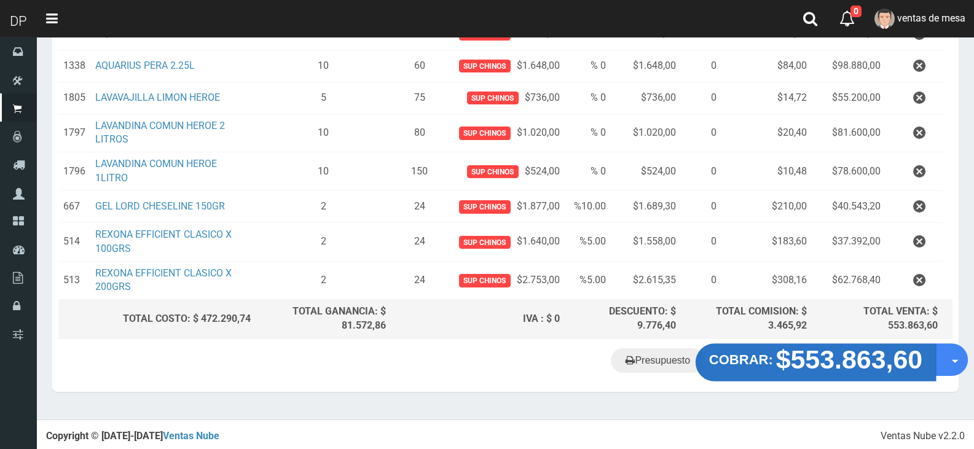
click at [759, 369] on button "COBRAR: $553.863,60" at bounding box center [815, 362] width 240 height 38
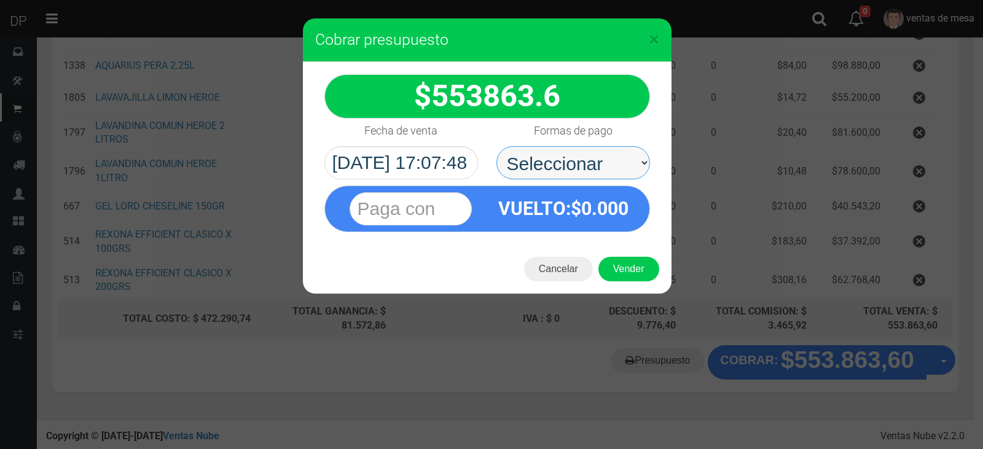
click at [582, 172] on select "Seleccionar Efectivo Tarjeta de Crédito Depósito Débito" at bounding box center [573, 162] width 154 height 33
select select "Efectivo"
click at [496, 146] on select "Seleccionar Efectivo Tarjeta de Crédito Depósito Débito" at bounding box center [573, 162] width 154 height 33
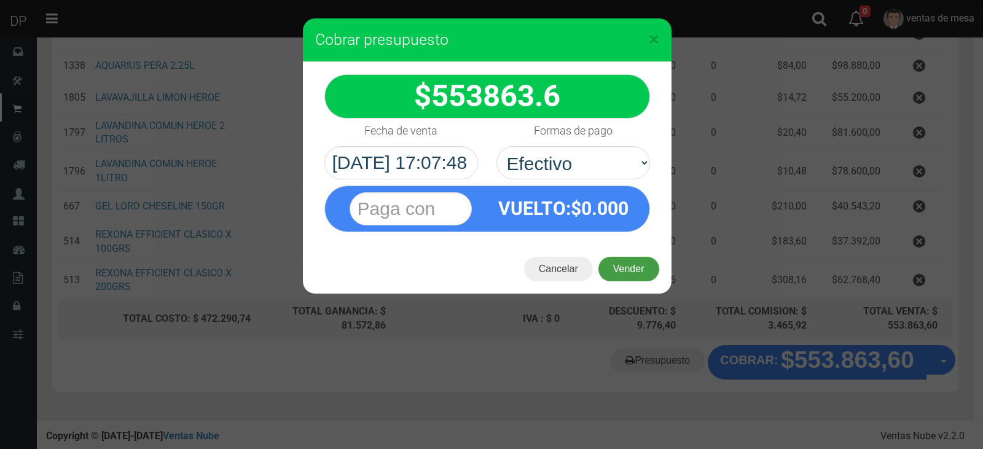
click at [620, 267] on button "Vender" at bounding box center [628, 269] width 61 height 25
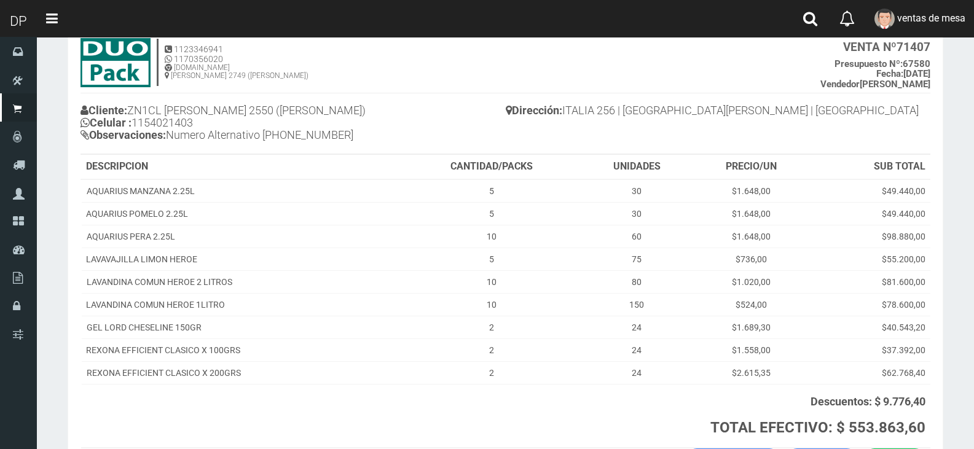
scroll to position [170, 0]
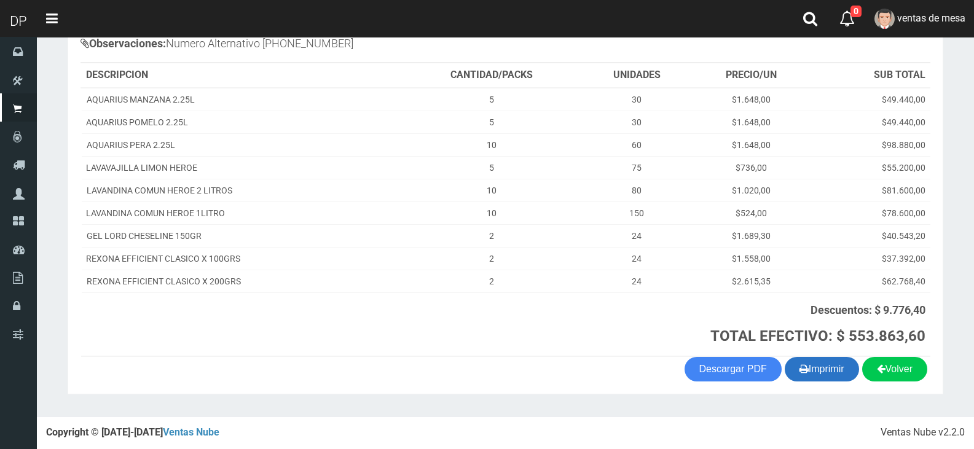
click at [831, 370] on button "Imprimir" at bounding box center [821, 369] width 74 height 25
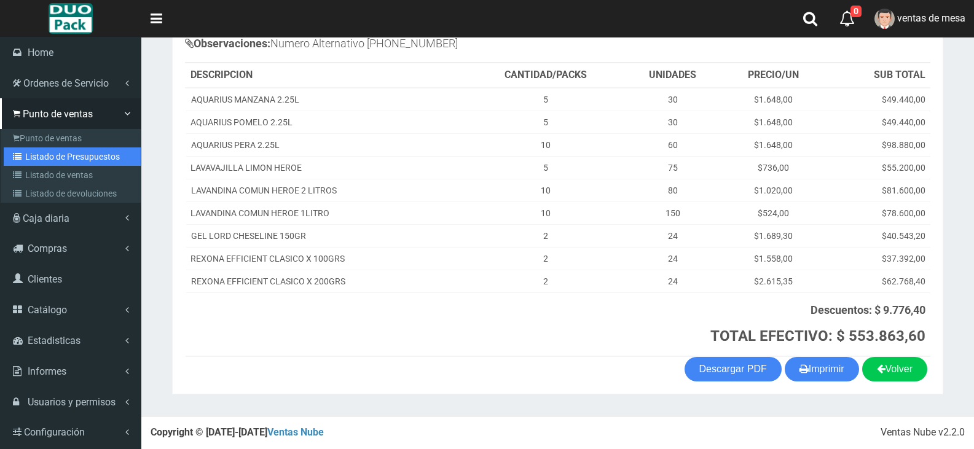
click at [33, 154] on link "Listado de Presupuestos" at bounding box center [72, 156] width 137 height 18
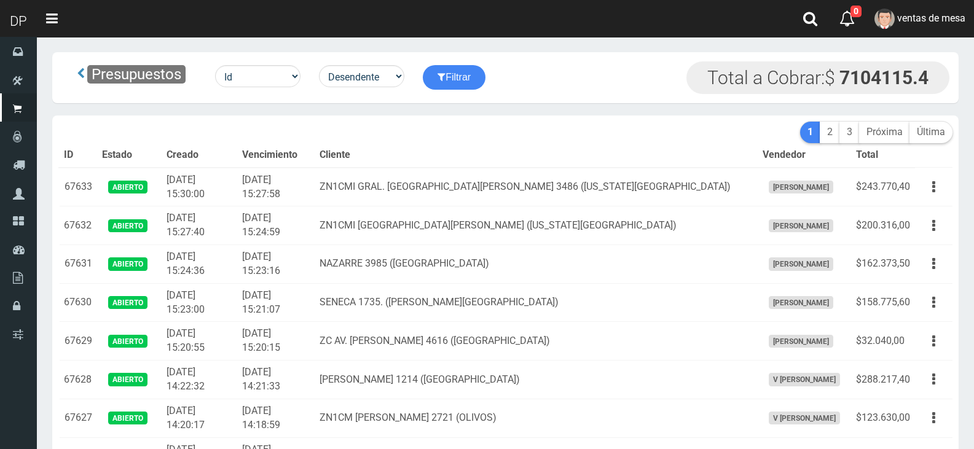
scroll to position [2042, 0]
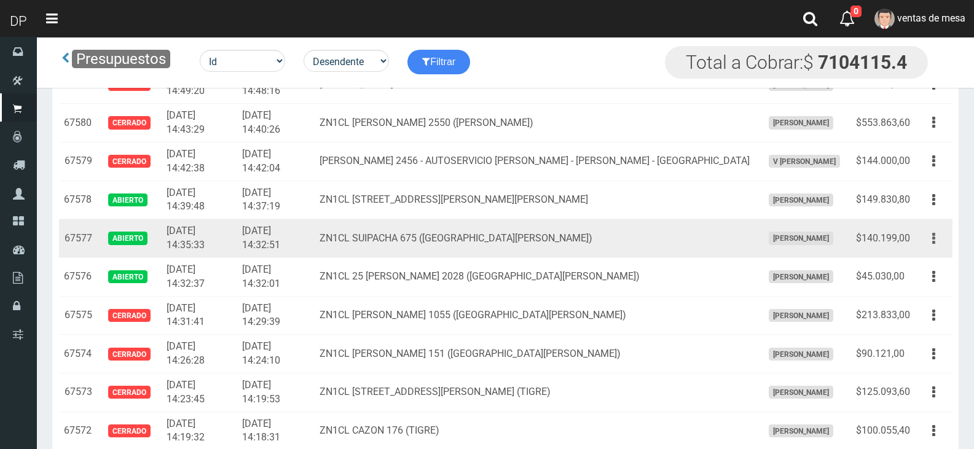
click at [928, 241] on button "button" at bounding box center [934, 238] width 28 height 21
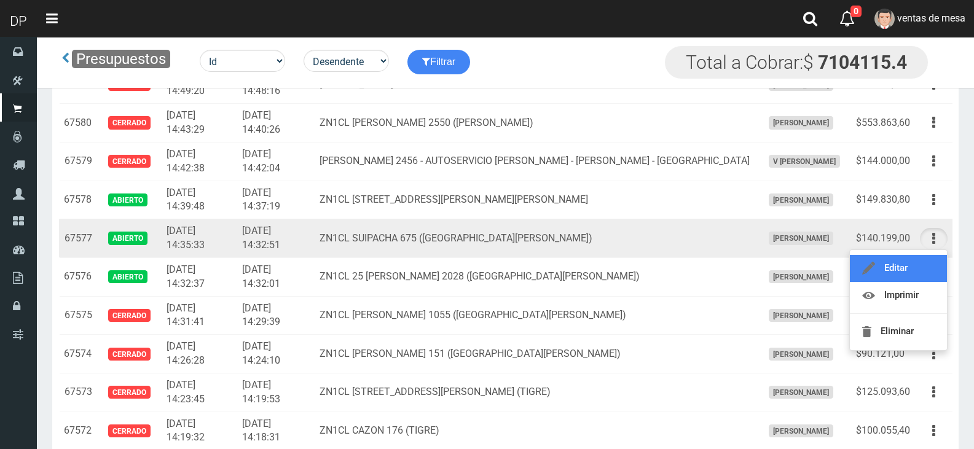
click at [926, 259] on link "Editar" at bounding box center [897, 268] width 97 height 27
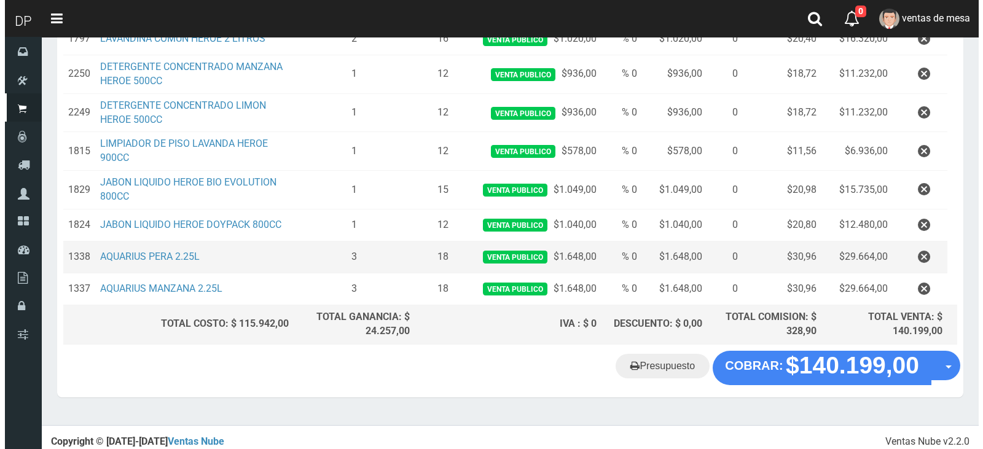
scroll to position [284, 0]
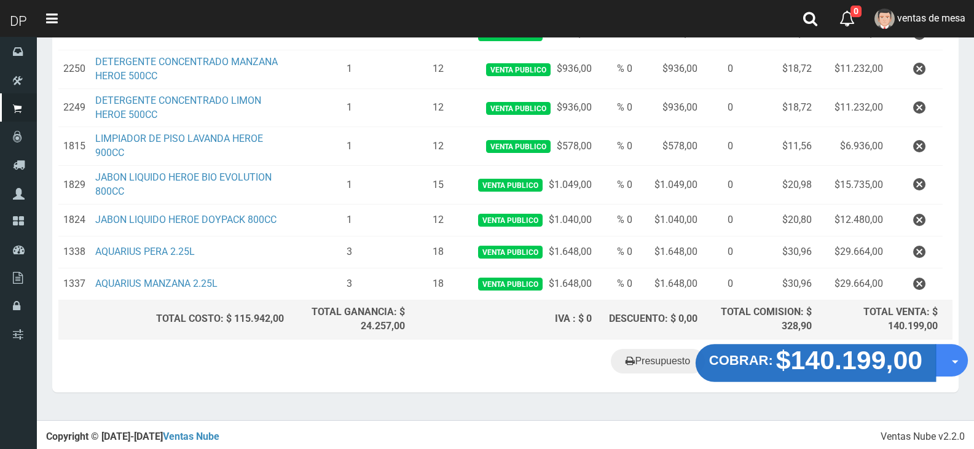
click at [813, 362] on strong "$140.199,00" at bounding box center [849, 359] width 147 height 29
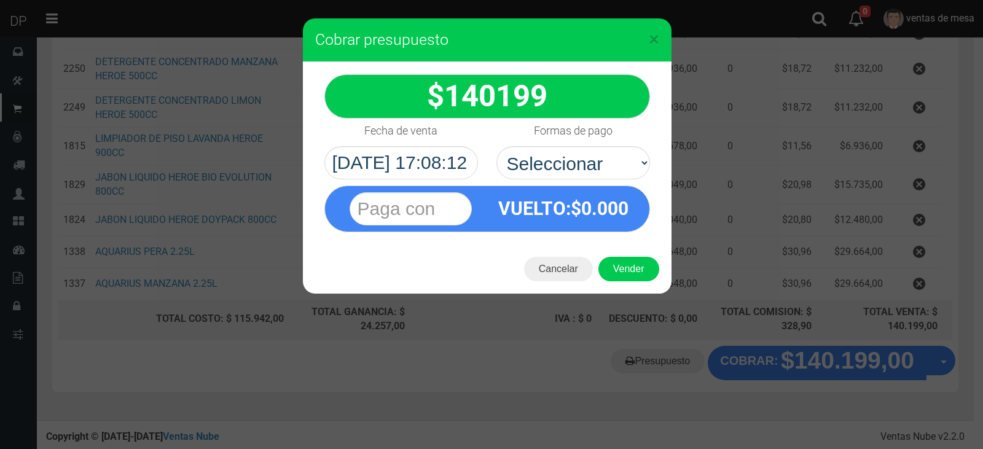
click at [640, 160] on select "Seleccionar Efectivo Tarjeta de Crédito Depósito Débito" at bounding box center [573, 162] width 154 height 33
select select "Efectivo"
click at [496, 146] on select "Seleccionar Efectivo Tarjeta de Crédito Depósito Débito" at bounding box center [573, 162] width 154 height 33
click at [615, 251] on div "Cancelar Vender" at bounding box center [487, 268] width 369 height 49
click at [617, 261] on button "Vender" at bounding box center [628, 269] width 61 height 25
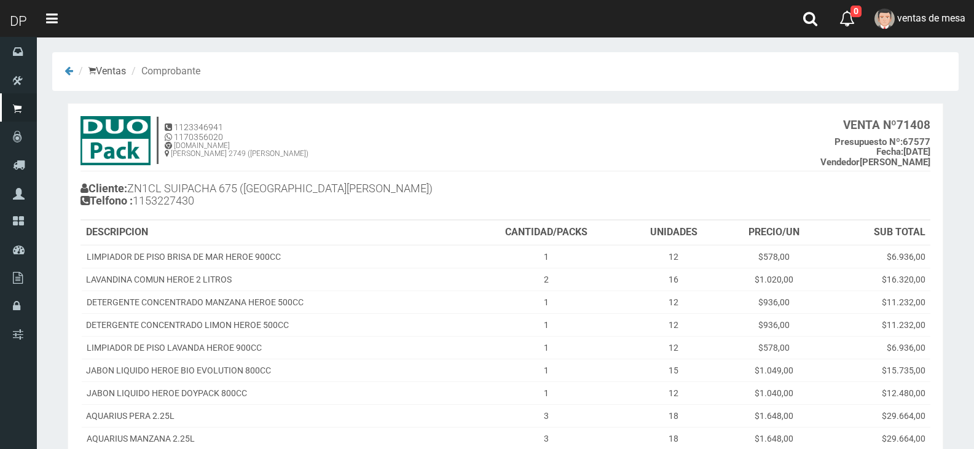
scroll to position [139, 0]
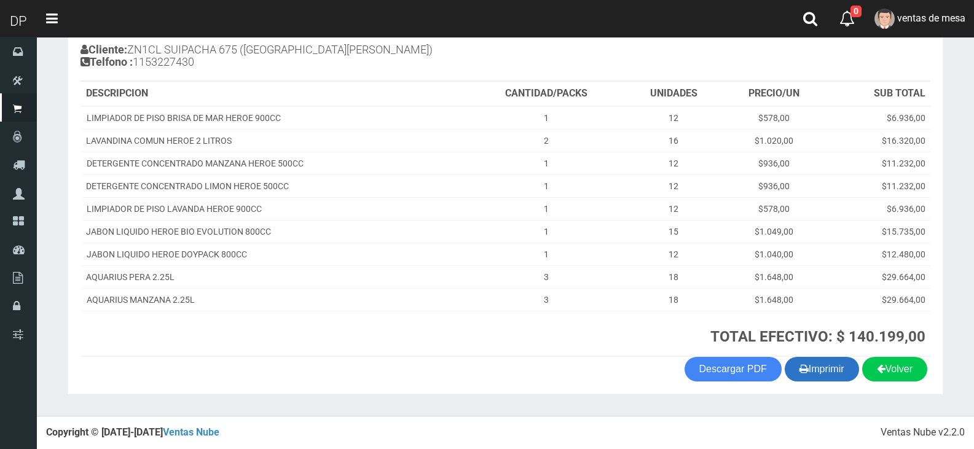
click at [823, 377] on button "Imprimir" at bounding box center [821, 369] width 74 height 25
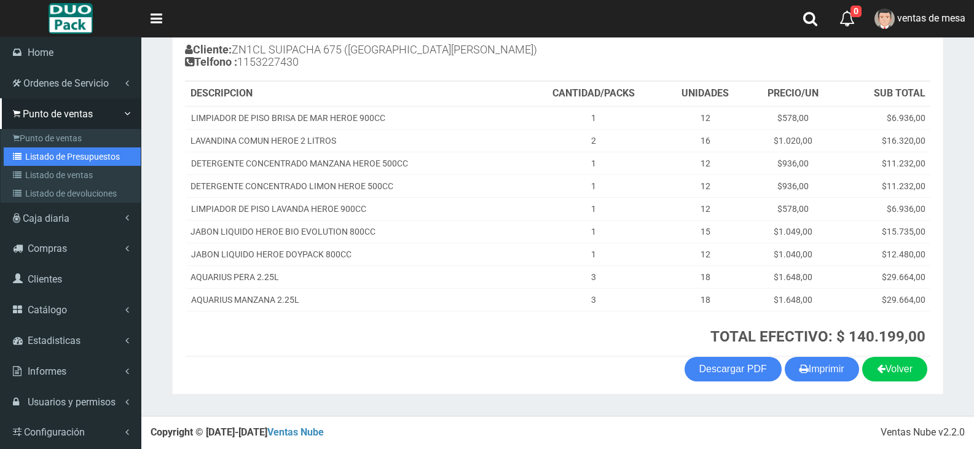
click at [23, 159] on icon at bounding box center [19, 156] width 12 height 9
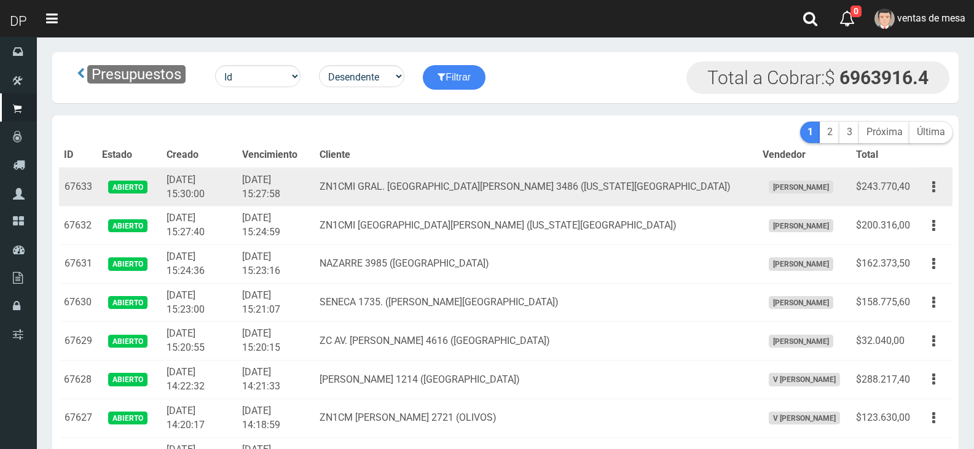
click at [436, 186] on td "ZN1CMI GRAL. SAN MARTIN 3486 (FLORIDA OESTE)" at bounding box center [535, 187] width 443 height 39
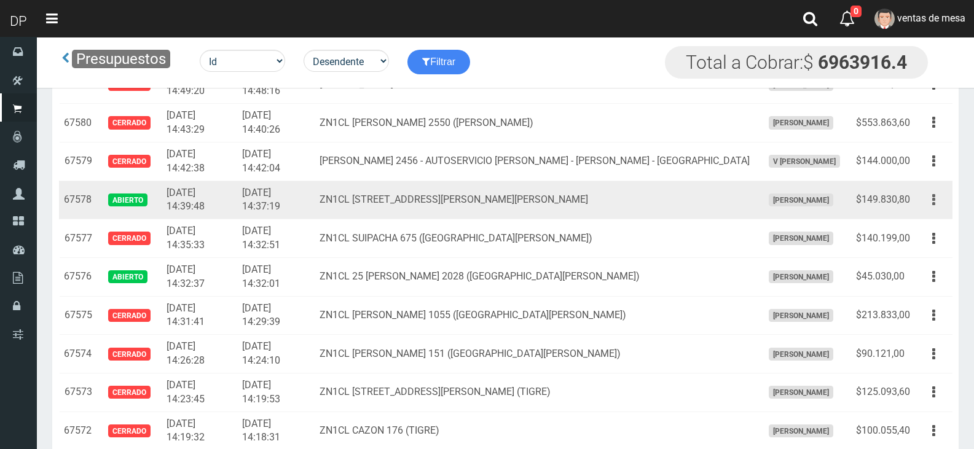
click at [937, 200] on button "button" at bounding box center [934, 199] width 28 height 21
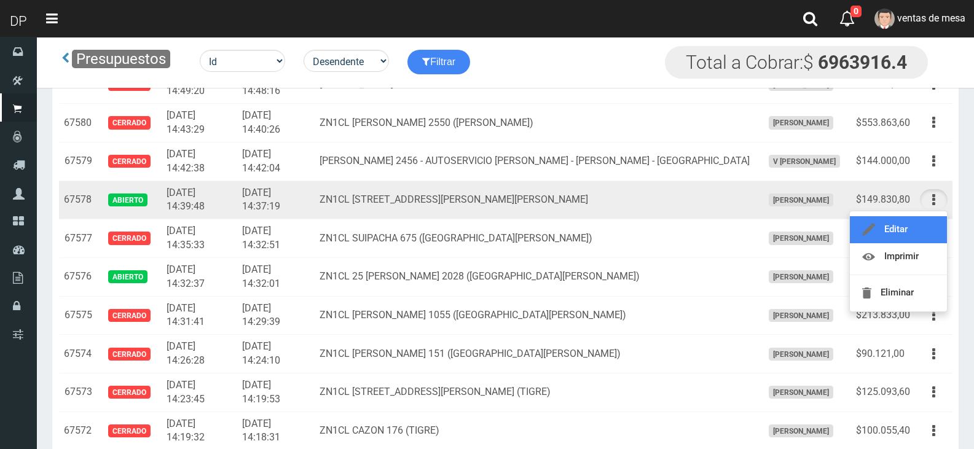
click at [929, 228] on link "Editar" at bounding box center [897, 229] width 97 height 27
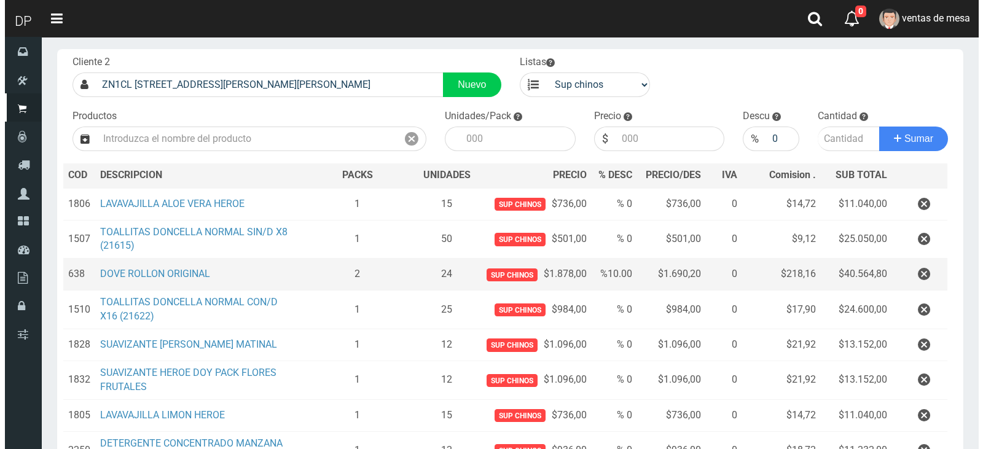
scroll to position [232, 0]
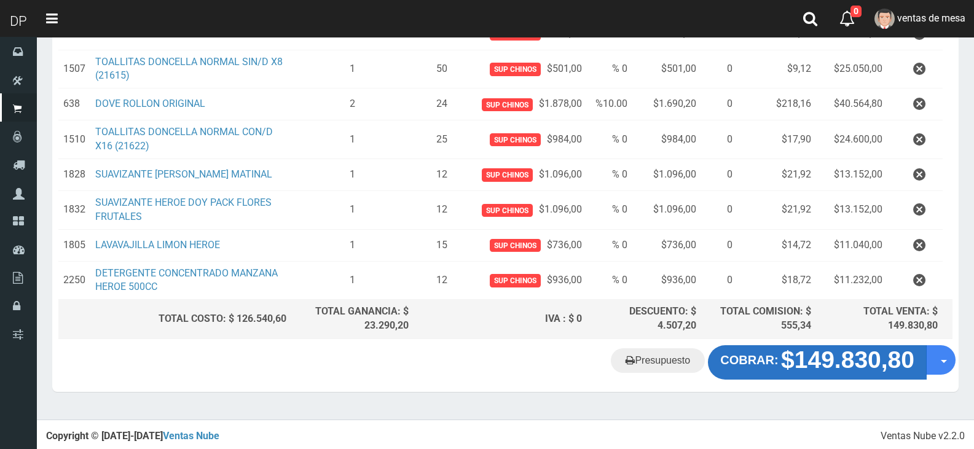
click at [847, 359] on strong "$149.830,80" at bounding box center [847, 359] width 133 height 26
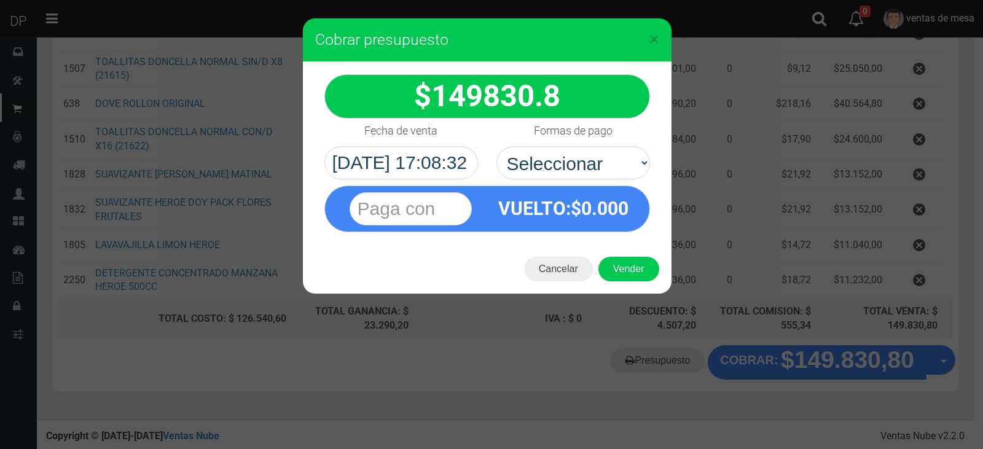
click at [572, 179] on div "VUELTO :$ 0.000" at bounding box center [487, 205] width 344 height 53
click at [581, 155] on select "Seleccionar Efectivo Tarjeta de Crédito Depósito Débito" at bounding box center [573, 162] width 154 height 33
select select "Efectivo"
click at [496, 146] on select "Seleccionar Efectivo Tarjeta de Crédito Depósito Débito" at bounding box center [573, 162] width 154 height 33
click at [611, 269] on button "Vender" at bounding box center [628, 269] width 61 height 25
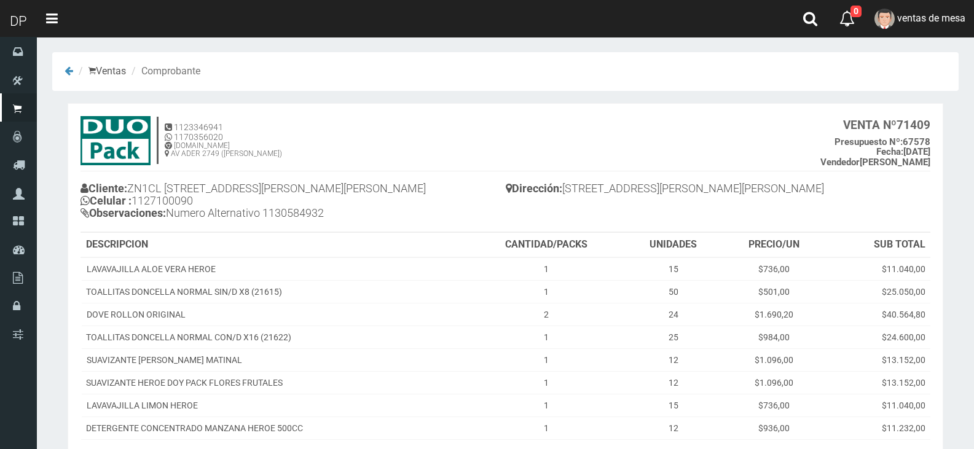
scroll to position [147, 0]
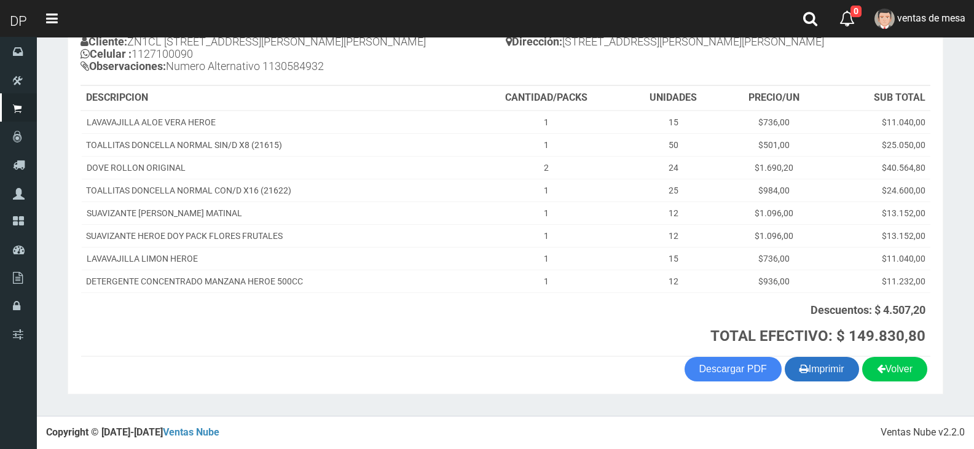
click at [843, 378] on button "Imprimir" at bounding box center [821, 369] width 74 height 25
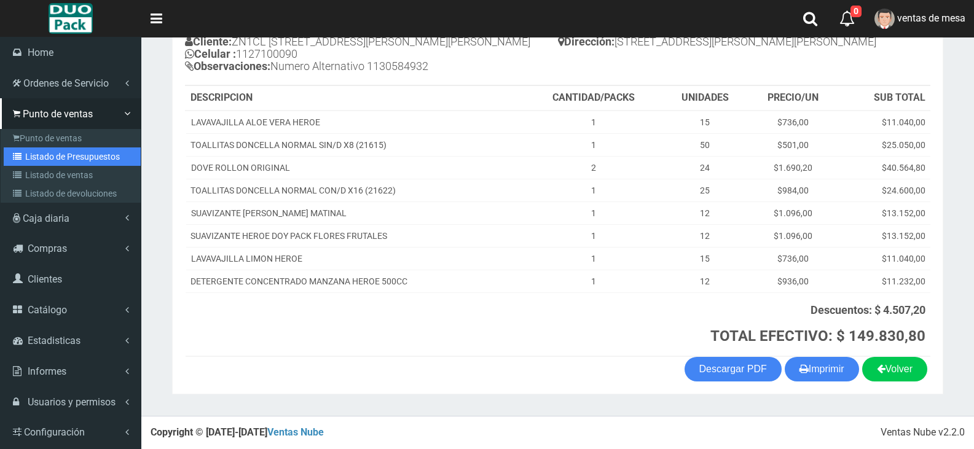
click at [27, 156] on link "Listado de Presupuestos" at bounding box center [72, 156] width 137 height 18
click at [31, 150] on link "Listado de Presupuestos" at bounding box center [72, 156] width 137 height 18
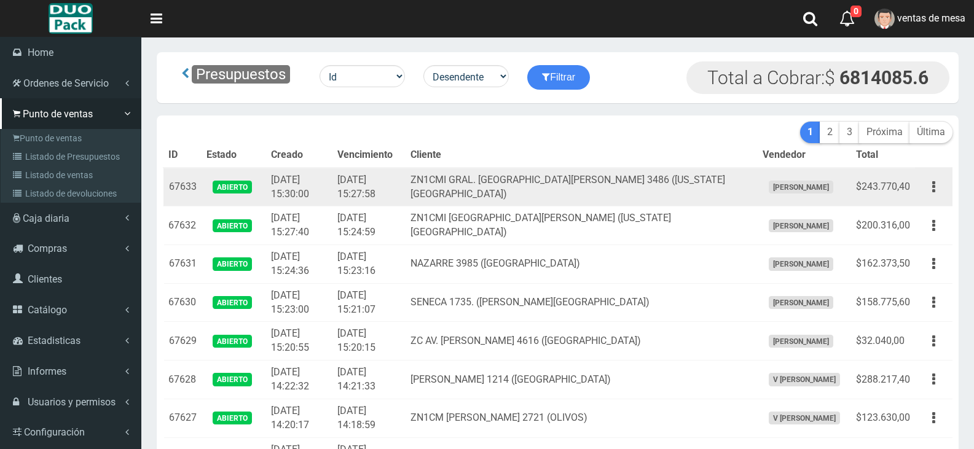
click at [266, 201] on td "2025-10-14 15:30:00" at bounding box center [299, 187] width 66 height 39
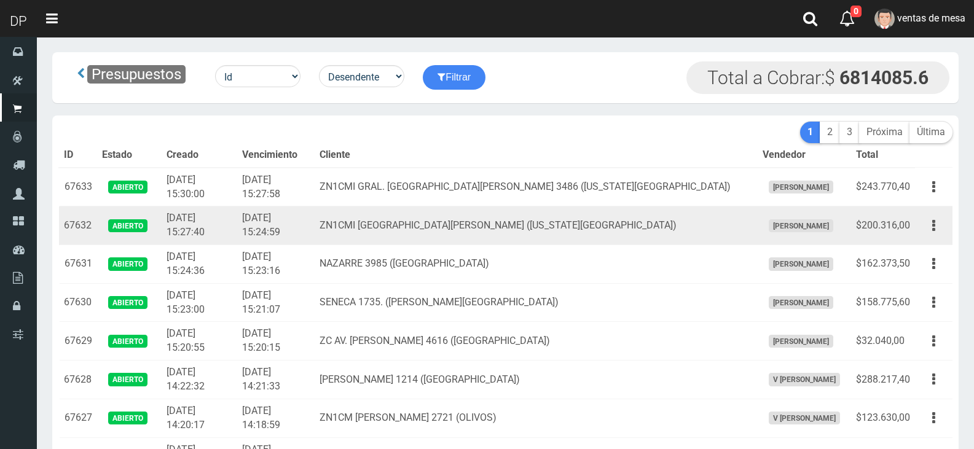
scroll to position [1271, 0]
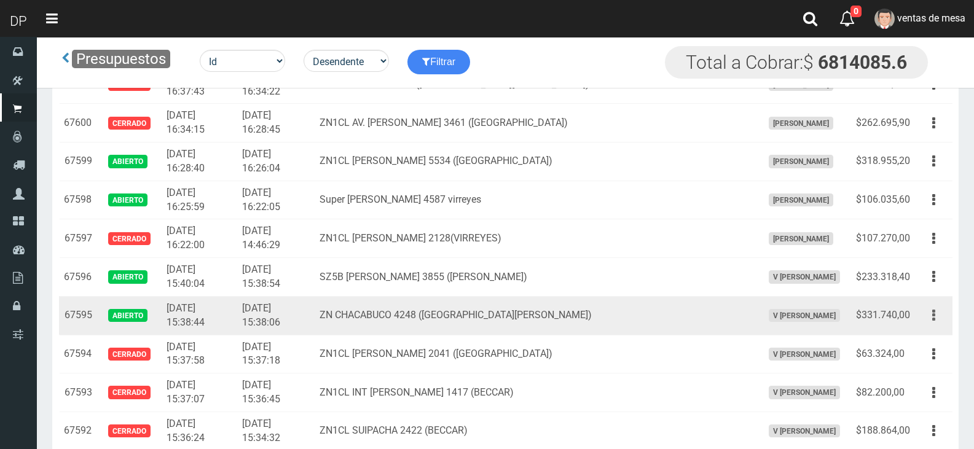
click at [941, 319] on button "button" at bounding box center [934, 315] width 28 height 21
click at [932, 327] on ul "Editar Imprimir Eliminar" at bounding box center [898, 376] width 98 height 101
click at [930, 322] on button "button" at bounding box center [934, 315] width 28 height 21
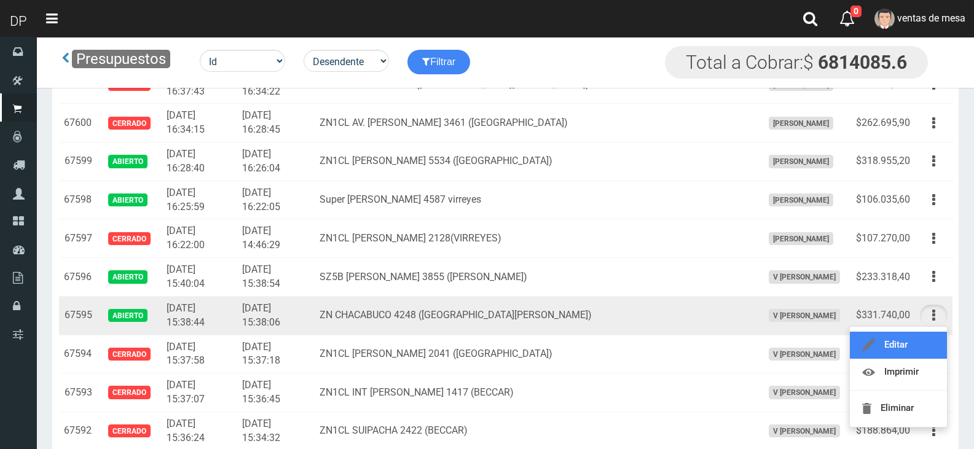
click at [925, 337] on link "Editar" at bounding box center [897, 345] width 97 height 27
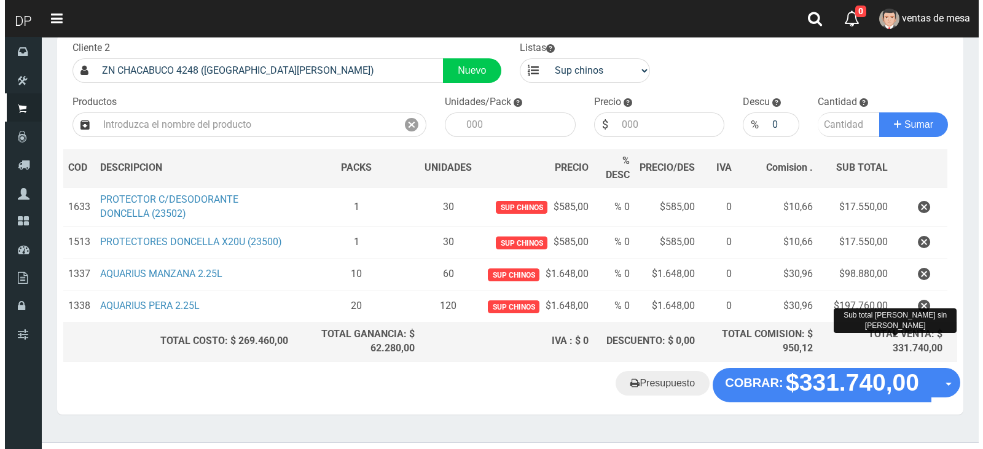
scroll to position [98, 0]
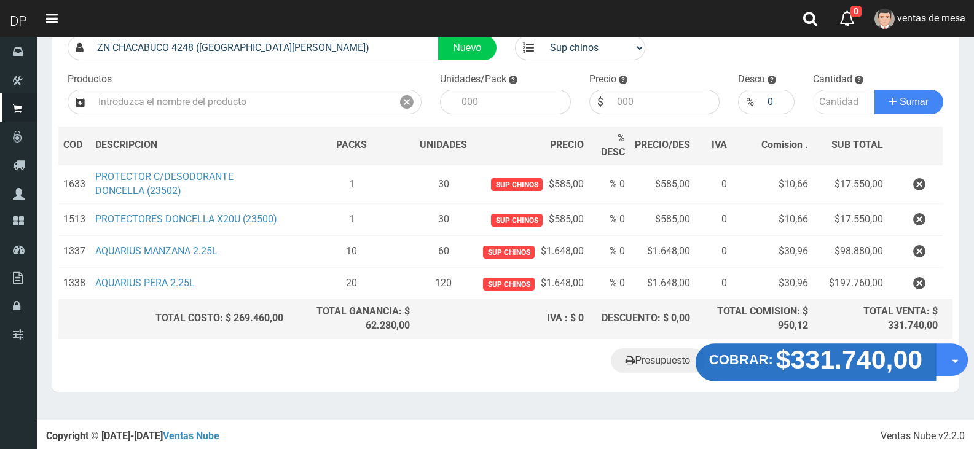
click at [813, 369] on strong "$331.740,00" at bounding box center [849, 359] width 147 height 29
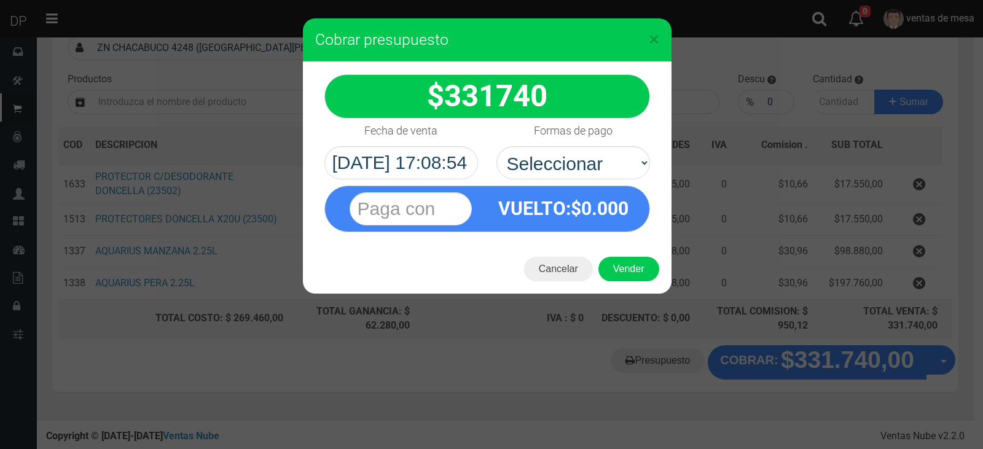
drag, startPoint x: 580, startPoint y: 153, endPoint x: 574, endPoint y: 216, distance: 62.9
click at [580, 153] on select "Seleccionar Efectivo Tarjeta de Crédito Depósito Débito" at bounding box center [573, 162] width 154 height 33
drag, startPoint x: 580, startPoint y: 171, endPoint x: 582, endPoint y: 178, distance: 6.4
click at [580, 171] on select "Seleccionar Efectivo Tarjeta de Crédito Depósito Débito" at bounding box center [573, 162] width 154 height 33
select select "Efectivo"
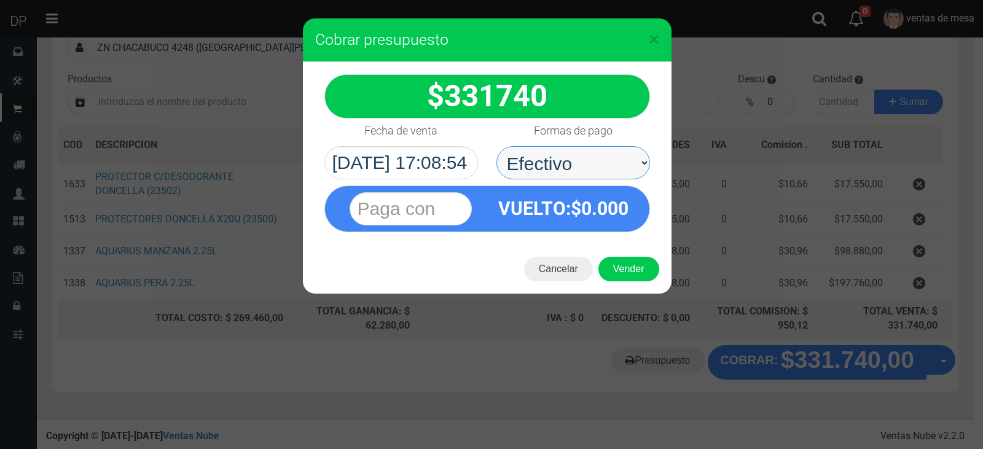
click at [496, 146] on select "Seleccionar Efectivo Tarjeta de Crédito Depósito Débito" at bounding box center [573, 162] width 154 height 33
click at [614, 257] on button "Vender" at bounding box center [628, 269] width 61 height 25
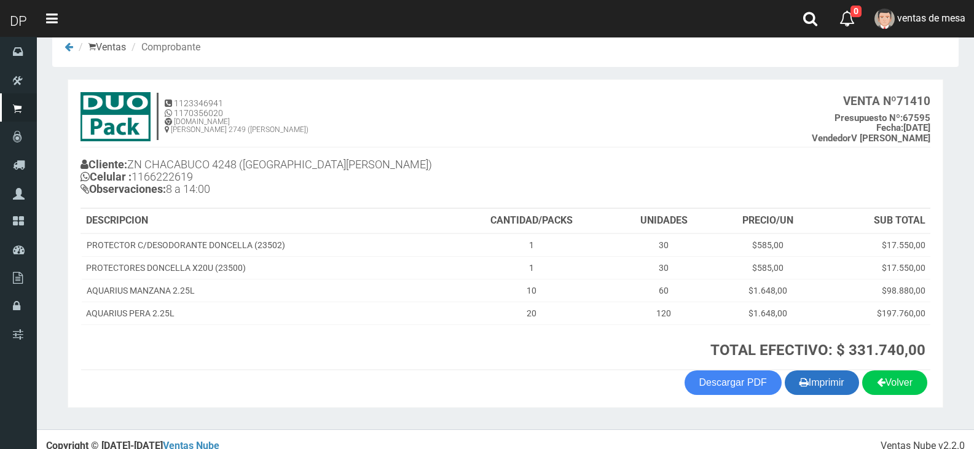
scroll to position [37, 0]
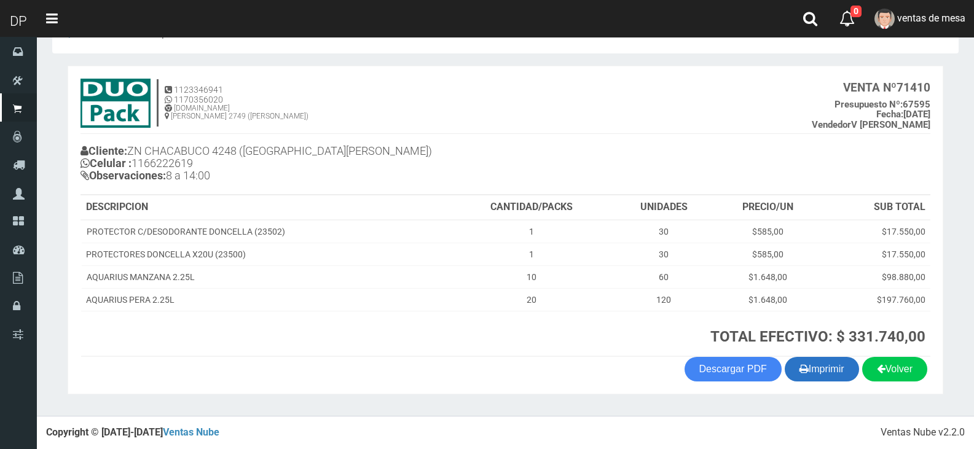
click at [817, 364] on button "Imprimir" at bounding box center [821, 369] width 74 height 25
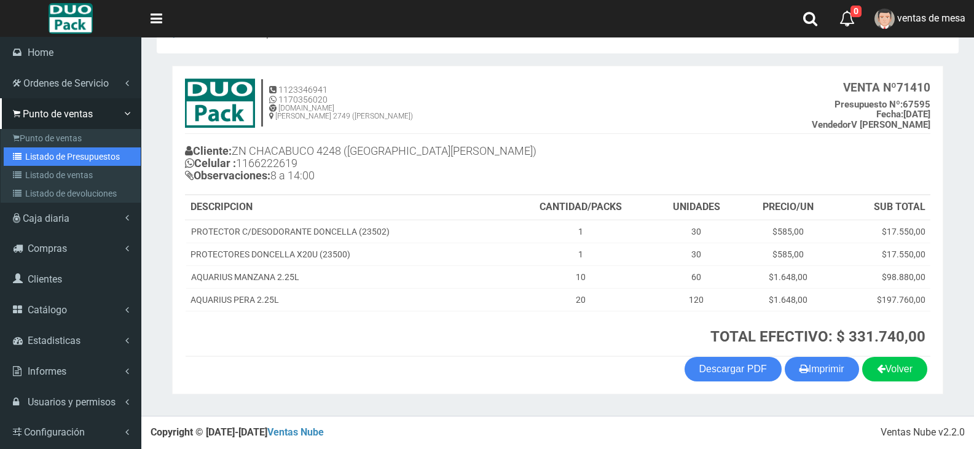
click at [20, 152] on icon at bounding box center [19, 156] width 12 height 9
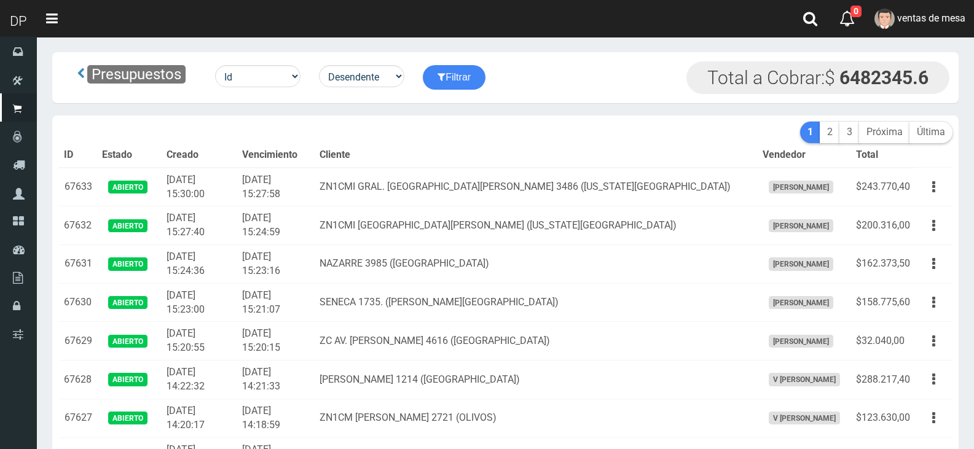
click at [426, 165] on th "Cliente" at bounding box center [535, 155] width 443 height 25
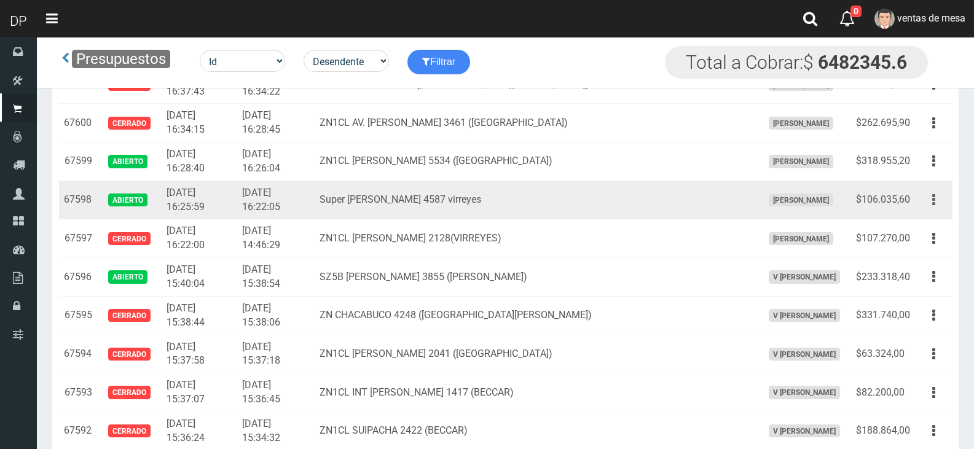
click at [942, 200] on button "button" at bounding box center [934, 199] width 28 height 21
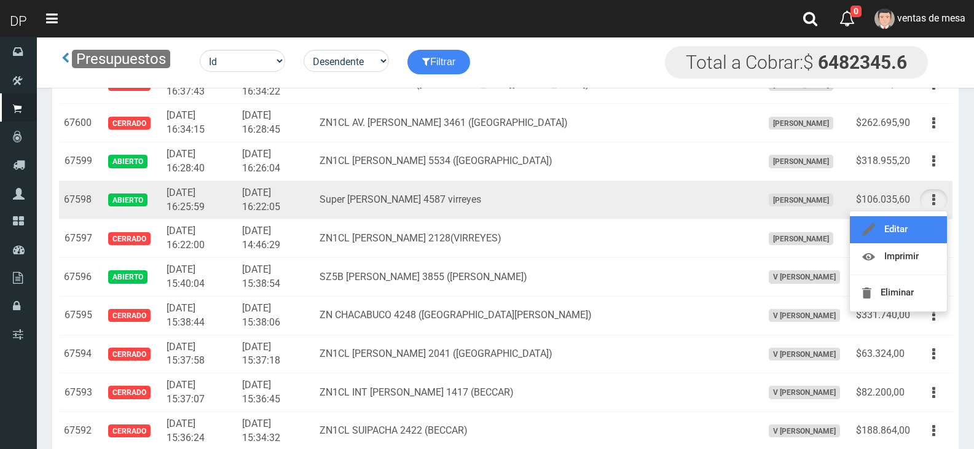
click at [928, 222] on link "Editar" at bounding box center [897, 229] width 97 height 27
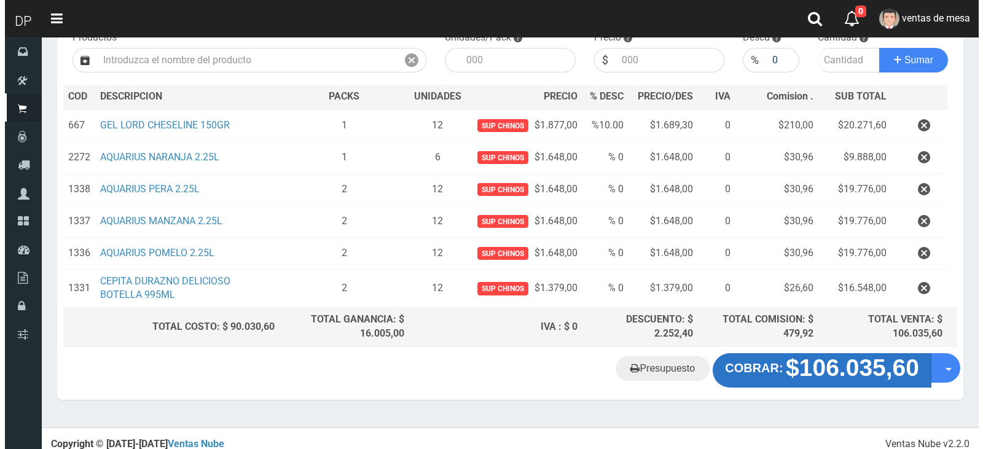
scroll to position [148, 0]
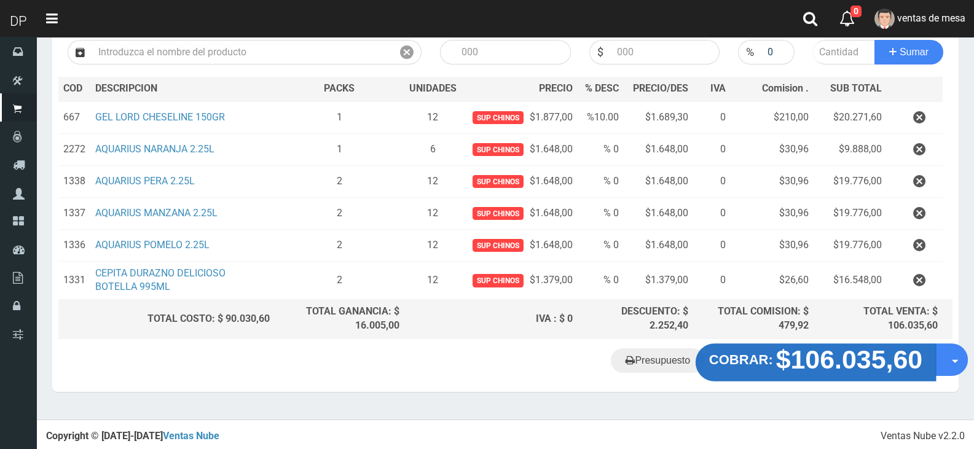
click at [856, 372] on strong "$106.035,60" at bounding box center [849, 359] width 147 height 29
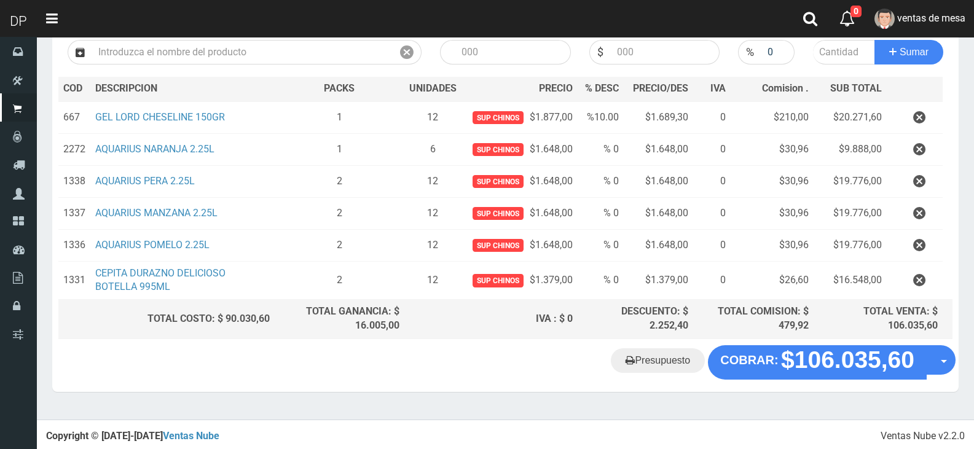
click at [251, 37] on nav "Toggle navigation 0 0 Eliminar ventas de mesa Mensajes Salir" at bounding box center [505, 18] width 937 height 37
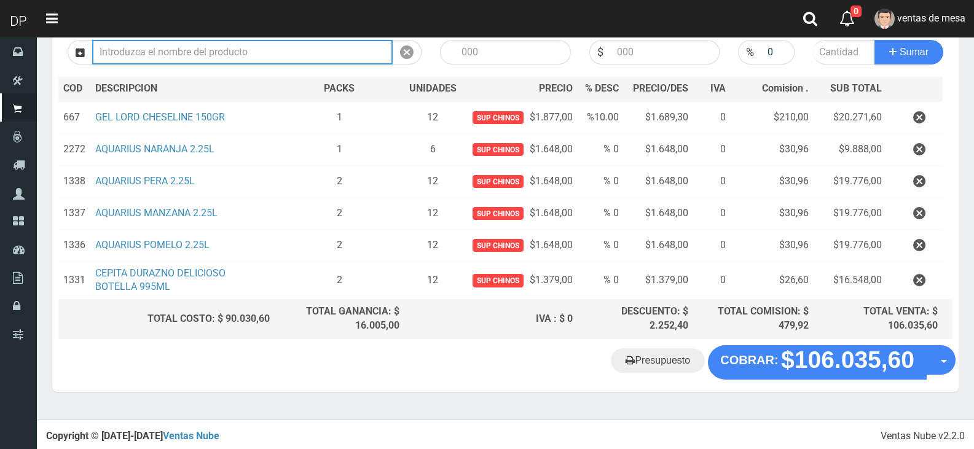
click at [261, 53] on input "text" at bounding box center [242, 52] width 300 height 25
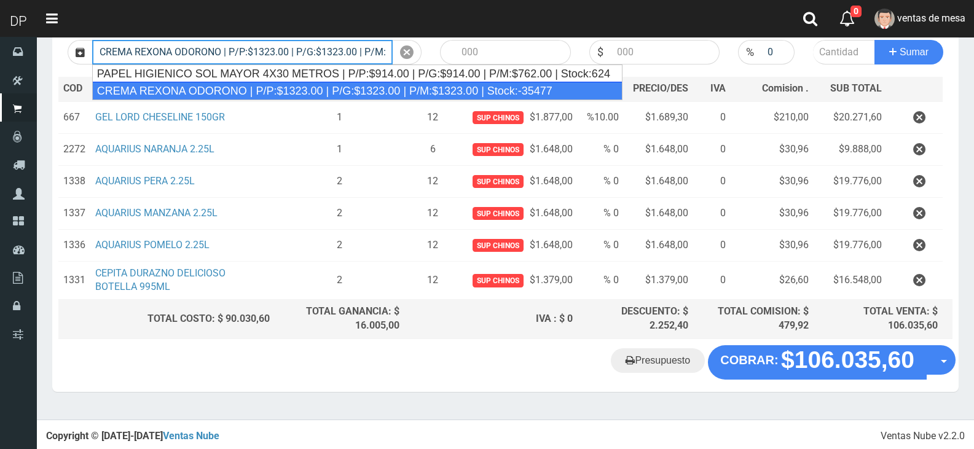
type input "CREMA REXONA ODORONO | P/P:$1323.00 | P/G:$1323.00 | P/M:$1323.00 | Stock:-35477"
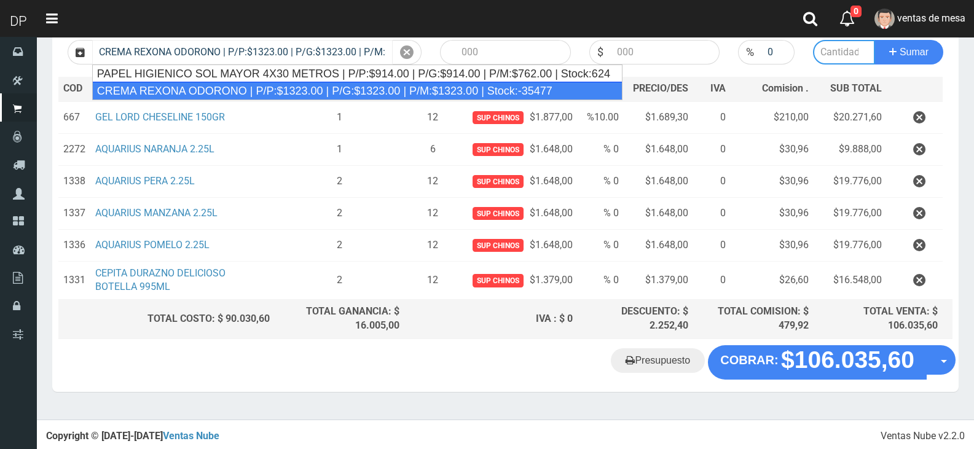
type input "12"
type input "1323.00"
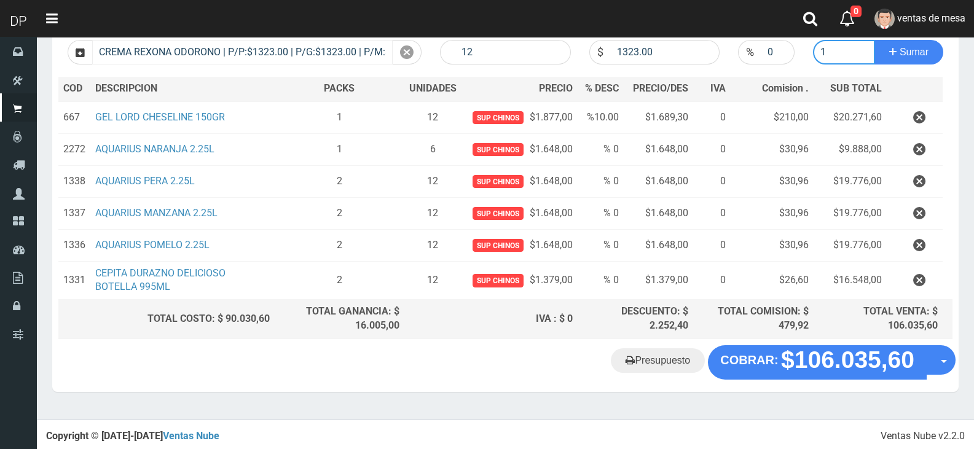
type input "1"
click at [874, 40] on button "Sumar" at bounding box center [908, 52] width 69 height 25
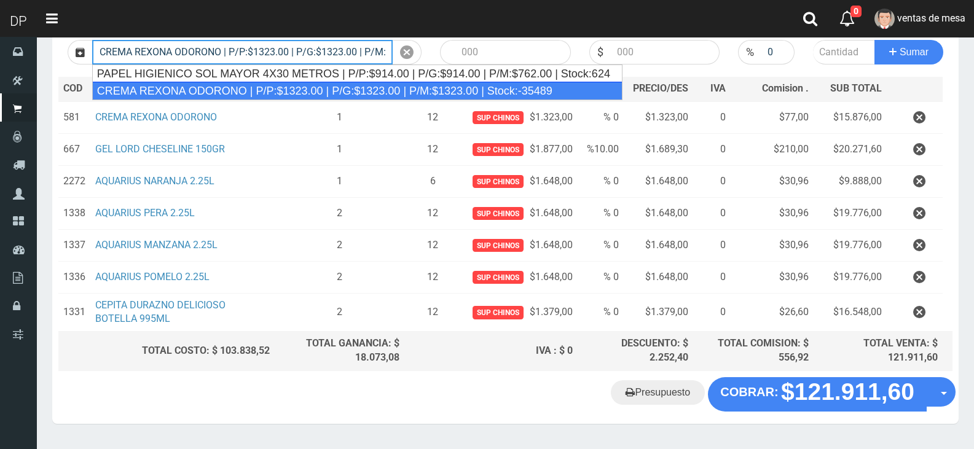
type input "CREMA REXONA ODORONO | P/P:$1323.00 | P/G:$1323.00 | P/M:$1323.00 | Stock:-35489"
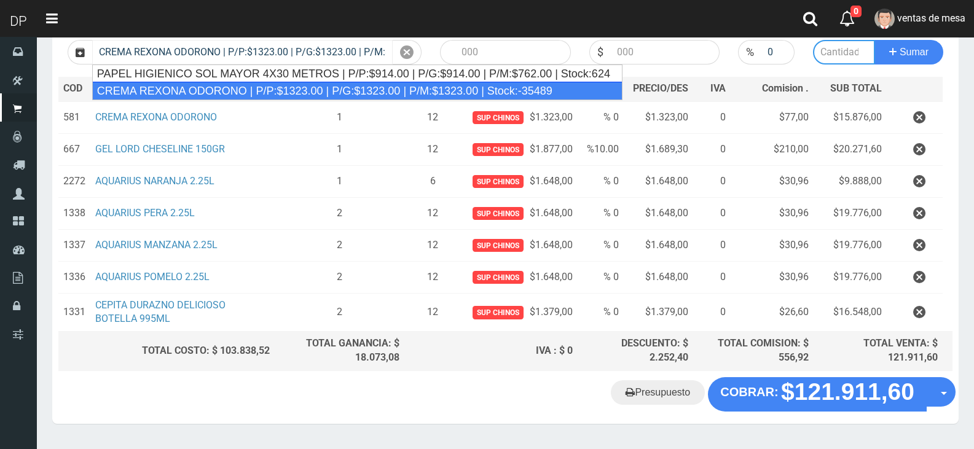
type input "12"
type input "1323.00"
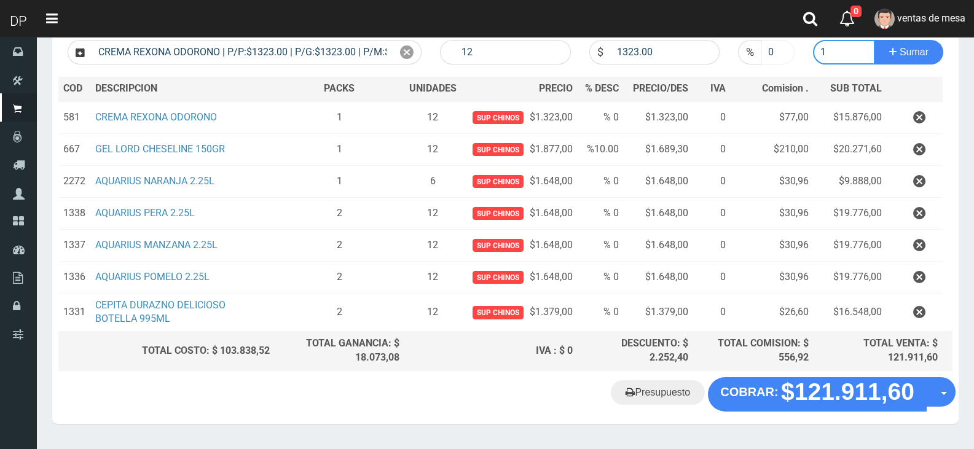
type input "1"
click at [777, 60] on input "0" at bounding box center [777, 52] width 33 height 25
type input "5"
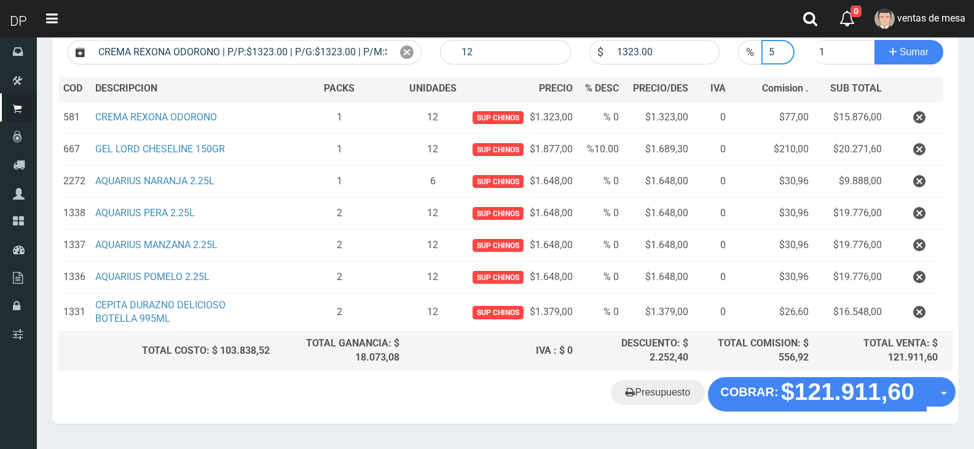
click at [874, 40] on button "Sumar" at bounding box center [908, 52] width 69 height 25
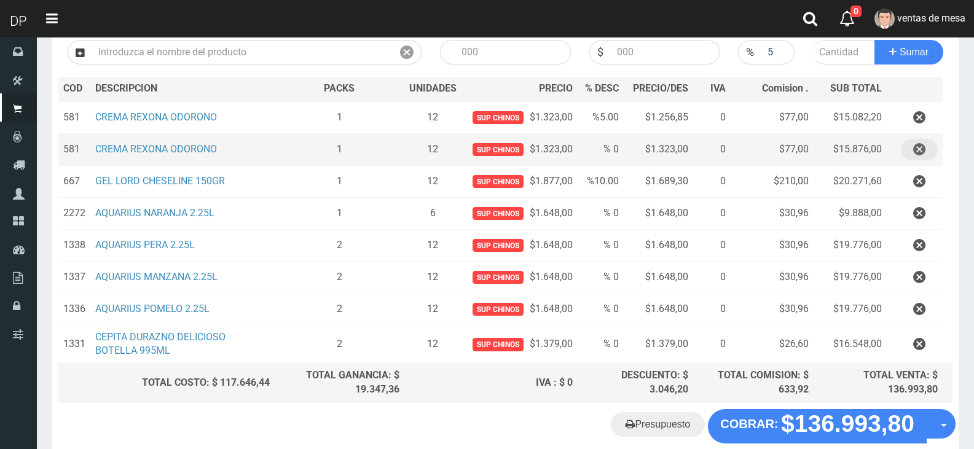
click at [926, 144] on button "button" at bounding box center [918, 149] width 37 height 21
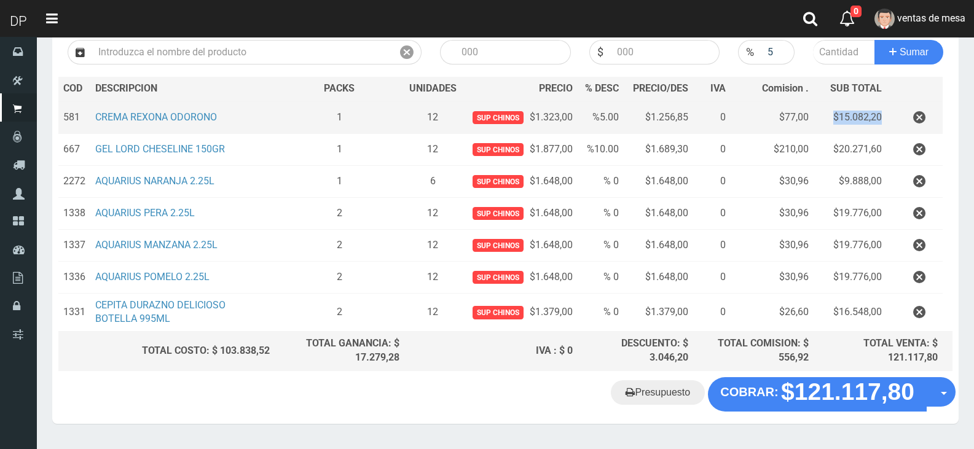
drag, startPoint x: 856, startPoint y: 113, endPoint x: 878, endPoint y: 109, distance: 23.0
click at [878, 109] on td "$15.082,20" at bounding box center [849, 117] width 73 height 33
click at [910, 106] on td at bounding box center [914, 117] width 56 height 33
click at [915, 114] on icon "button" at bounding box center [919, 117] width 12 height 21
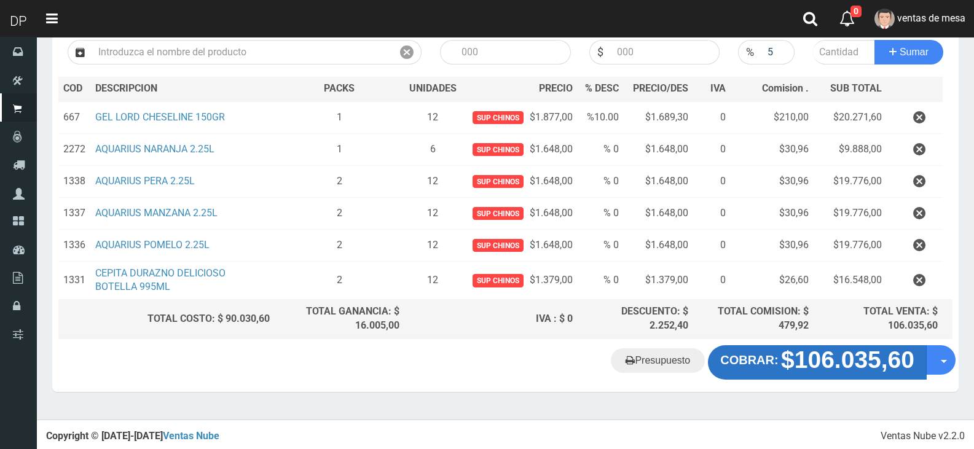
click at [781, 361] on strong "$106.035,60" at bounding box center [847, 359] width 133 height 26
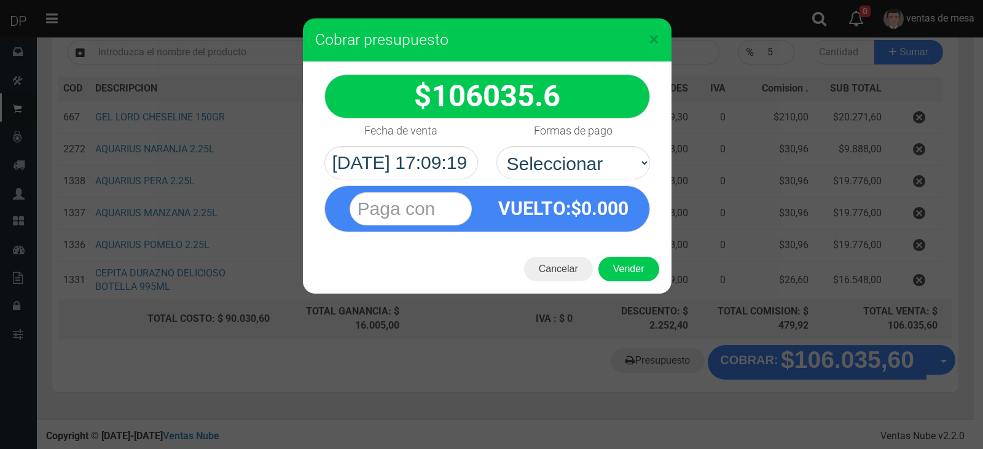
click at [616, 229] on div "VUELTO :$ 0.000" at bounding box center [563, 208] width 153 height 45
drag, startPoint x: 594, startPoint y: 158, endPoint x: 590, endPoint y: 173, distance: 15.2
click at [594, 158] on select "Seleccionar Efectivo Tarjeta de Crédito Depósito Débito" at bounding box center [573, 162] width 154 height 33
select select "Efectivo"
click at [496, 146] on select "Seleccionar Efectivo Tarjeta de Crédito Depósito Débito" at bounding box center [573, 162] width 154 height 33
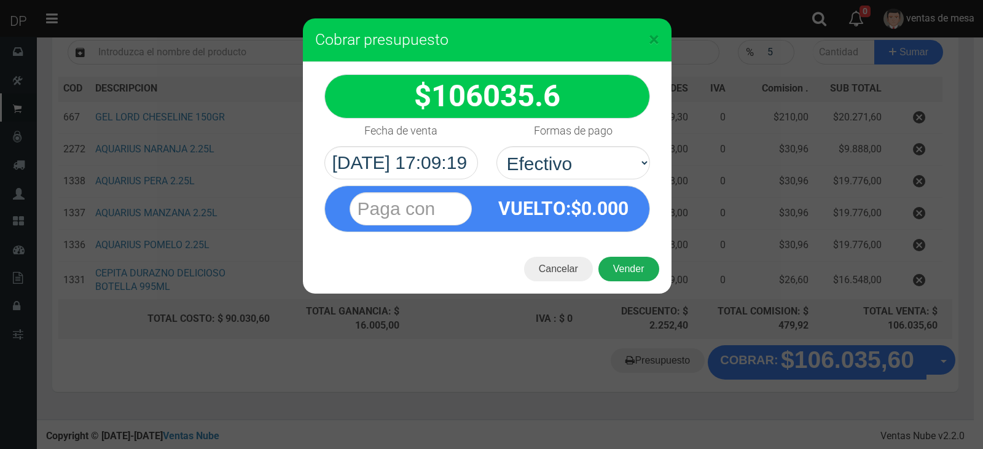
click at [610, 259] on button "Vender" at bounding box center [628, 269] width 61 height 25
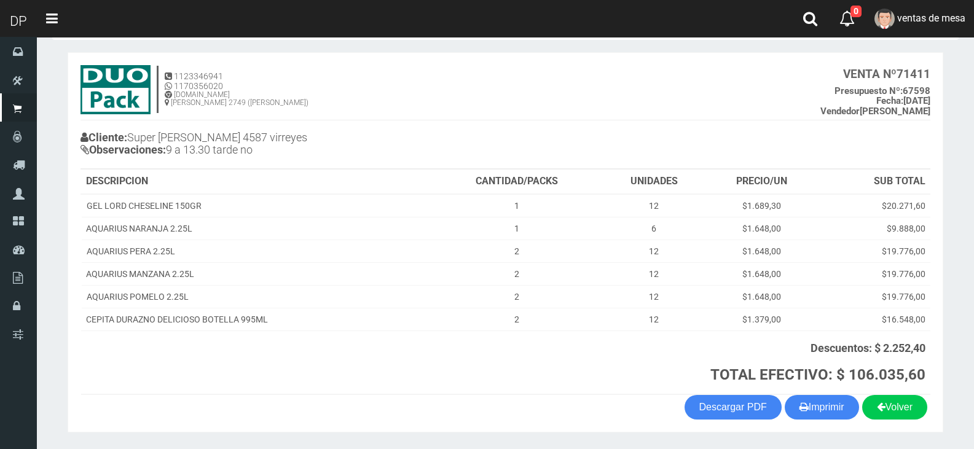
scroll to position [89, 0]
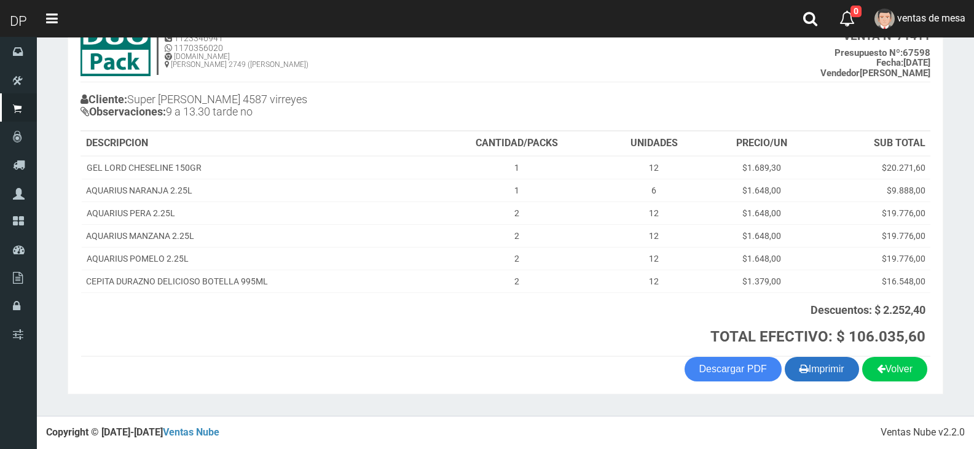
click at [837, 364] on button "Imprimir" at bounding box center [821, 369] width 74 height 25
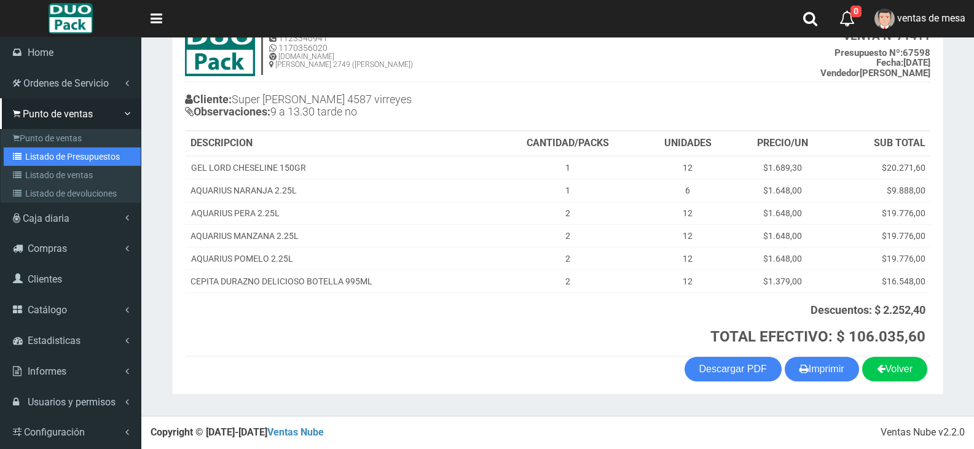
click at [53, 155] on link "Listado de Presupuestos" at bounding box center [72, 156] width 137 height 18
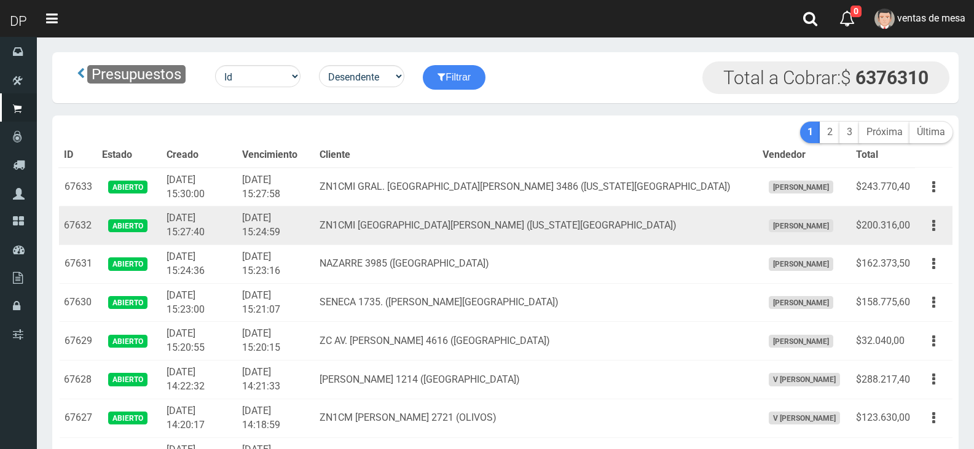
drag, startPoint x: 0, startPoint y: 0, endPoint x: 610, endPoint y: 230, distance: 651.8
click at [610, 230] on td "ZN1CMI SAN MARTIN 3710 (FLORIDA OESTE)" at bounding box center [535, 225] width 443 height 39
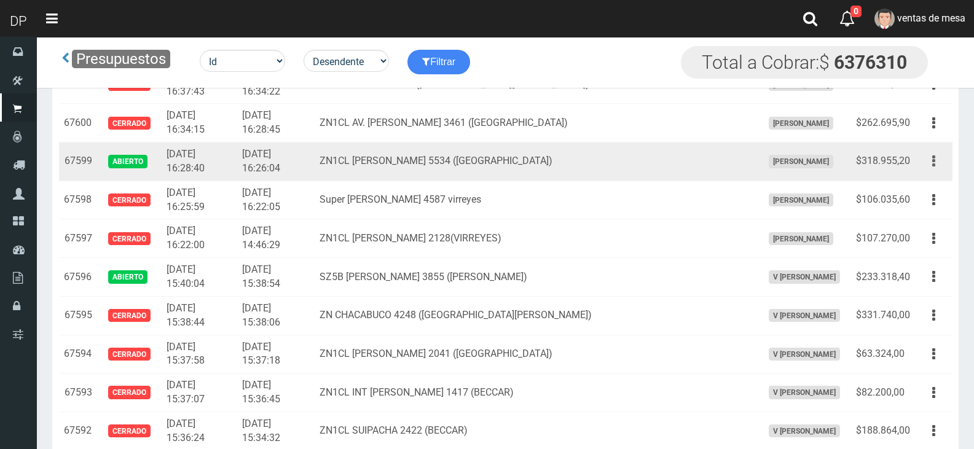
click at [945, 166] on button "button" at bounding box center [934, 160] width 28 height 21
click at [926, 178] on ul "Editar Imprimir Eliminar" at bounding box center [898, 222] width 98 height 101
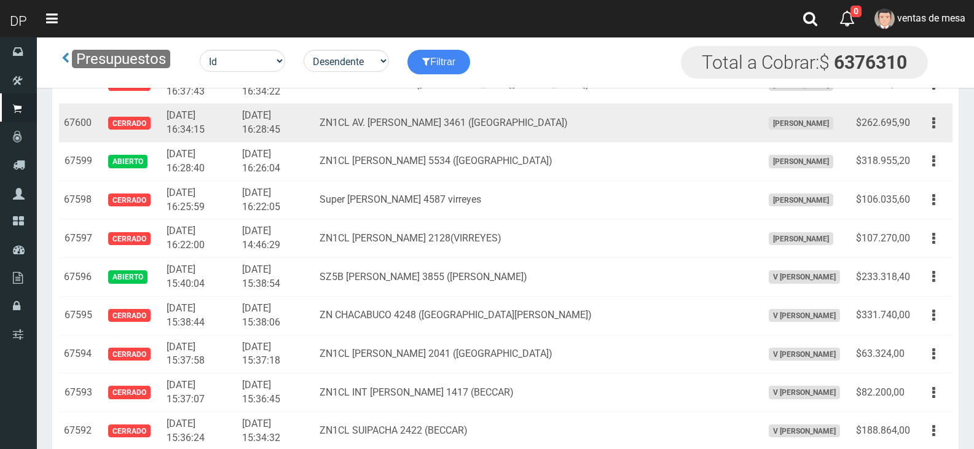
click at [934, 139] on td "Editar Imprimir Eliminar" at bounding box center [933, 123] width 37 height 39
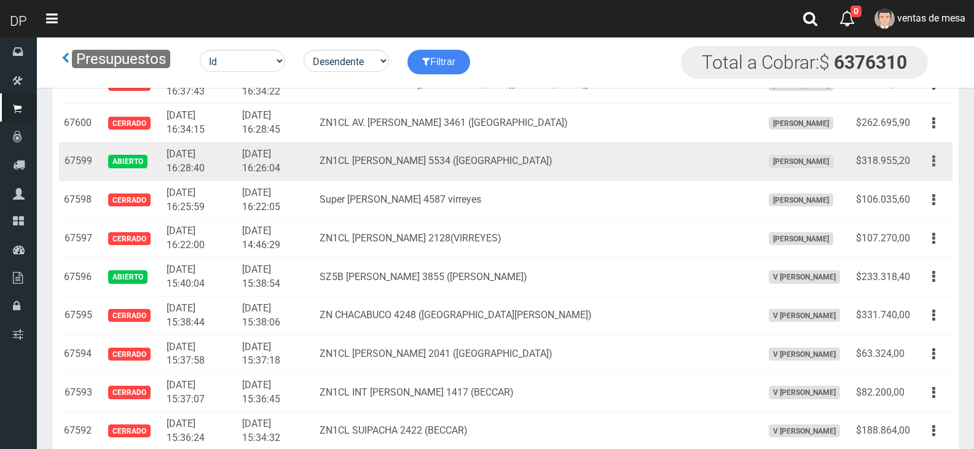
click at [929, 168] on button "button" at bounding box center [934, 160] width 28 height 21
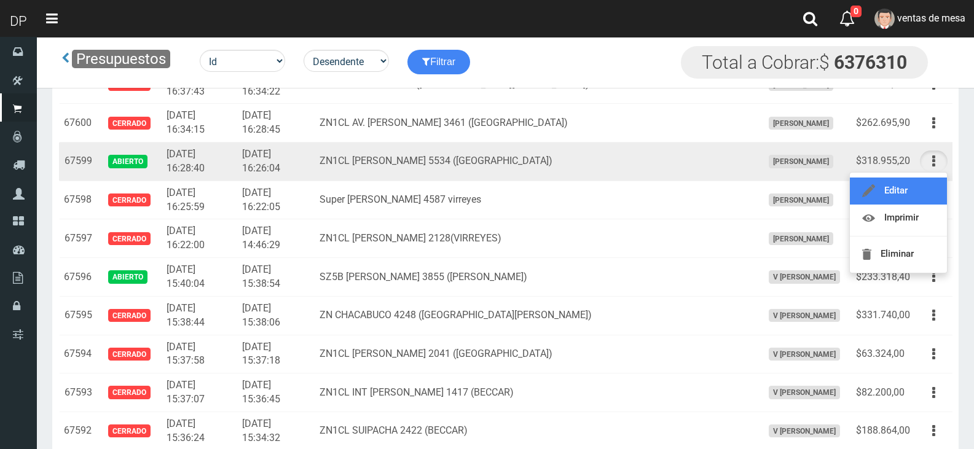
click at [924, 193] on link "Editar" at bounding box center [897, 191] width 97 height 27
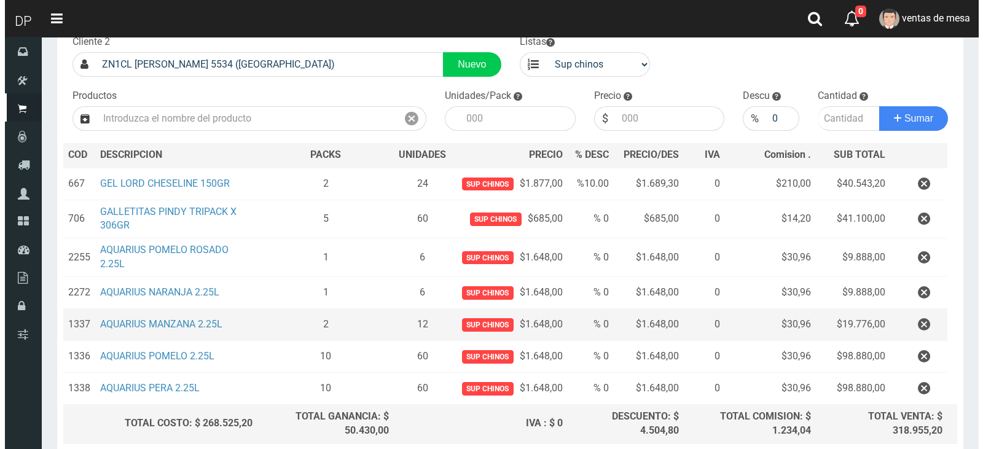
scroll to position [186, 0]
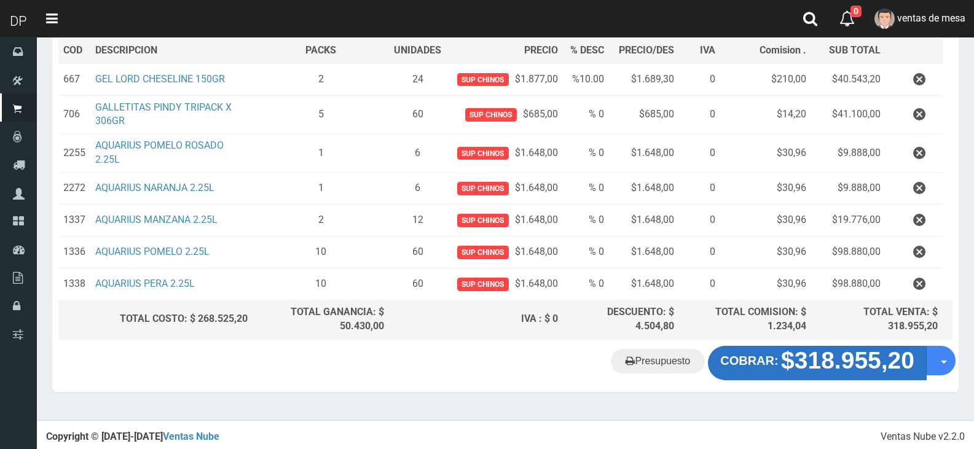
click at [823, 346] on div "COBRAR: $318.955,20 Opciones" at bounding box center [832, 363] width 248 height 34
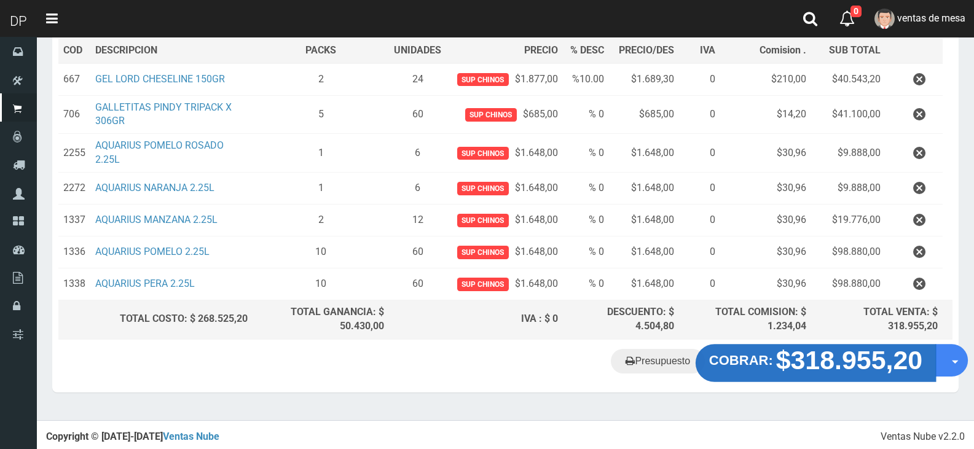
click at [822, 350] on strong "$318.955,20" at bounding box center [849, 359] width 147 height 29
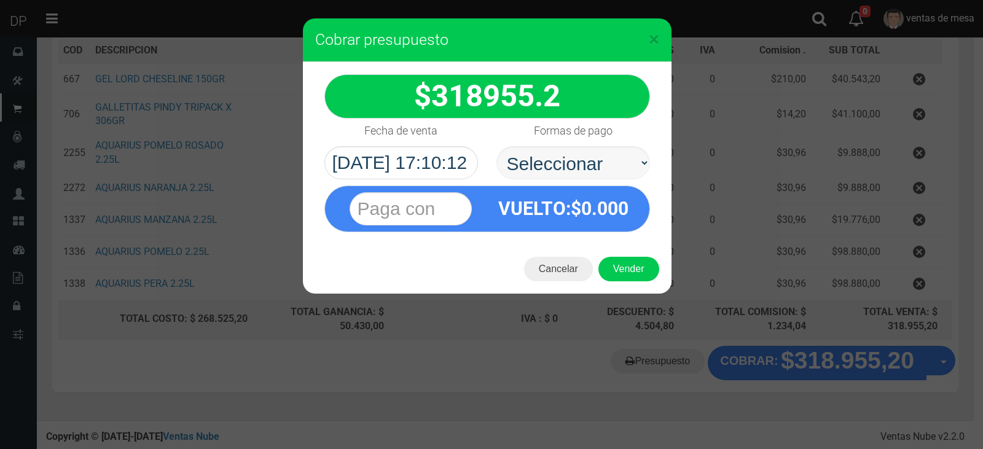
click at [600, 166] on select "Seleccionar Efectivo Tarjeta de Crédito Depósito Débito" at bounding box center [573, 162] width 154 height 33
click at [496, 146] on select "Seleccionar Efectivo Tarjeta de Crédito Depósito Débito" at bounding box center [573, 162] width 154 height 33
drag, startPoint x: 593, startPoint y: 162, endPoint x: 593, endPoint y: 179, distance: 16.6
click at [593, 166] on select "Seleccionar Efectivo Tarjeta de Crédito Depósito Débito" at bounding box center [573, 162] width 154 height 33
select select "Efectivo"
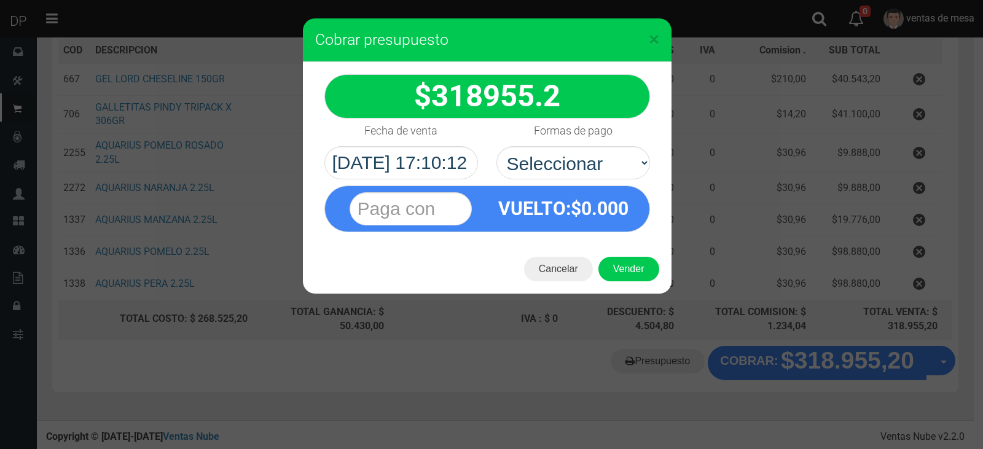
click at [496, 146] on select "Seleccionar Efectivo Tarjeta de Crédito Depósito Débito" at bounding box center [573, 162] width 154 height 33
click at [612, 260] on button "Vender" at bounding box center [628, 269] width 61 height 25
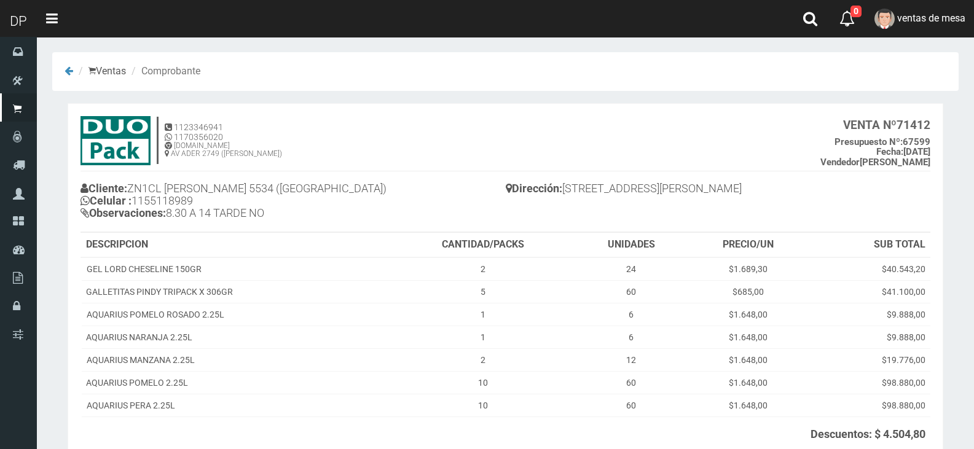
scroll to position [124, 0]
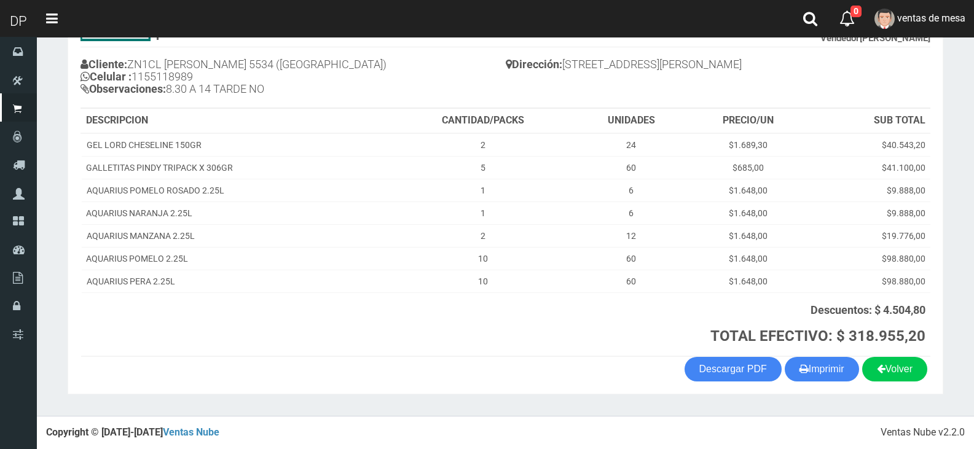
click at [814, 382] on section "1123346941 1170356020 [DOMAIN_NAME] AV ADER 2749 ([PERSON_NAME]) VENTA Nº 71412…" at bounding box center [505, 186] width 875 height 415
click at [811, 372] on button "Imprimir" at bounding box center [821, 369] width 74 height 25
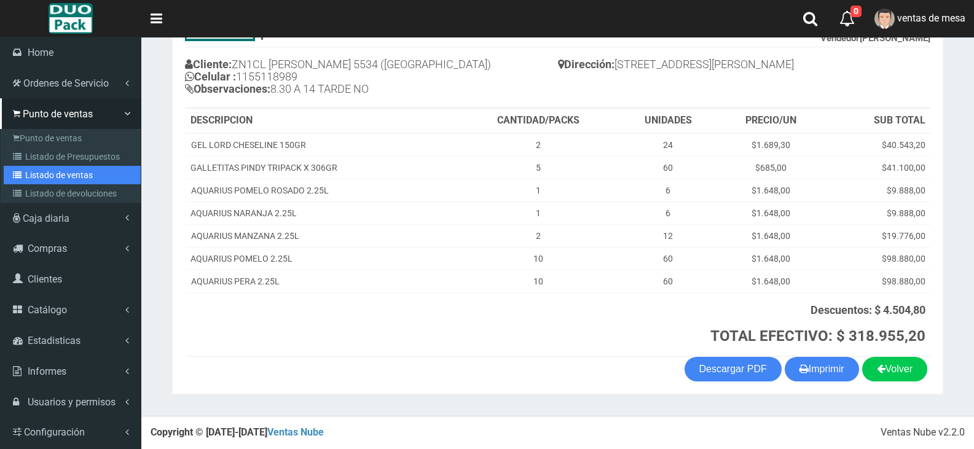
click at [28, 166] on link "Listado de ventas" at bounding box center [72, 175] width 137 height 18
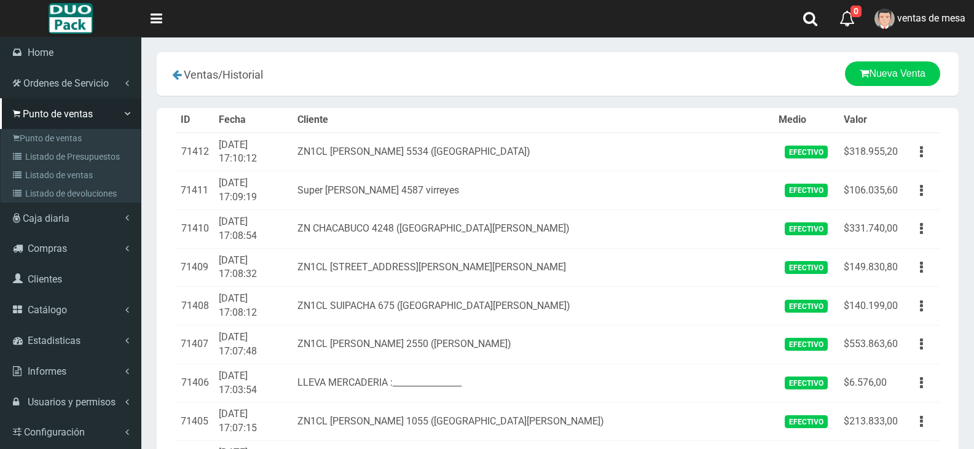
click at [26, 155] on link "Listado de Presupuestos" at bounding box center [72, 156] width 137 height 18
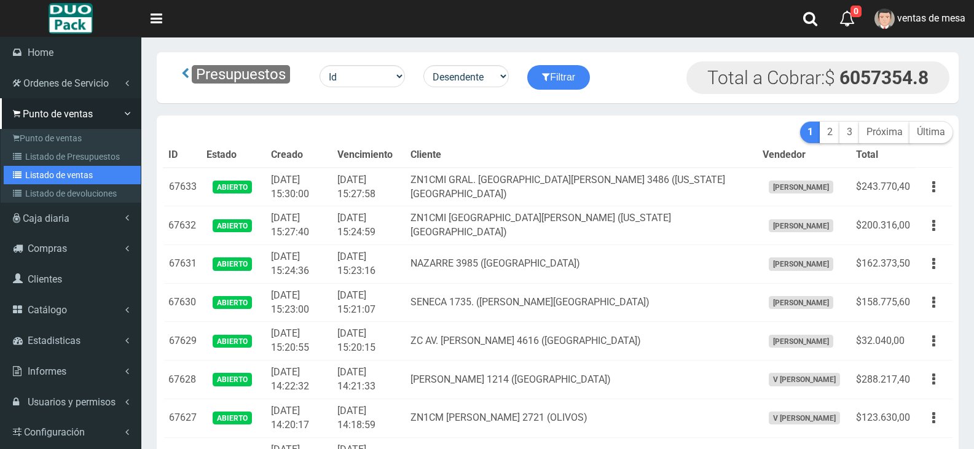
click at [47, 179] on link "Listado de ventas" at bounding box center [72, 175] width 137 height 18
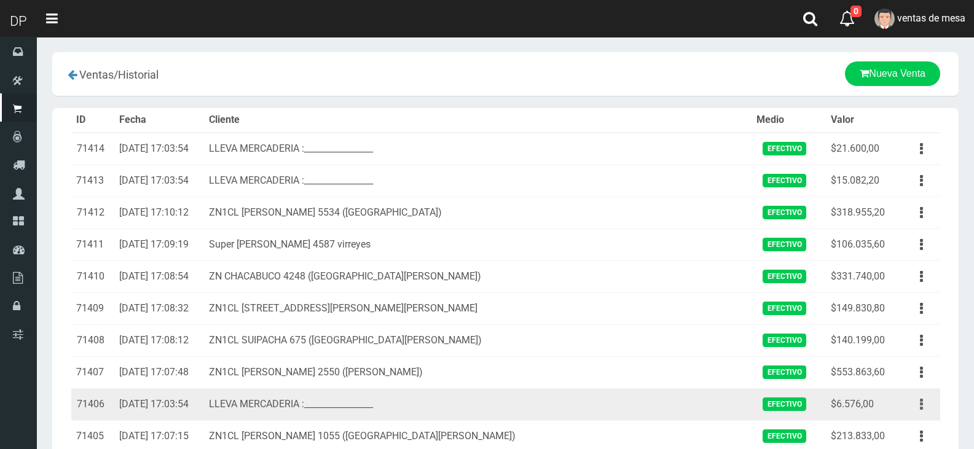
click at [929, 402] on button "button" at bounding box center [921, 404] width 28 height 21
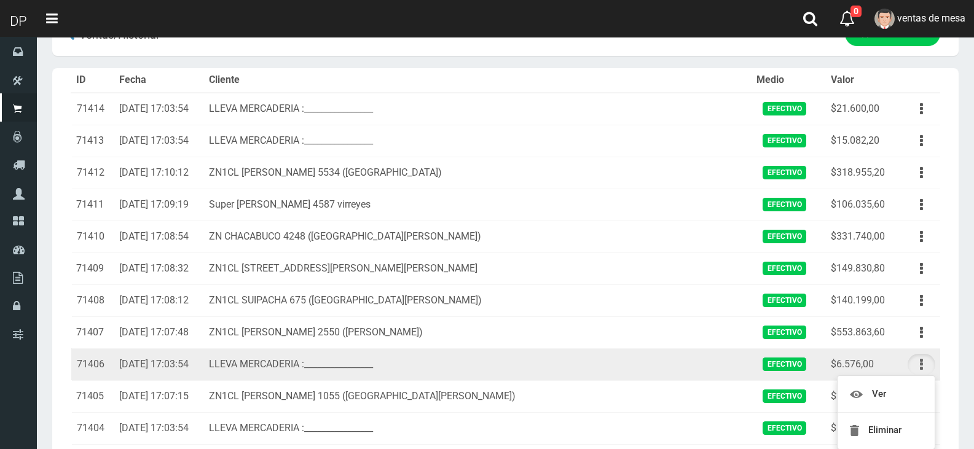
scroll to position [61, 0]
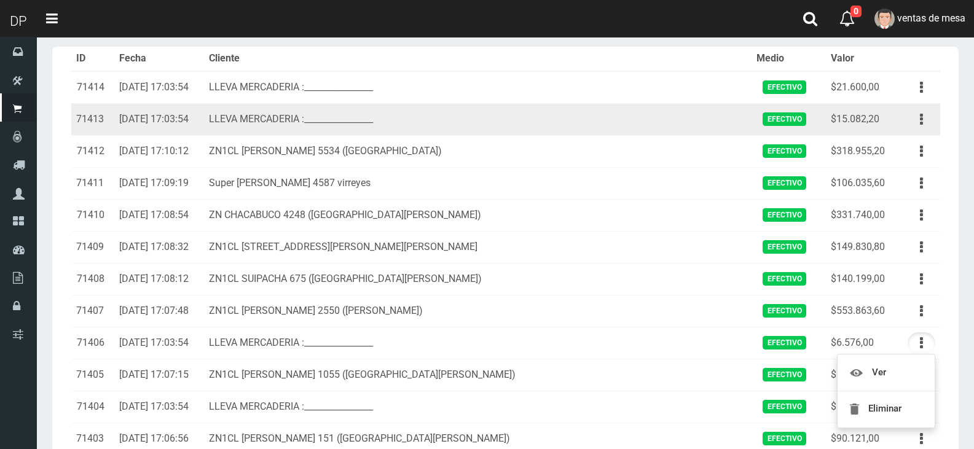
click at [883, 120] on td "$15.082,20" at bounding box center [862, 119] width 72 height 32
click at [920, 118] on icon "button" at bounding box center [921, 119] width 3 height 21
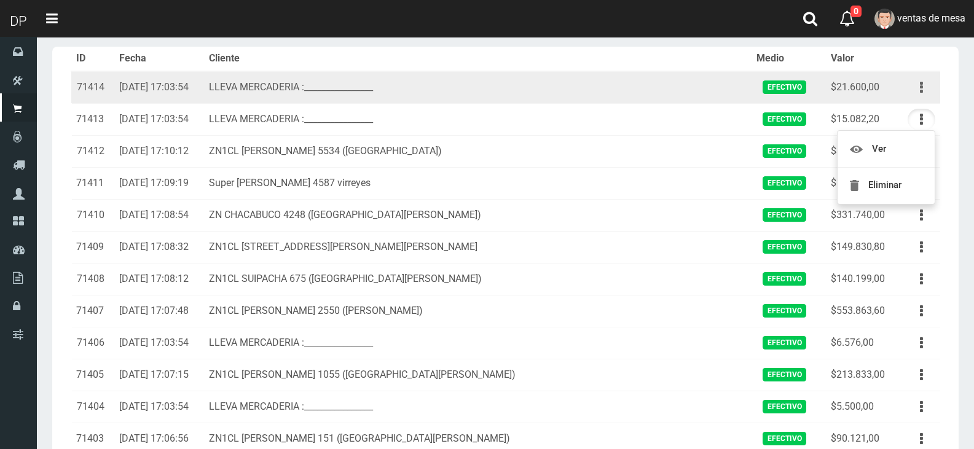
click at [922, 84] on icon "button" at bounding box center [921, 87] width 3 height 21
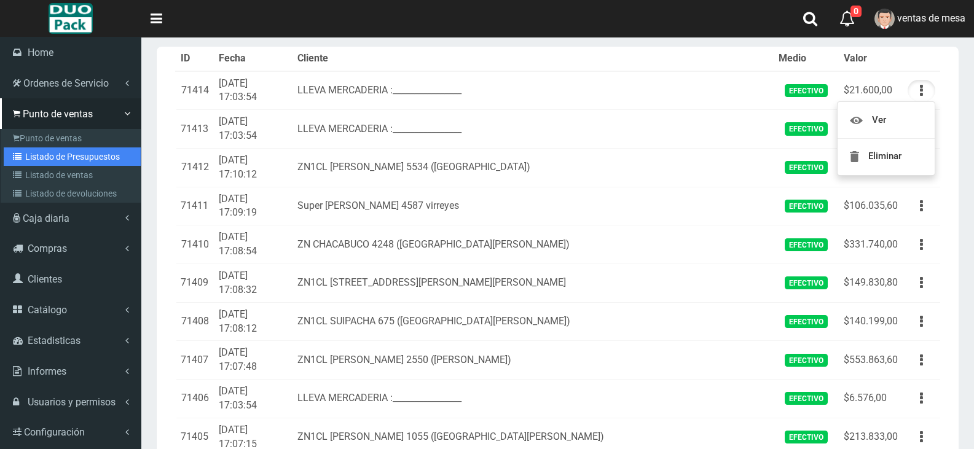
click at [32, 158] on link "Listado de Presupuestos" at bounding box center [72, 156] width 137 height 18
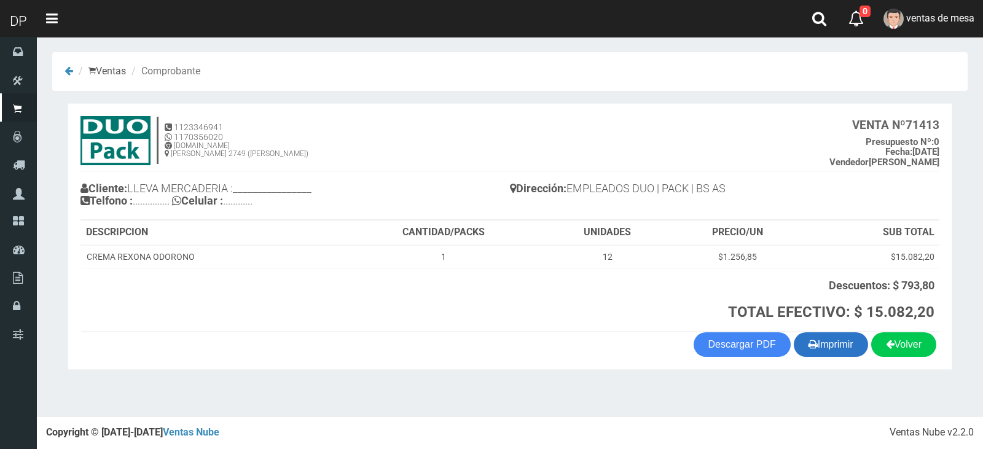
click at [838, 348] on button "Imprimir" at bounding box center [831, 344] width 74 height 25
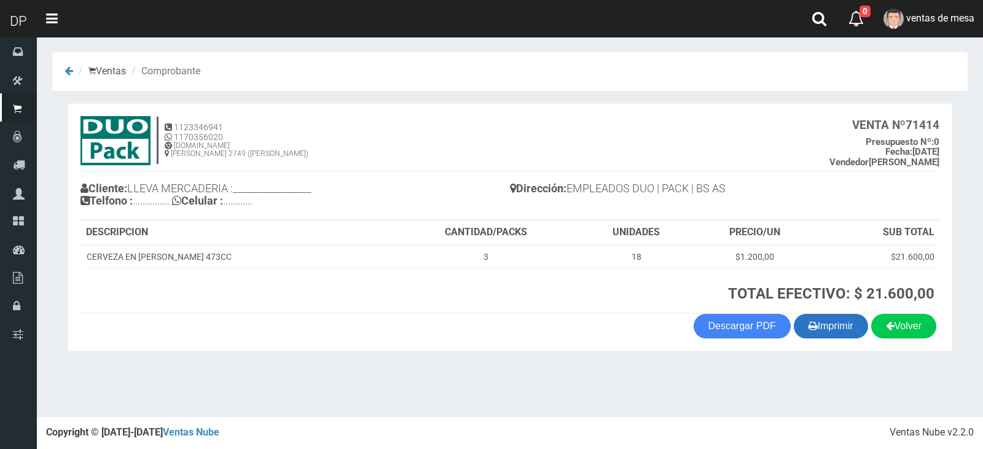
click at [839, 328] on button "Imprimir" at bounding box center [831, 326] width 74 height 25
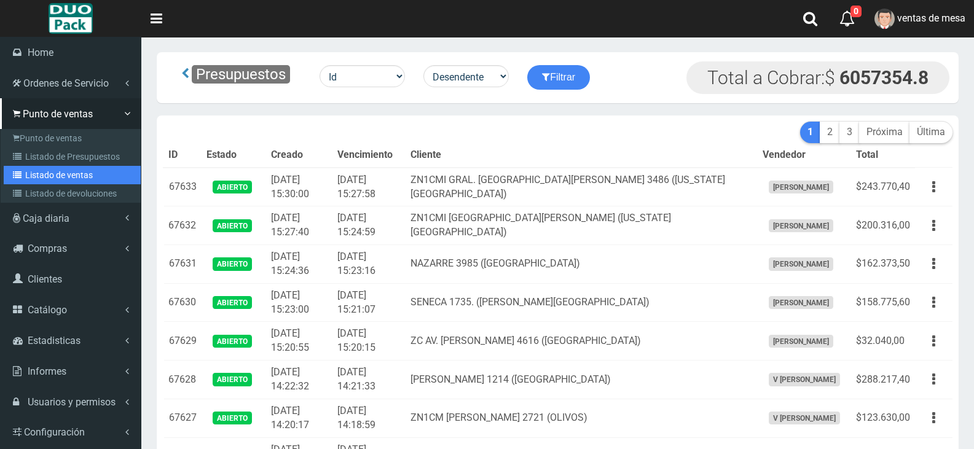
click at [32, 166] on link "Listado de ventas" at bounding box center [72, 175] width 137 height 18
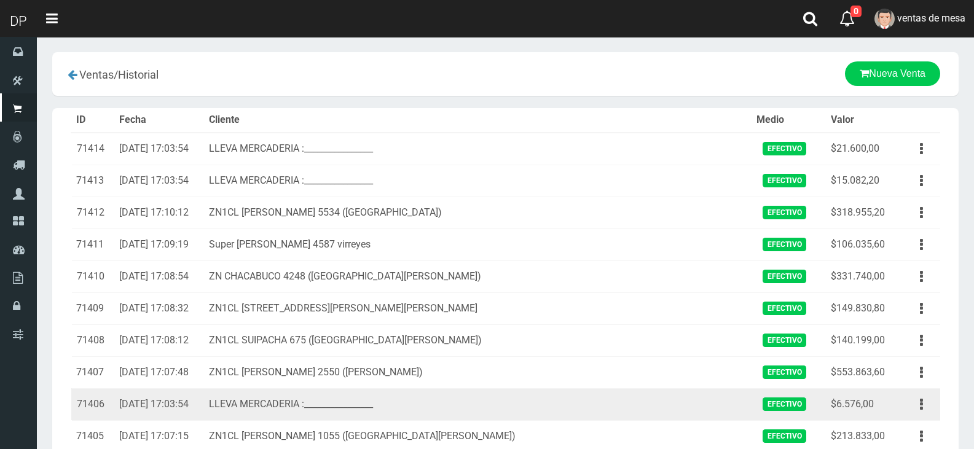
scroll to position [123, 0]
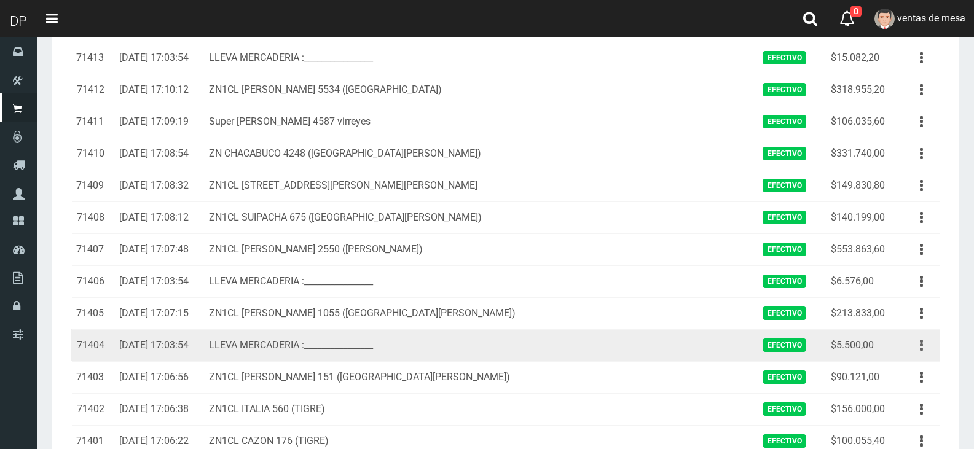
click at [926, 348] on button "button" at bounding box center [921, 345] width 28 height 21
click at [915, 364] on link "Ver" at bounding box center [885, 375] width 97 height 27
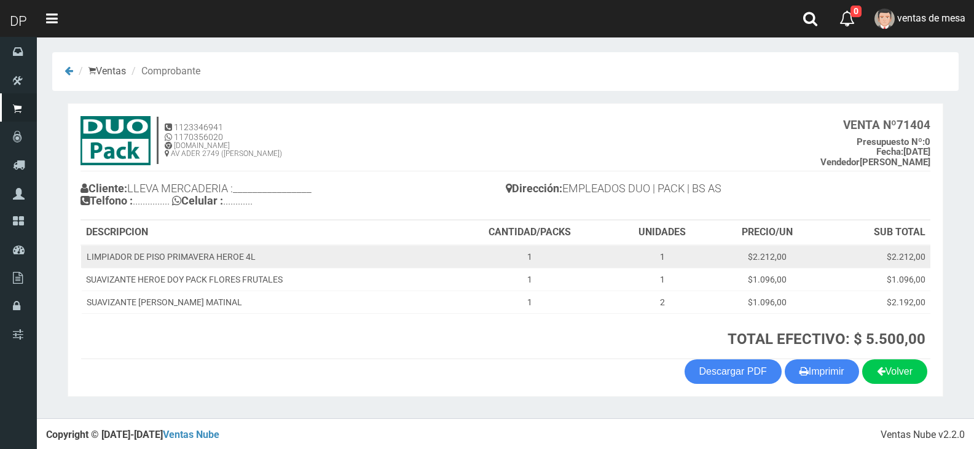
drag, startPoint x: 319, startPoint y: 303, endPoint x: 297, endPoint y: 256, distance: 52.2
click at [297, 256] on tbody "LIMPIADOR DE PISO PRIMAVERA HEROE 4L 1 1 $2.212,00 $2.212,00 SUAVIZANTE HEROE D…" at bounding box center [505, 279] width 849 height 69
click at [297, 256] on td "LIMPIADOR DE PISO PRIMAVERA HEROE 4L" at bounding box center [264, 256] width 367 height 23
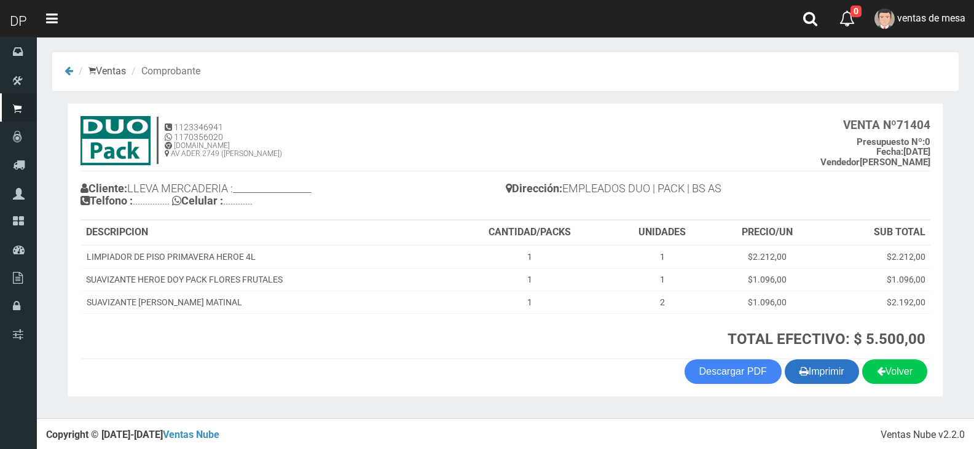
click at [817, 373] on button "Imprimir" at bounding box center [821, 371] width 74 height 25
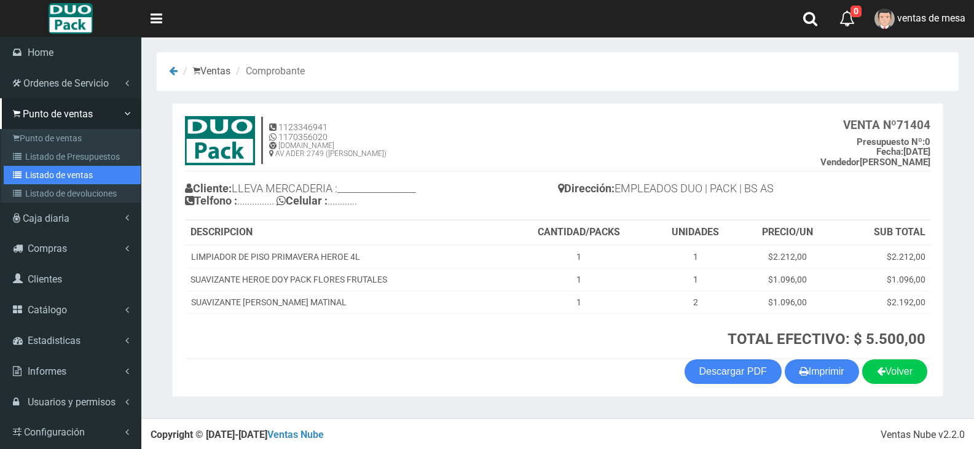
click at [25, 171] on icon at bounding box center [19, 175] width 12 height 9
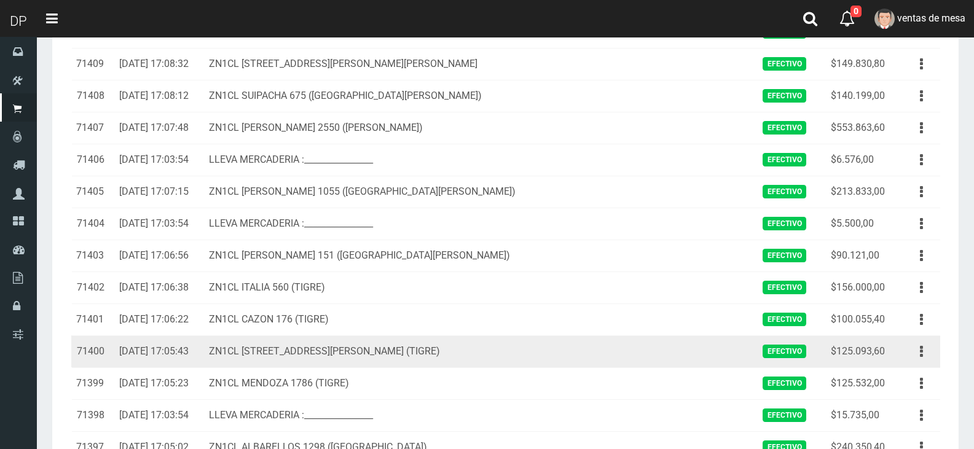
scroll to position [246, 0]
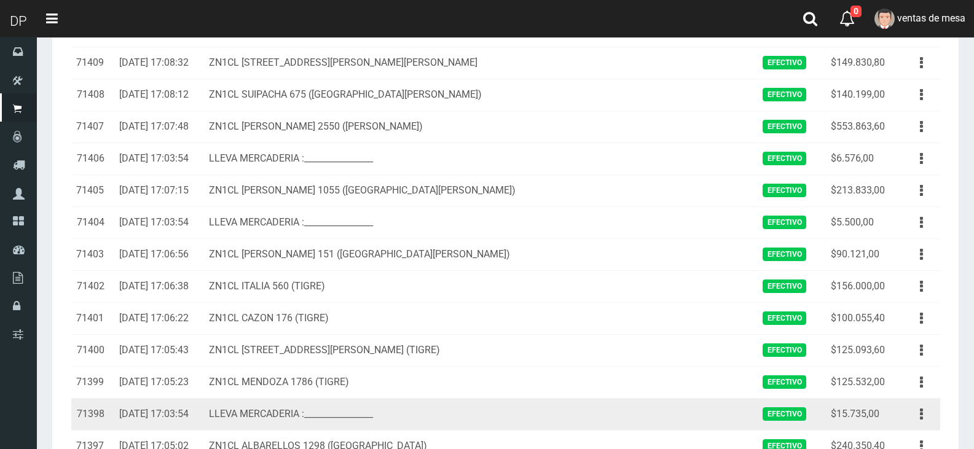
click at [422, 403] on td "LLEVA MERCADERIA :________________" at bounding box center [478, 414] width 548 height 32
click at [931, 416] on button "button" at bounding box center [921, 414] width 28 height 21
click at [913, 443] on link "Ver" at bounding box center [885, 444] width 97 height 27
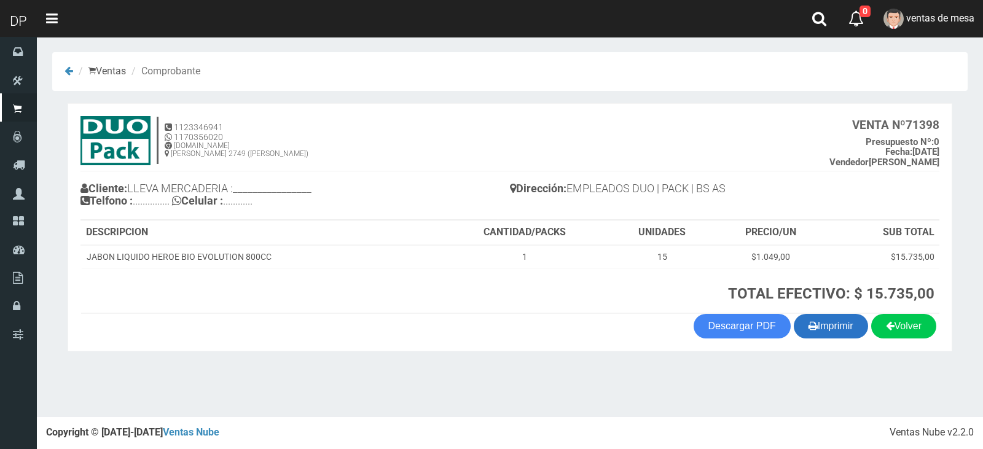
click at [808, 318] on icon "button" at bounding box center [812, 325] width 9 height 17
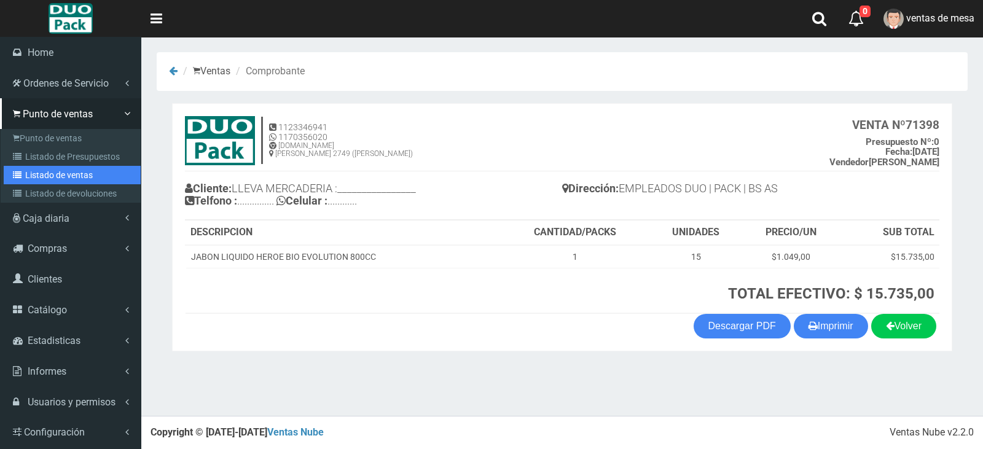
click at [46, 182] on link "Listado de ventas" at bounding box center [72, 175] width 137 height 18
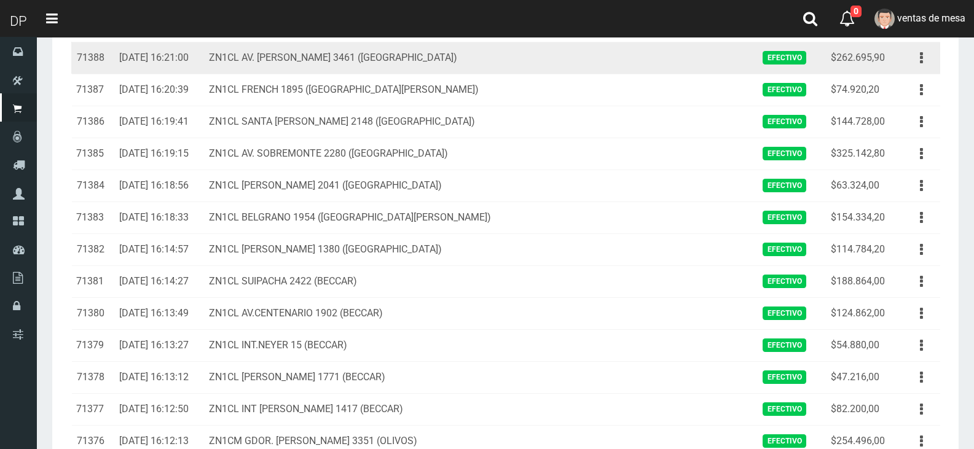
scroll to position [1167, 0]
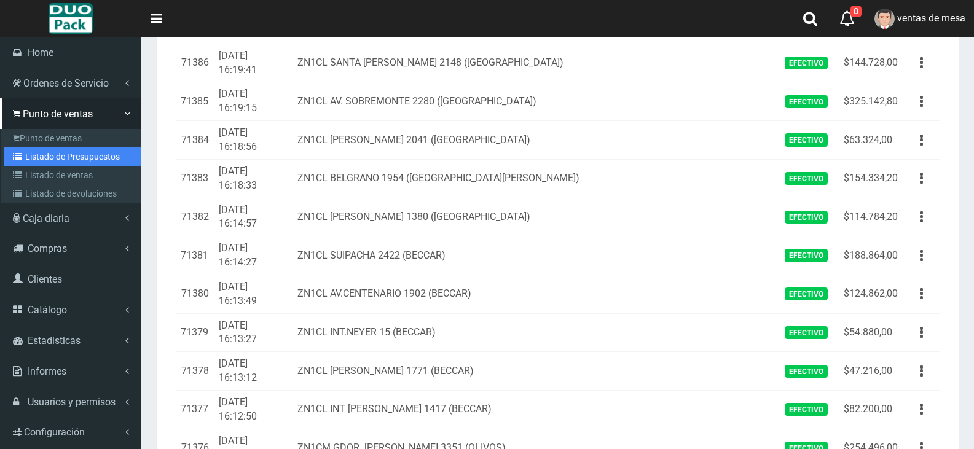
click at [35, 155] on link "Listado de Presupuestos" at bounding box center [72, 156] width 137 height 18
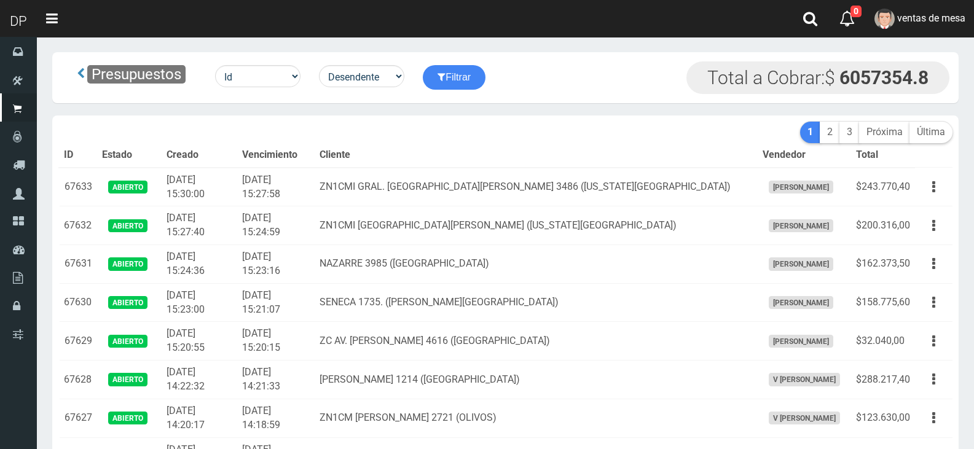
scroll to position [810, 0]
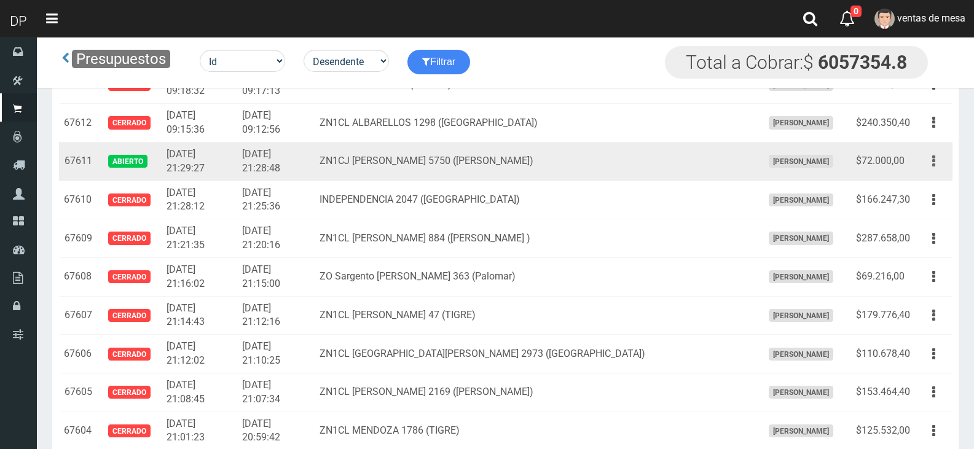
drag, startPoint x: 943, startPoint y: 162, endPoint x: 912, endPoint y: 207, distance: 54.9
click at [942, 162] on button "button" at bounding box center [934, 160] width 28 height 21
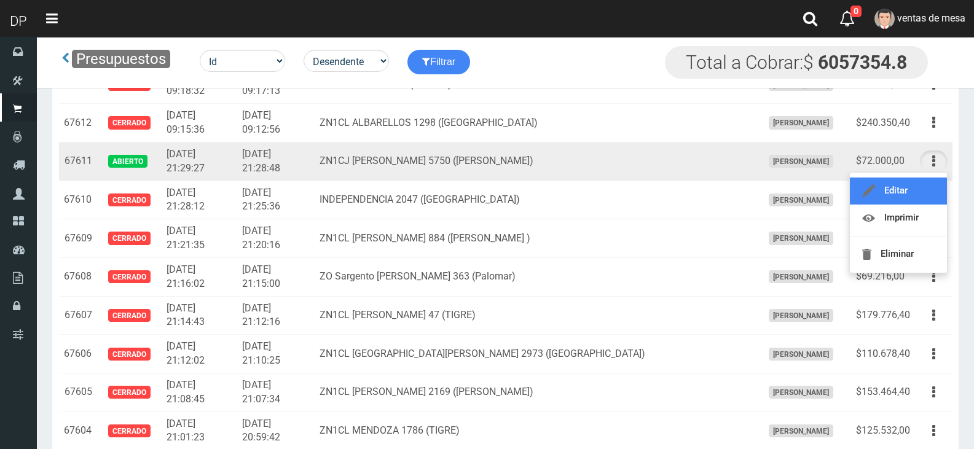
click at [910, 198] on link "Editar" at bounding box center [897, 191] width 97 height 27
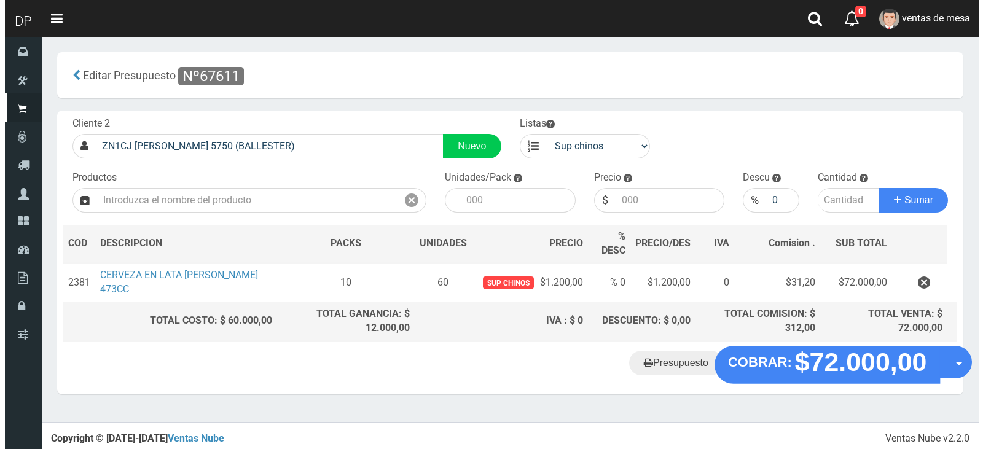
scroll to position [2, 0]
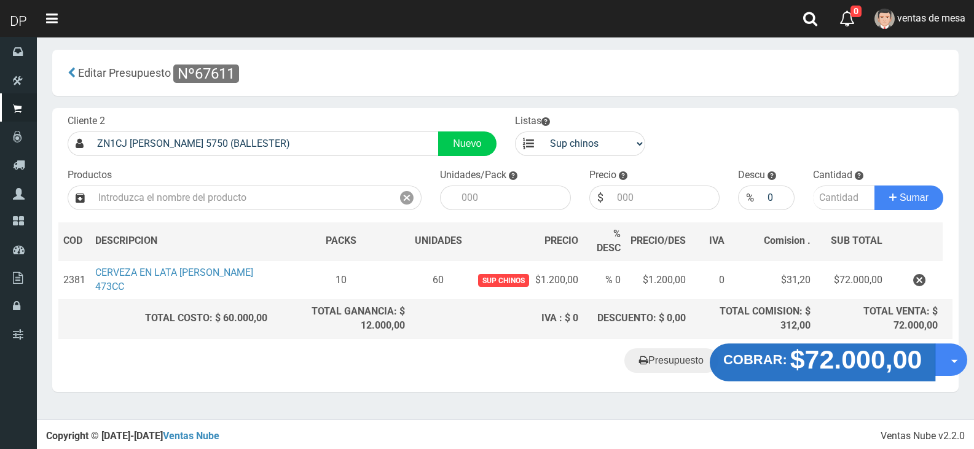
click at [771, 369] on button "COBRAR: $72.000,00" at bounding box center [822, 362] width 226 height 38
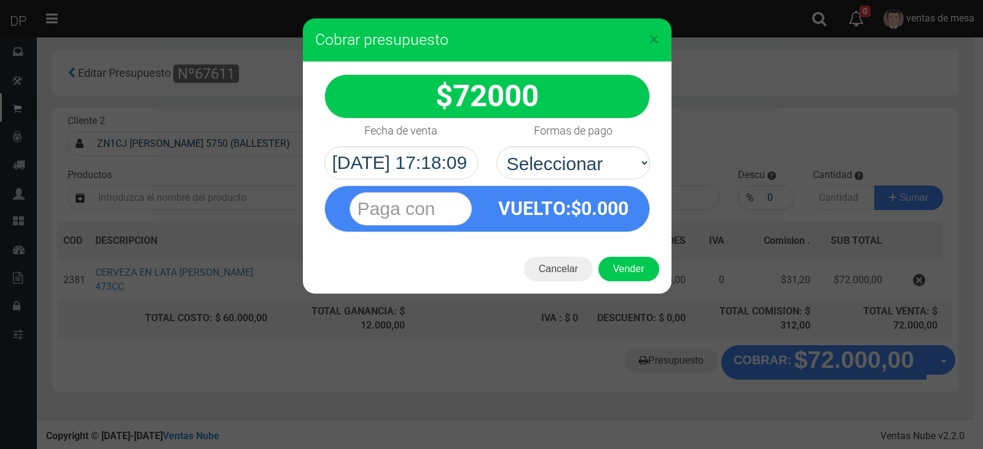
click at [593, 143] on label "Formas de pago" at bounding box center [573, 131] width 79 height 25
click at [593, 146] on select "Seleccionar Efectivo Tarjeta de Crédito Depósito Débito" at bounding box center [573, 162] width 154 height 33
click at [595, 173] on select "Seleccionar Efectivo Tarjeta de Crédito Depósito Débito" at bounding box center [573, 162] width 154 height 33
select select "Efectivo"
click at [496, 146] on select "Seleccionar Efectivo Tarjeta de Crédito Depósito Débito" at bounding box center [573, 162] width 154 height 33
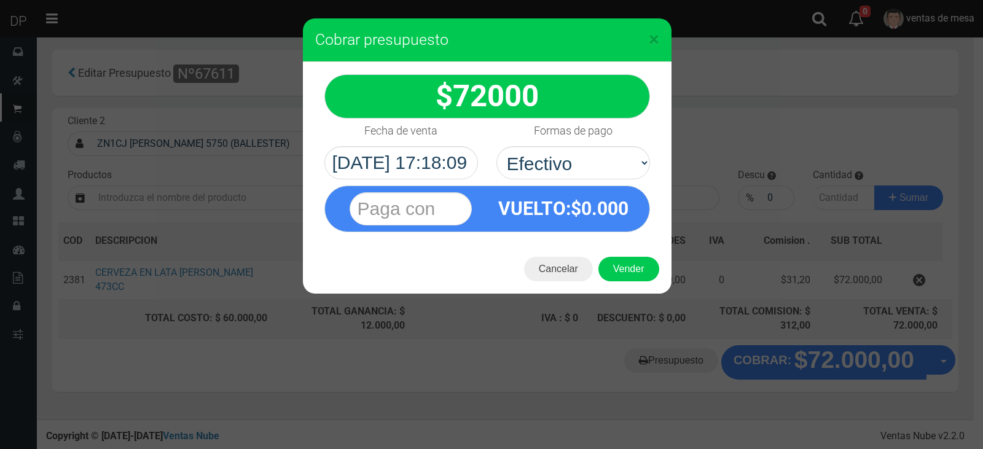
click at [638, 291] on div "Cancelar Vender" at bounding box center [487, 268] width 369 height 49
click at [641, 268] on button "Vender" at bounding box center [628, 269] width 61 height 25
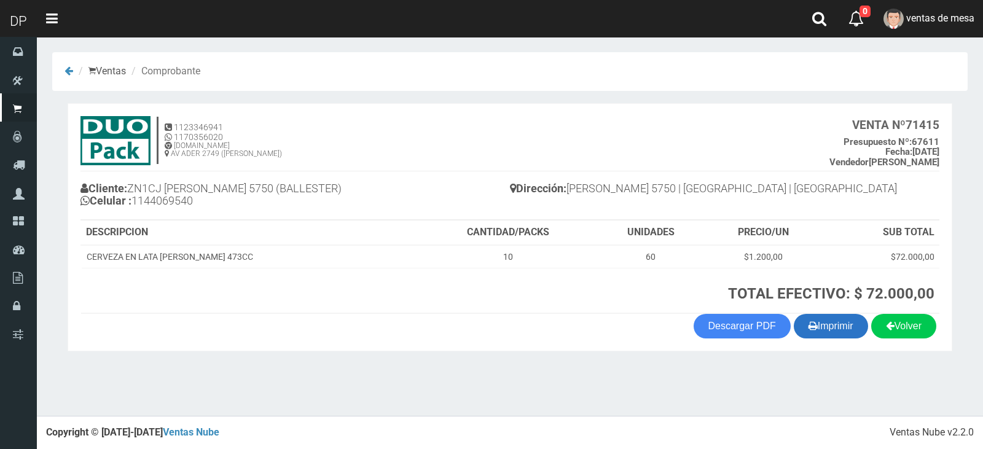
click at [843, 329] on button "Imprimir" at bounding box center [831, 326] width 74 height 25
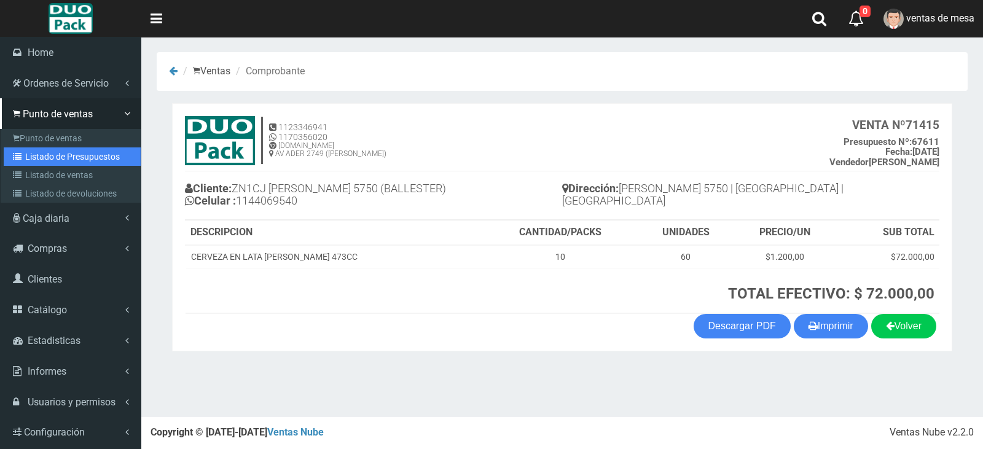
click at [33, 157] on link "Listado de Presupuestos" at bounding box center [72, 156] width 137 height 18
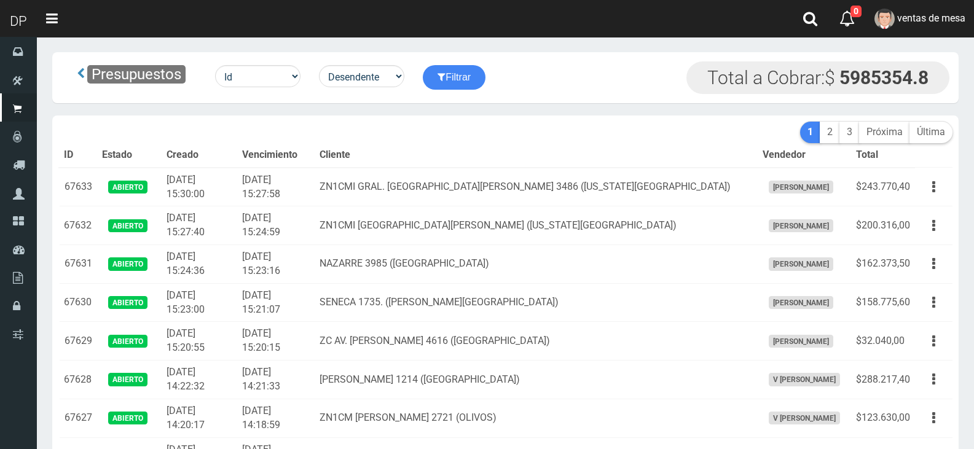
click at [404, 187] on td "ZN1CMI GRAL. SAN MARTIN 3486 (FLORIDA OESTE)" at bounding box center [535, 187] width 443 height 39
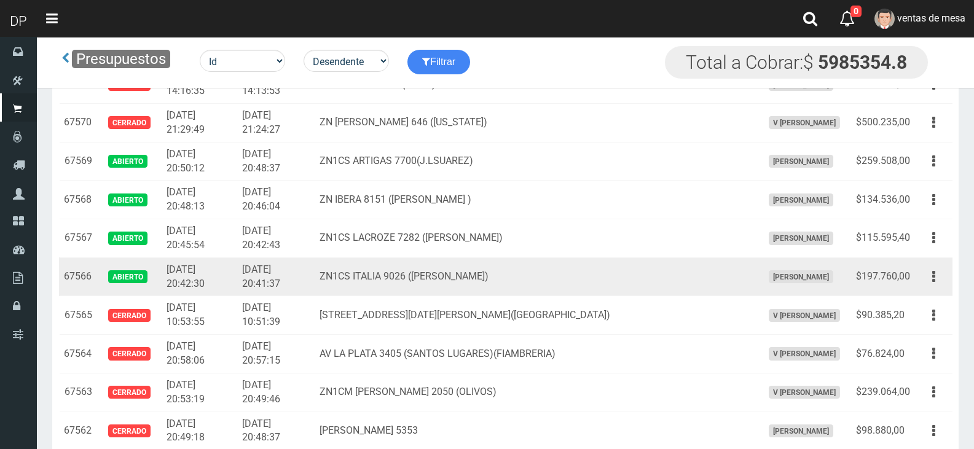
click at [947, 271] on div "Editar Imprimir Eliminar" at bounding box center [934, 276] width 28 height 21
click at [935, 281] on button "button" at bounding box center [934, 276] width 28 height 21
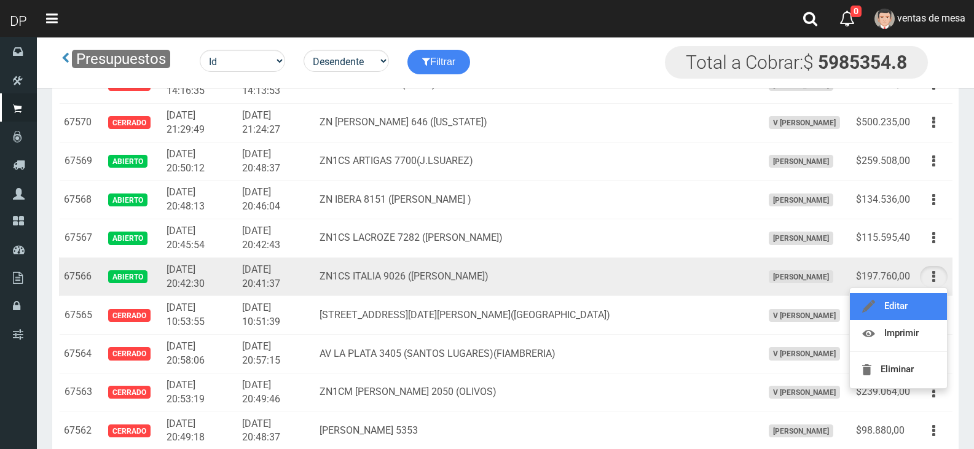
click at [930, 305] on link "Editar" at bounding box center [897, 306] width 97 height 27
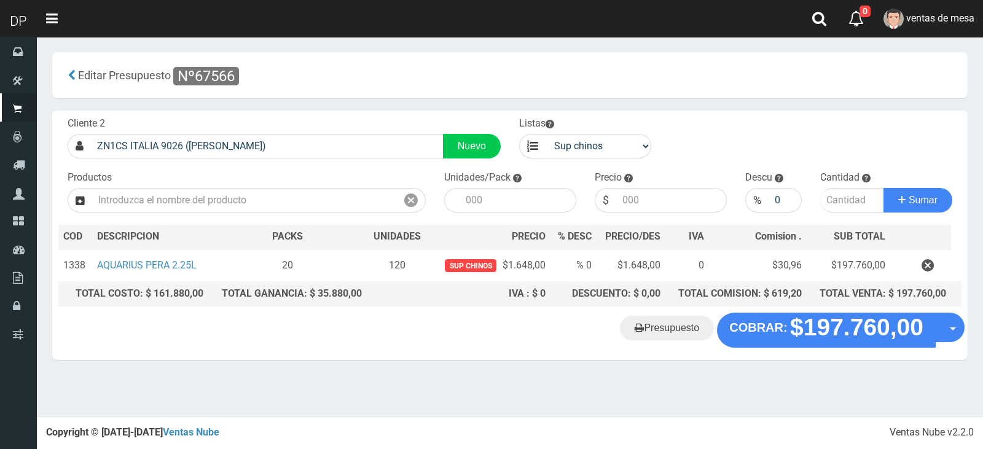
drag, startPoint x: 809, startPoint y: 353, endPoint x: 809, endPoint y: 327, distance: 25.2
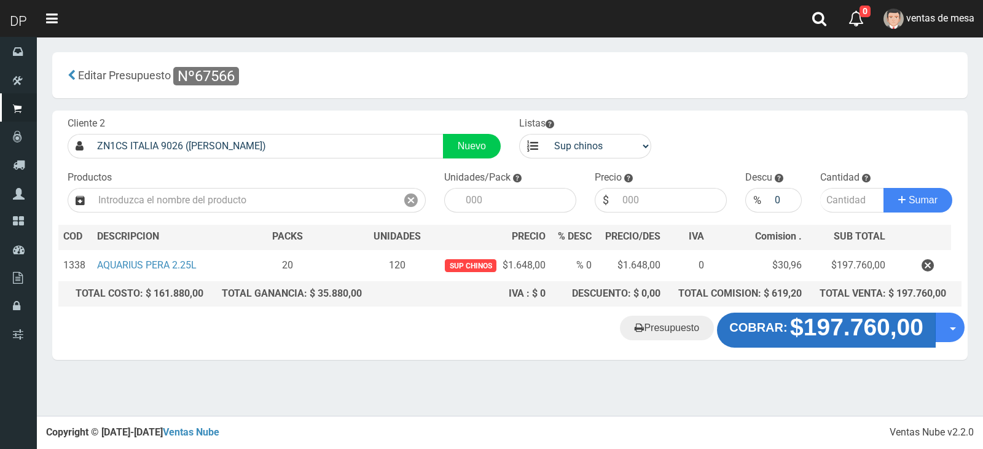
click at [810, 351] on div "Presupuesto COBRAR: $197.760,00 Opciones" at bounding box center [509, 336] width 915 height 47
click at [809, 327] on strong "$197.760,00" at bounding box center [856, 327] width 133 height 26
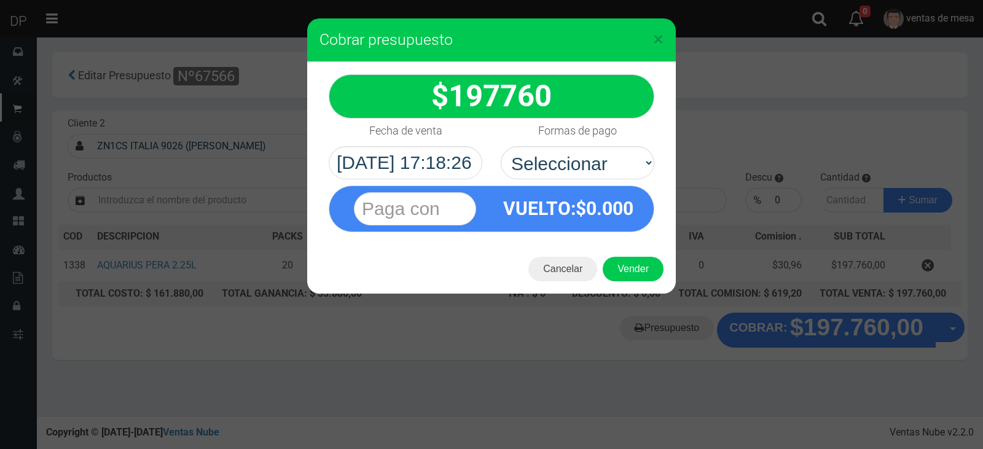
drag, startPoint x: 603, startPoint y: 174, endPoint x: 597, endPoint y: 193, distance: 19.8
click at [602, 182] on div "VUELTO :$ 0.000" at bounding box center [491, 205] width 344 height 53
drag, startPoint x: 612, startPoint y: 165, endPoint x: 612, endPoint y: 177, distance: 11.7
click at [612, 170] on select "Seleccionar Efectivo Tarjeta de Crédito Depósito Débito" at bounding box center [578, 162] width 154 height 33
select select "Efectivo"
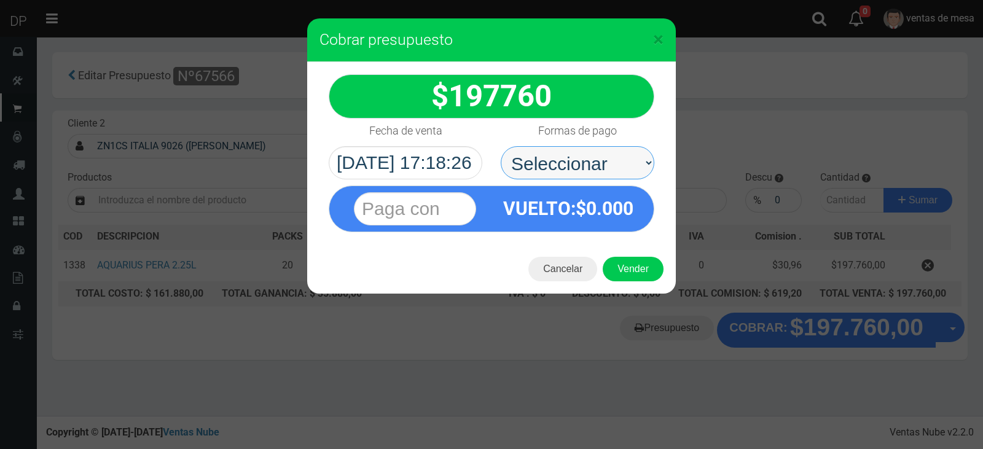
click at [501, 146] on select "Seleccionar Efectivo Tarjeta de Crédito Depósito Débito" at bounding box center [578, 162] width 154 height 33
click at [622, 262] on button "Vender" at bounding box center [633, 269] width 61 height 25
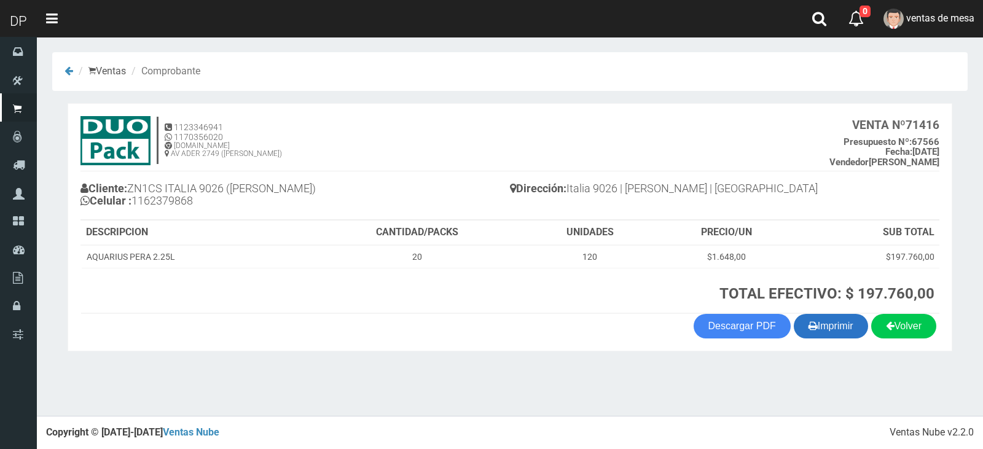
click at [822, 330] on button "Imprimir" at bounding box center [831, 326] width 74 height 25
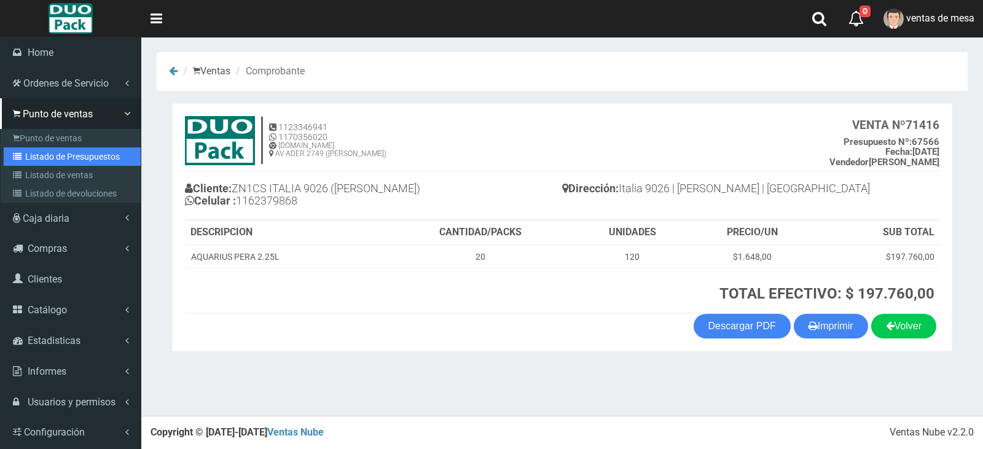
click at [49, 154] on link "Listado de Presupuestos" at bounding box center [72, 156] width 137 height 18
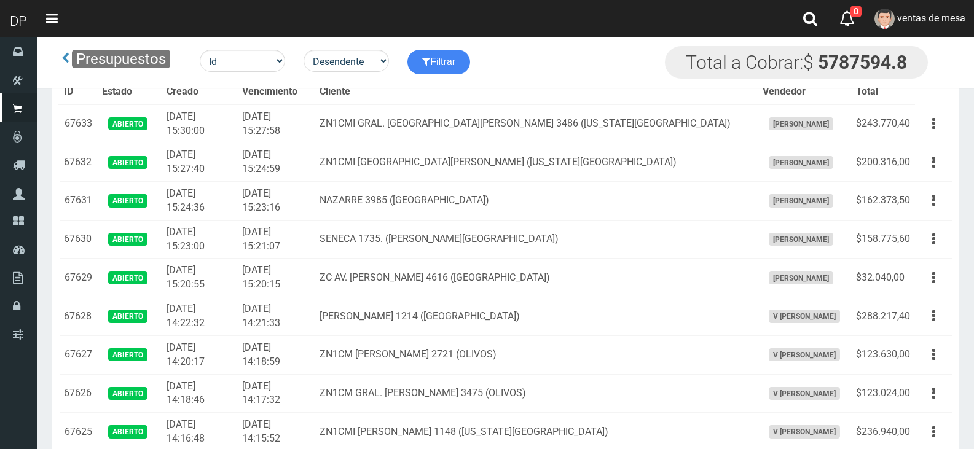
scroll to position [2427, 0]
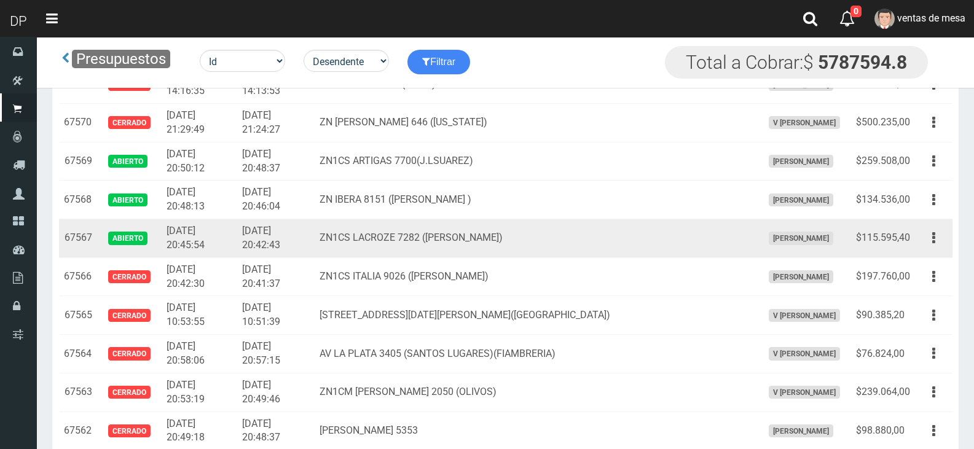
click at [931, 249] on td "Editar Imprimir Eliminar" at bounding box center [933, 238] width 37 height 39
click at [924, 238] on button "button" at bounding box center [934, 237] width 28 height 21
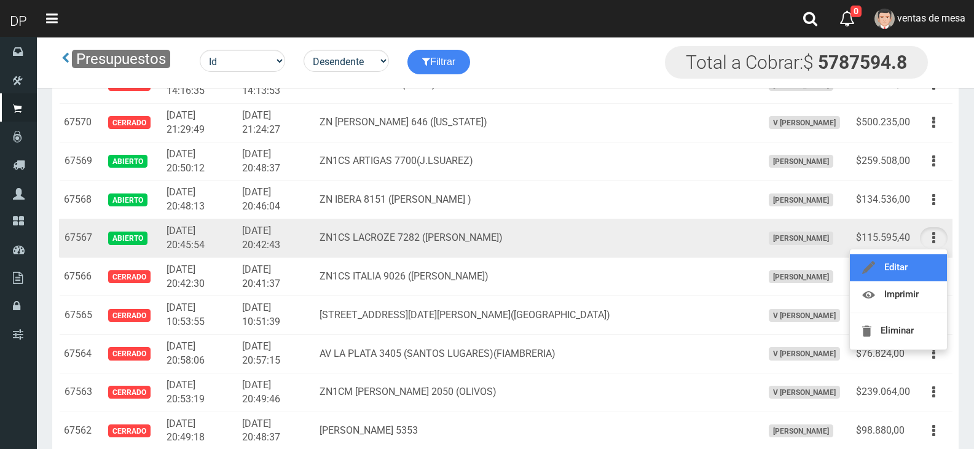
click at [925, 255] on link "Editar" at bounding box center [897, 267] width 97 height 27
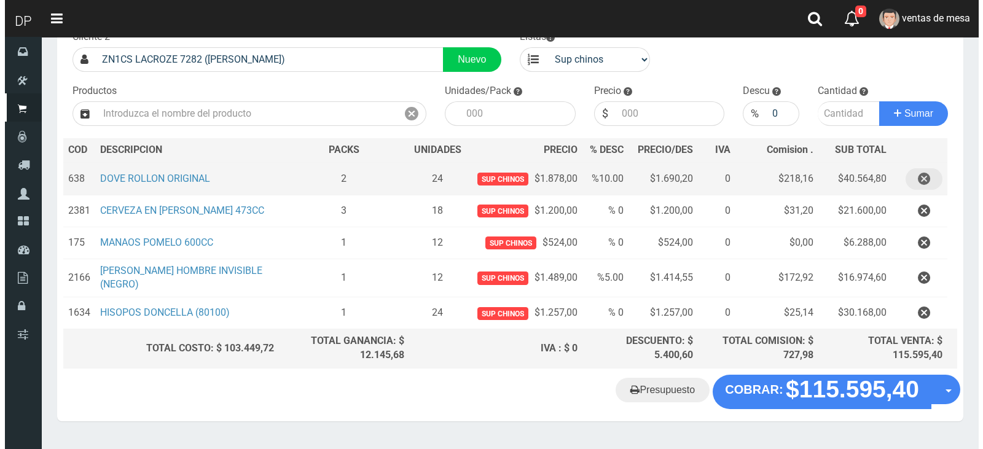
scroll to position [116, 0]
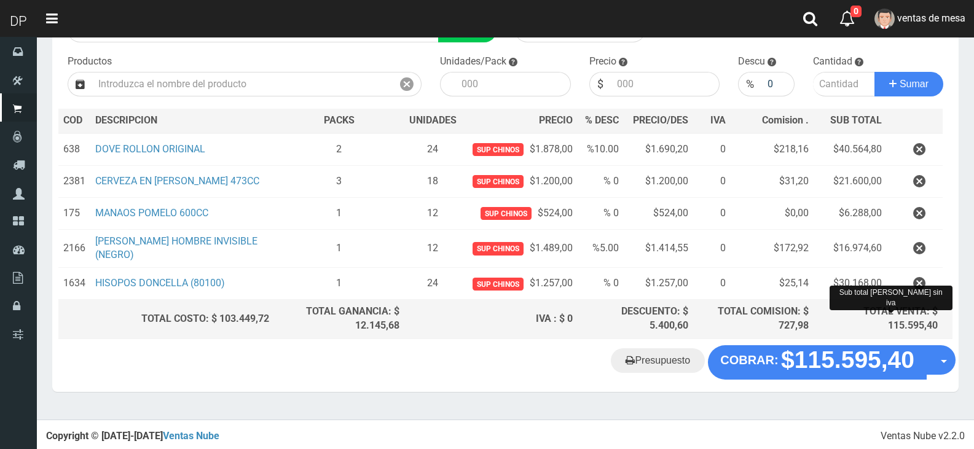
click at [831, 340] on div "Cliente 2 ZN1CS LACROZE 7282 ([PERSON_NAME]) Nuevo Listas venta publico Sup chi…" at bounding box center [505, 169] width 906 height 351
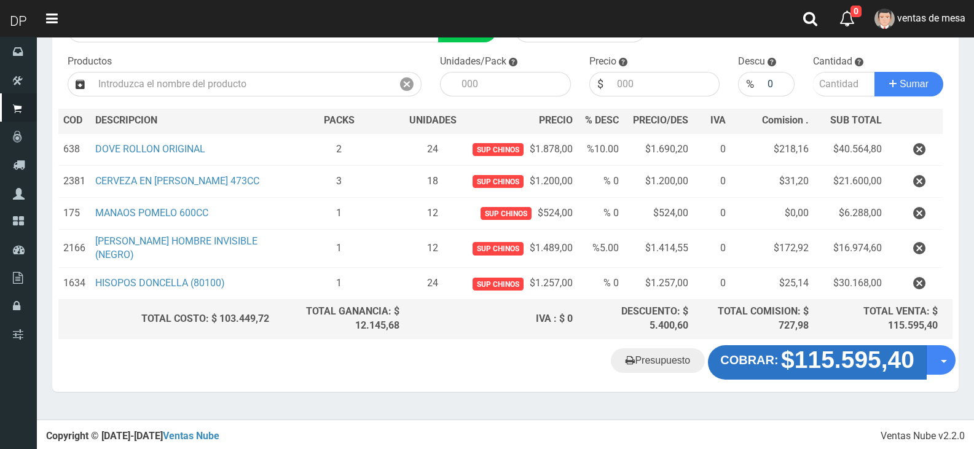
click at [831, 361] on strong "$115.595,40" at bounding box center [847, 359] width 133 height 26
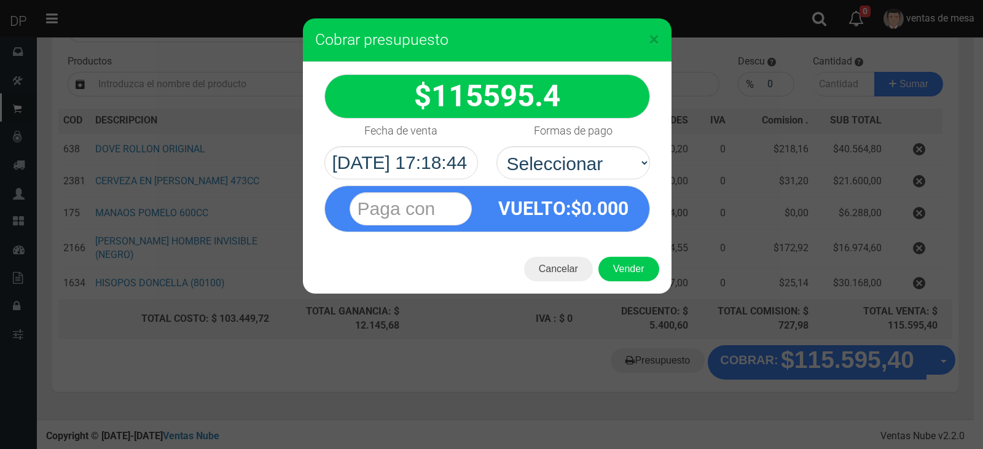
click at [570, 182] on div "VUELTO :$ 0.000" at bounding box center [487, 205] width 344 height 53
drag, startPoint x: 595, startPoint y: 161, endPoint x: 600, endPoint y: 180, distance: 19.8
click at [600, 180] on div "115595.4" at bounding box center [487, 153] width 369 height 182
select select "Efectivo"
click at [496, 146] on select "Seleccionar Efectivo Tarjeta de Crédito Depósito Débito" at bounding box center [573, 162] width 154 height 33
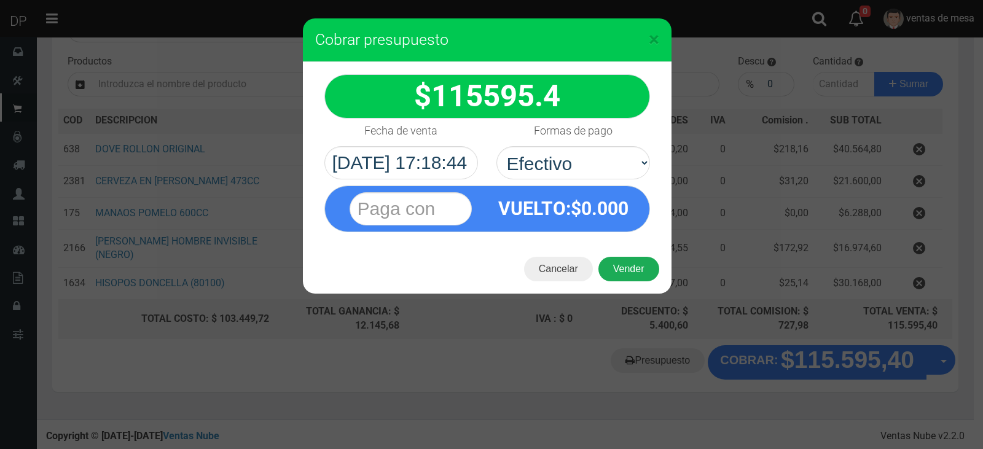
click at [614, 257] on button "Vender" at bounding box center [628, 269] width 61 height 25
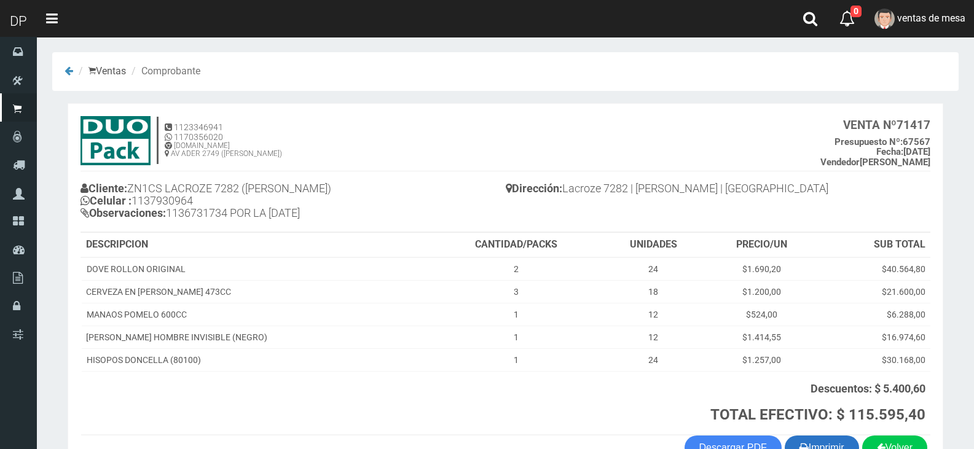
scroll to position [79, 0]
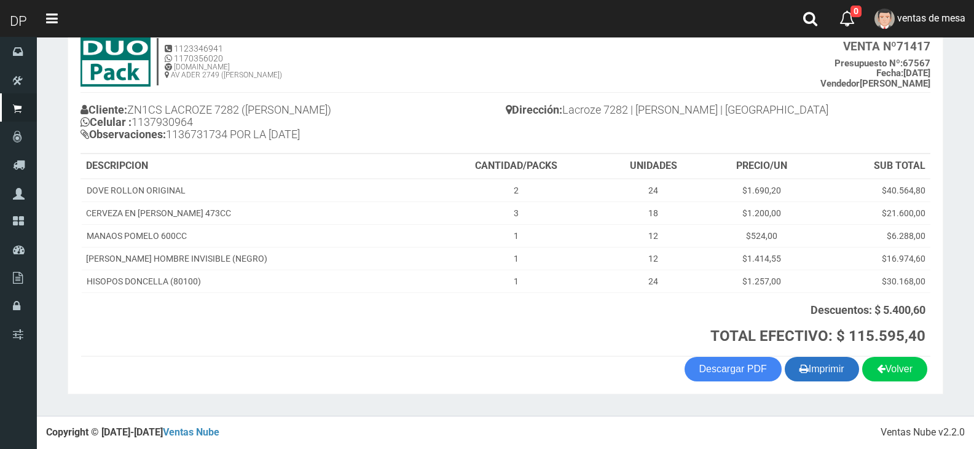
click at [845, 377] on button "Imprimir" at bounding box center [821, 369] width 74 height 25
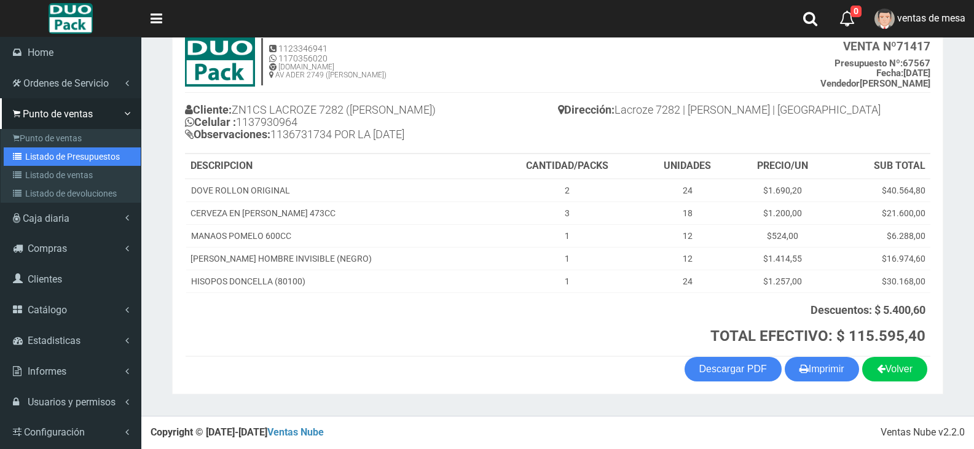
drag, startPoint x: 34, startPoint y: 156, endPoint x: 87, endPoint y: 127, distance: 60.2
click at [34, 156] on link "Listado de Presupuestos" at bounding box center [72, 156] width 137 height 18
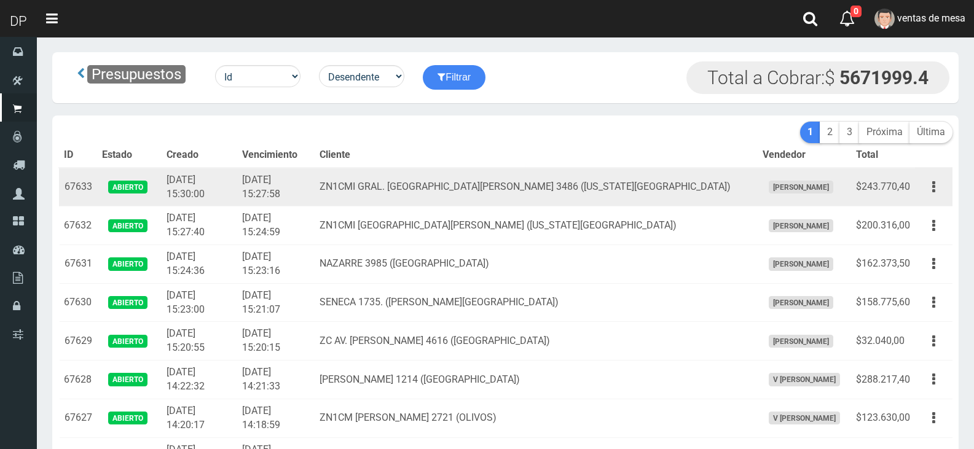
click at [280, 168] on td "[DATE] 15:27:58" at bounding box center [275, 187] width 77 height 39
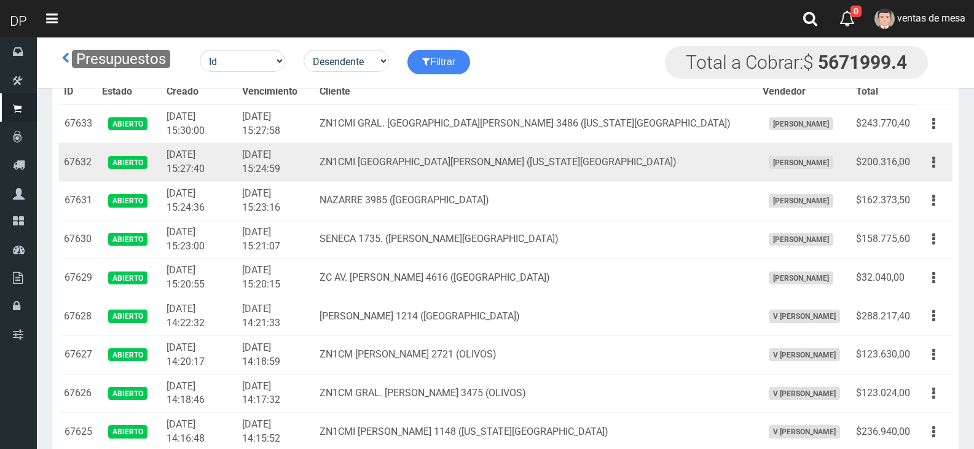
scroll to position [2427, 0]
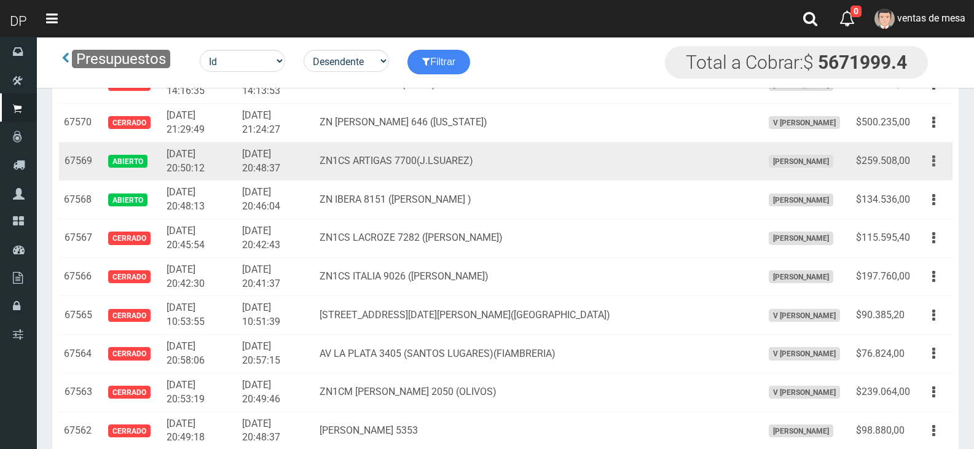
click at [939, 157] on button "button" at bounding box center [934, 160] width 28 height 21
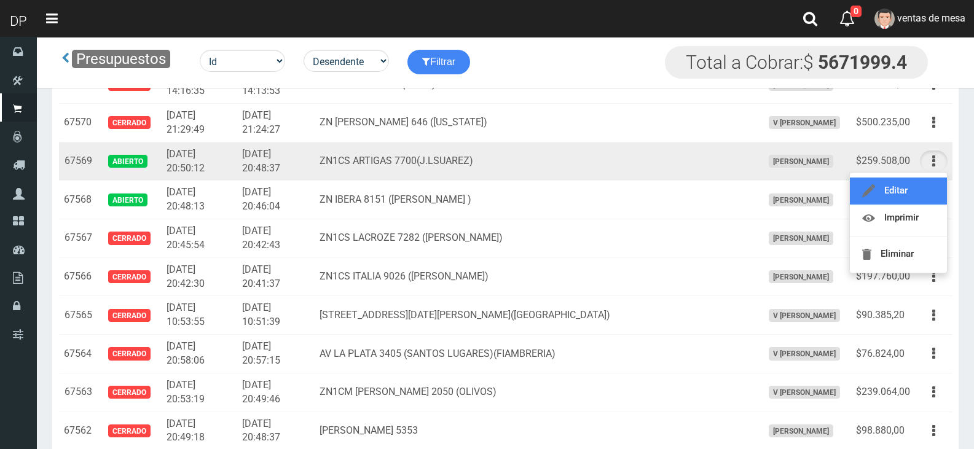
click at [931, 179] on link "Editar" at bounding box center [897, 191] width 97 height 27
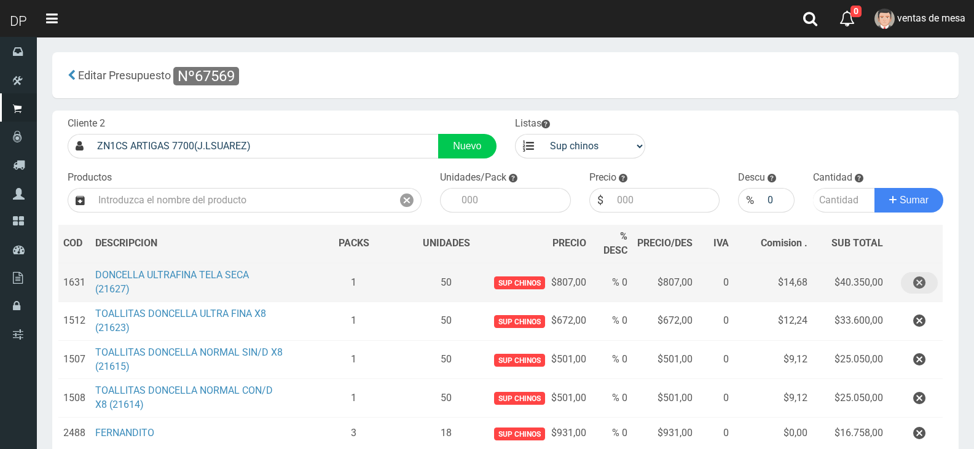
click at [925, 276] on button "button" at bounding box center [918, 282] width 37 height 21
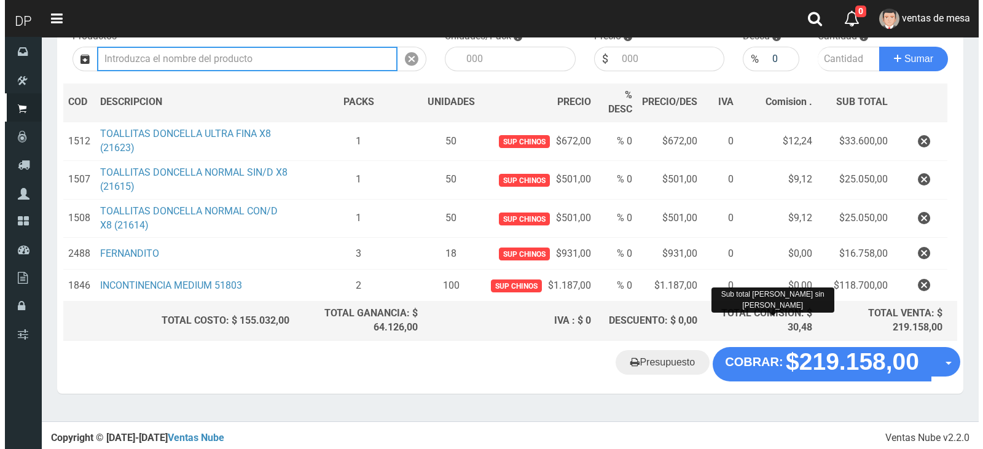
scroll to position [143, 0]
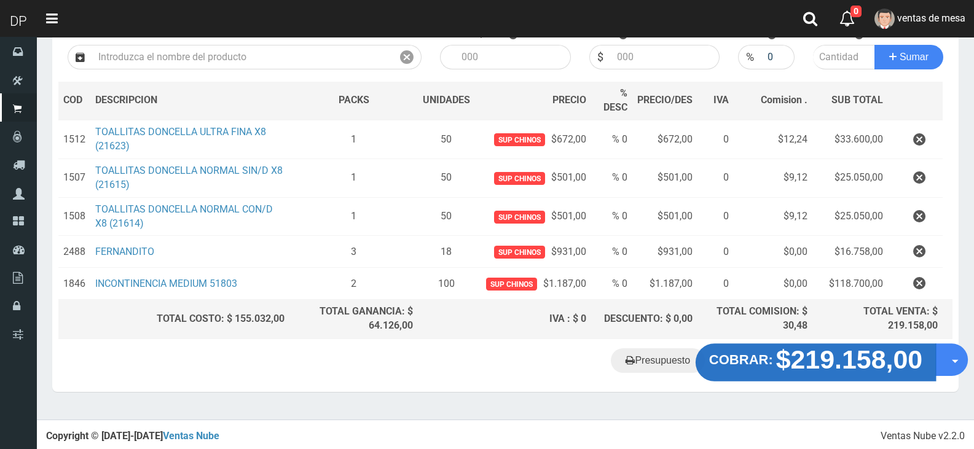
click at [741, 369] on button "COBRAR: $219.158,00" at bounding box center [815, 362] width 240 height 38
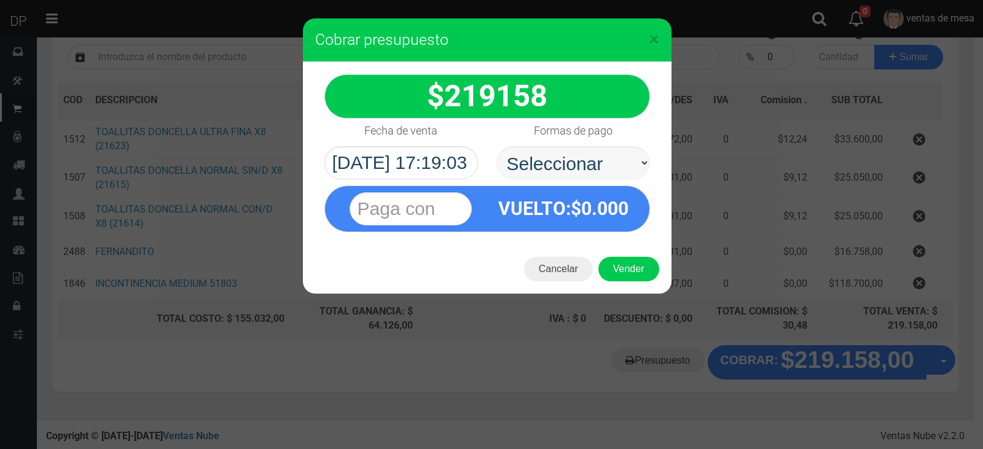
click at [566, 171] on select "Seleccionar Efectivo Tarjeta de Crédito Depósito Débito" at bounding box center [573, 162] width 154 height 33
select select "Efectivo"
click at [496, 146] on select "Seleccionar Efectivo Tarjeta de Crédito Depósito Débito" at bounding box center [573, 162] width 154 height 33
click at [632, 280] on button "Vender" at bounding box center [628, 269] width 61 height 25
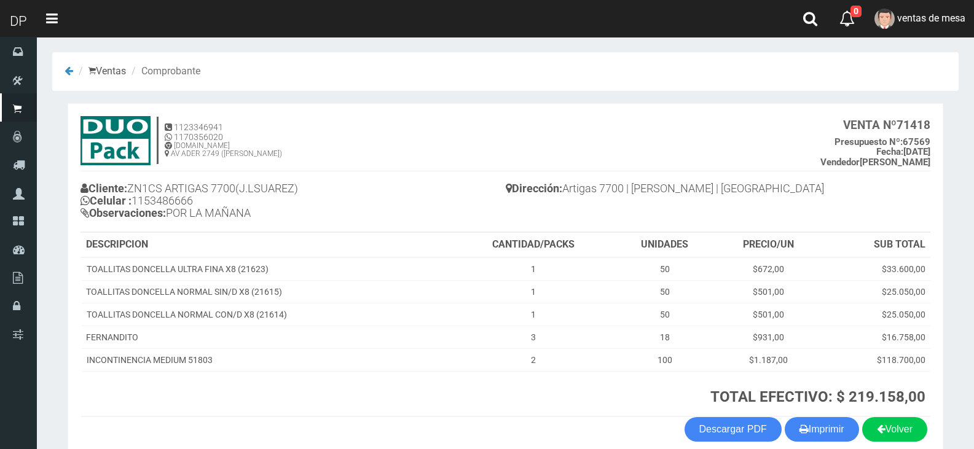
scroll to position [60, 0]
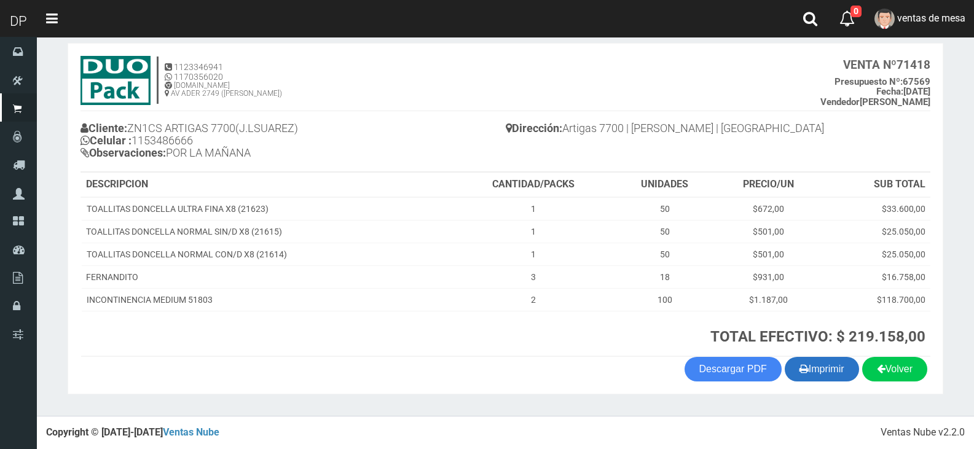
click at [807, 373] on button "Imprimir" at bounding box center [821, 369] width 74 height 25
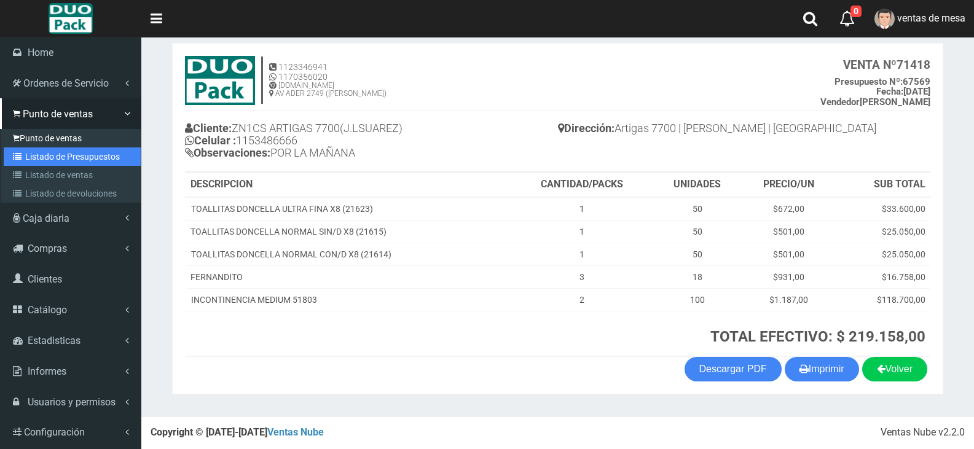
drag, startPoint x: 65, startPoint y: 158, endPoint x: 81, endPoint y: 139, distance: 24.9
click at [65, 158] on link "Listado de Presupuestos" at bounding box center [72, 156] width 137 height 18
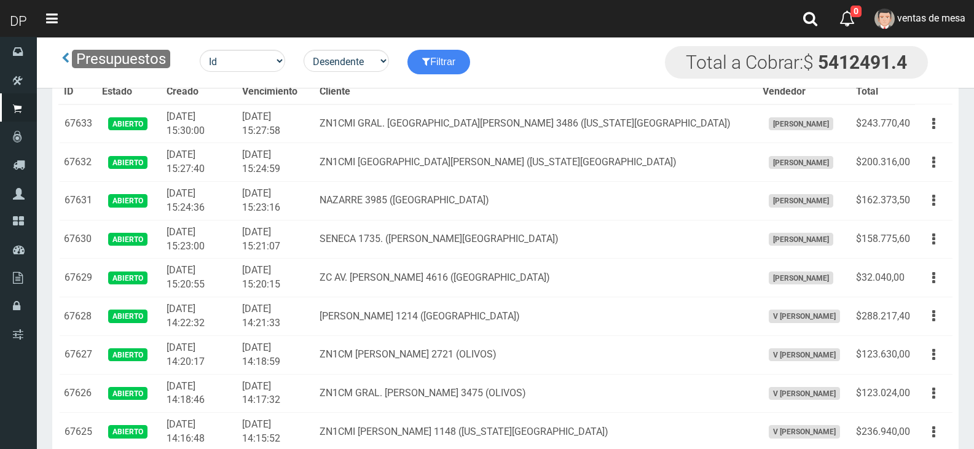
scroll to position [2427, 0]
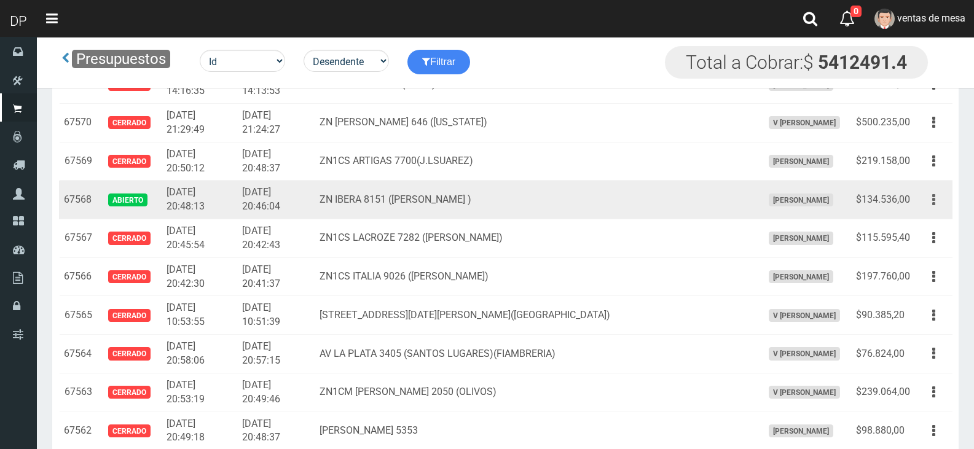
click at [926, 208] on button "button" at bounding box center [934, 199] width 28 height 21
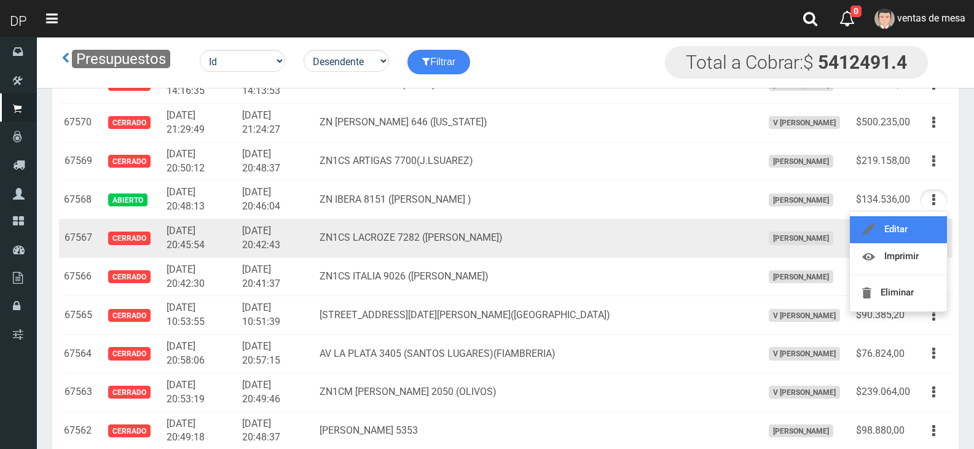
click at [929, 222] on link "Editar" at bounding box center [897, 229] width 97 height 27
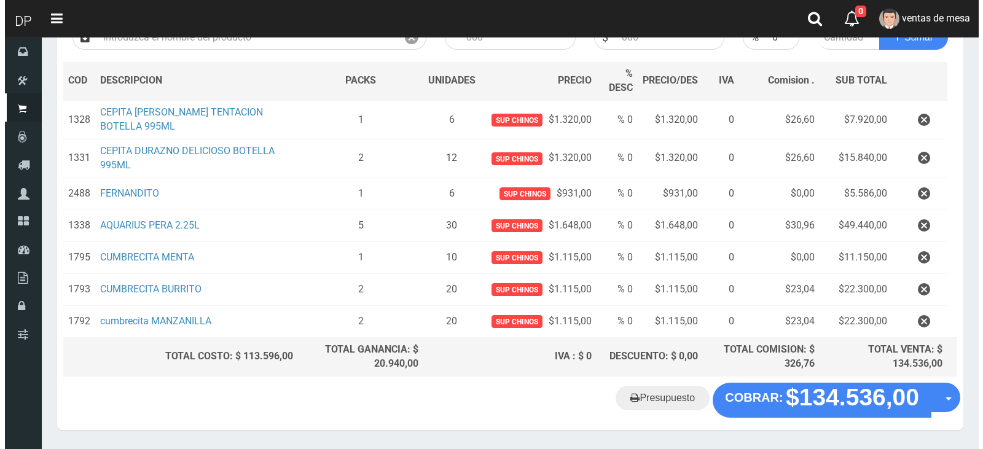
scroll to position [184, 0]
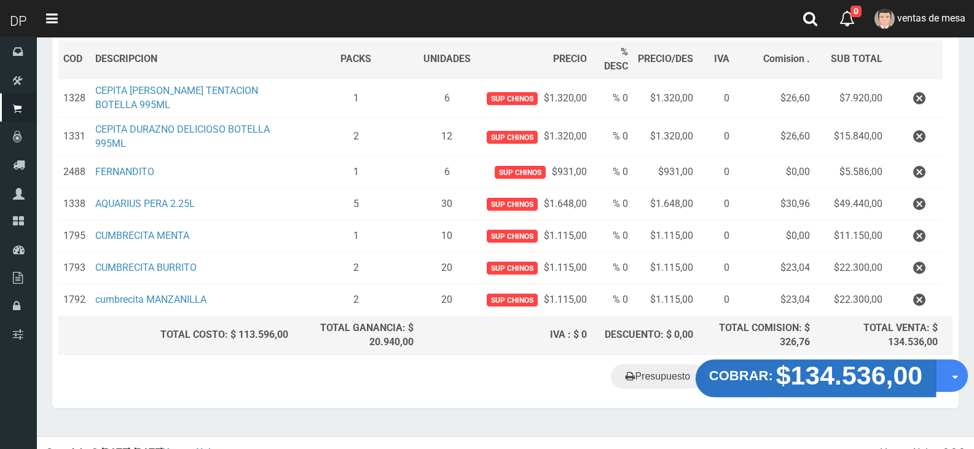
click at [781, 369] on strong "$134.536,00" at bounding box center [849, 375] width 147 height 29
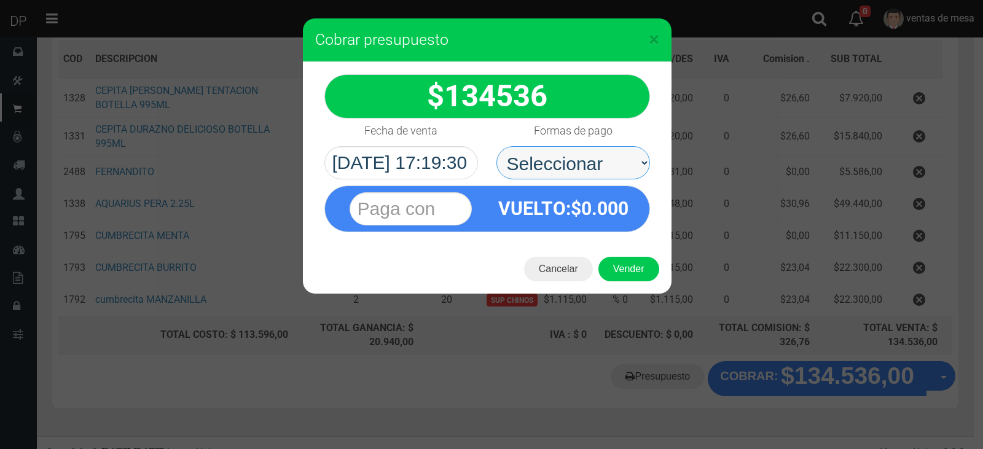
click at [523, 163] on select "Seleccionar Efectivo Tarjeta de Crédito Depósito Débito" at bounding box center [573, 162] width 154 height 33
select select "Efectivo"
click at [496, 146] on select "Seleccionar Efectivo Tarjeta de Crédito Depósito Débito" at bounding box center [573, 162] width 154 height 33
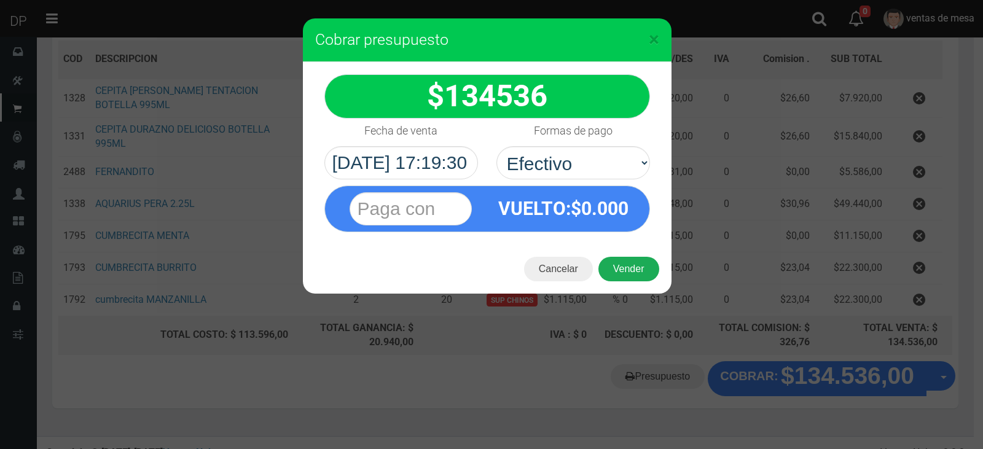
click at [644, 272] on button "Vender" at bounding box center [628, 269] width 61 height 25
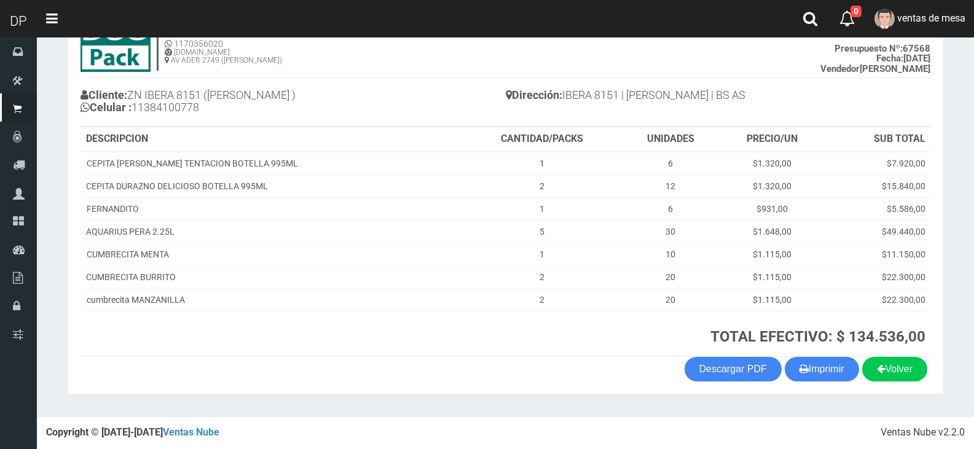
scroll to position [93, 0]
click at [834, 362] on button "Imprimir" at bounding box center [821, 369] width 74 height 25
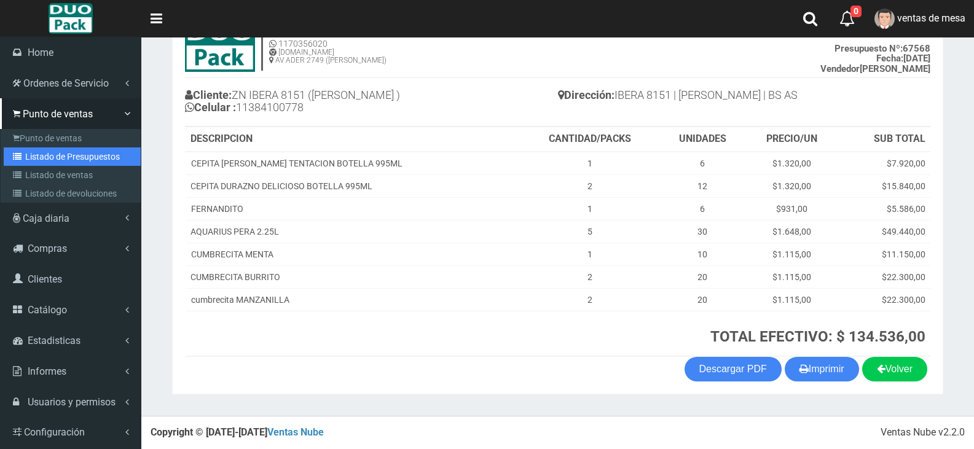
click at [61, 149] on link "Listado de Presupuestos" at bounding box center [72, 156] width 137 height 18
